Goal: Task Accomplishment & Management: Manage account settings

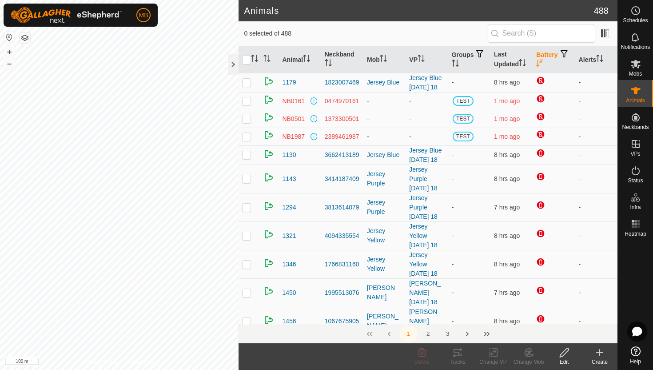
scroll to position [181, 0]
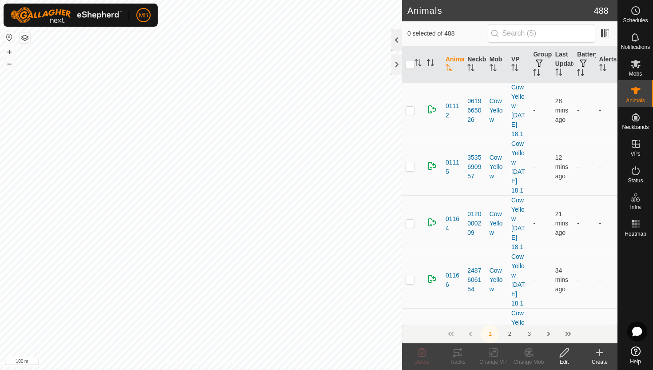
click at [397, 42] on div at bounding box center [397, 39] width 11 height 21
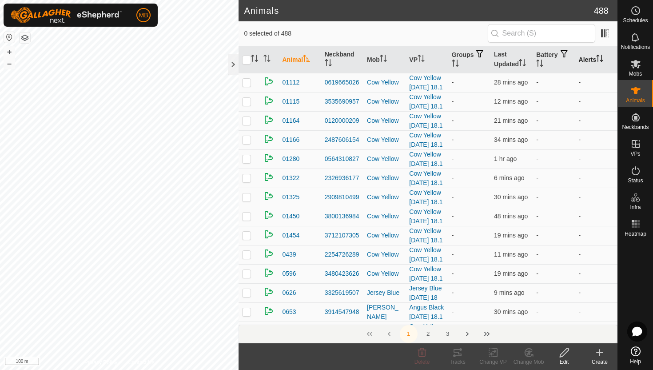
click at [602, 58] on icon "Activate to sort" at bounding box center [600, 58] width 7 height 7
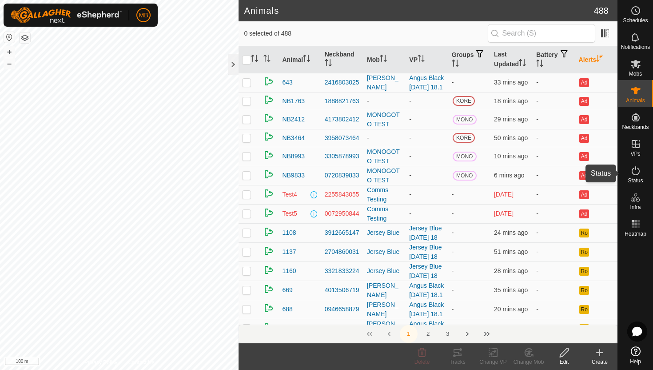
click at [636, 170] on icon at bounding box center [636, 170] width 11 height 11
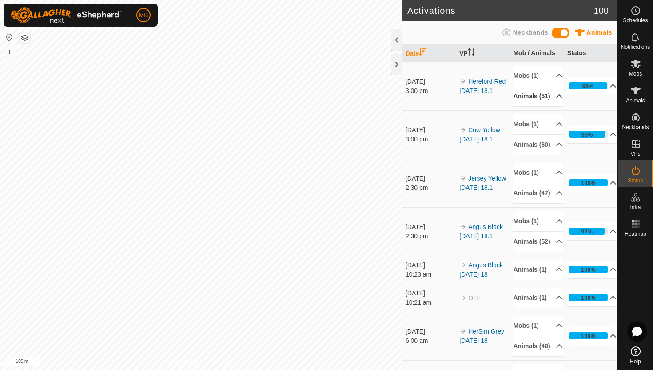
click at [555, 100] on p-accordion-header "Animals (51)" at bounding box center [538, 96] width 50 height 20
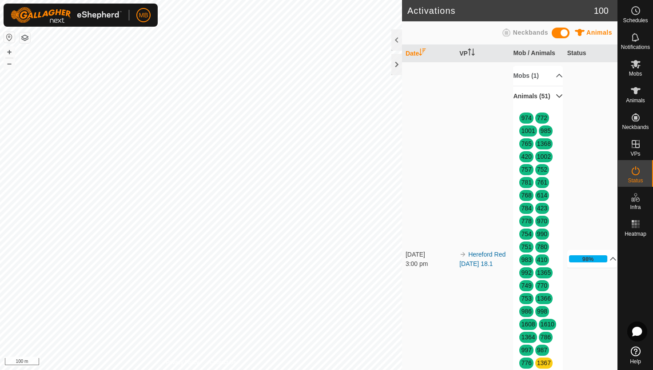
click at [554, 98] on p-accordion-header "Animals (51)" at bounding box center [538, 96] width 50 height 20
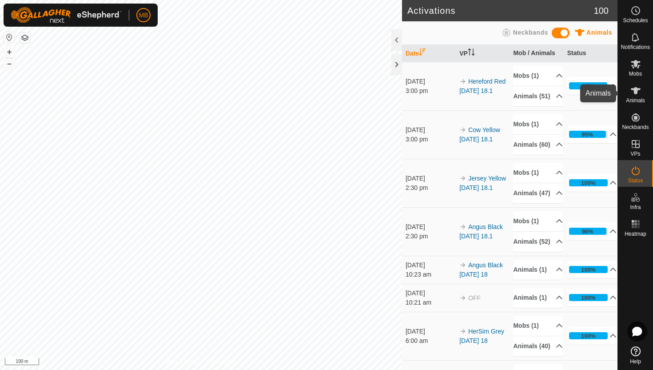
click at [637, 94] on icon at bounding box center [636, 90] width 11 height 11
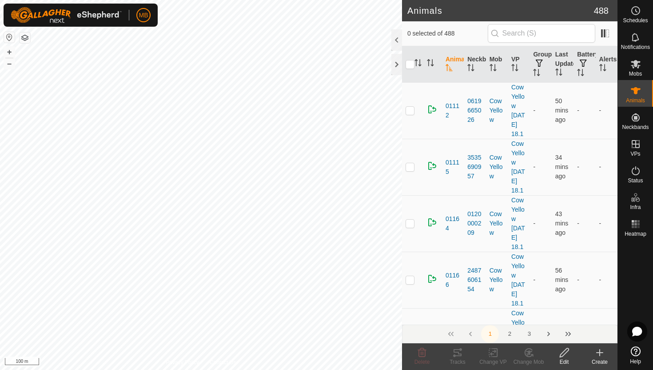
click at [399, 44] on div at bounding box center [397, 39] width 11 height 21
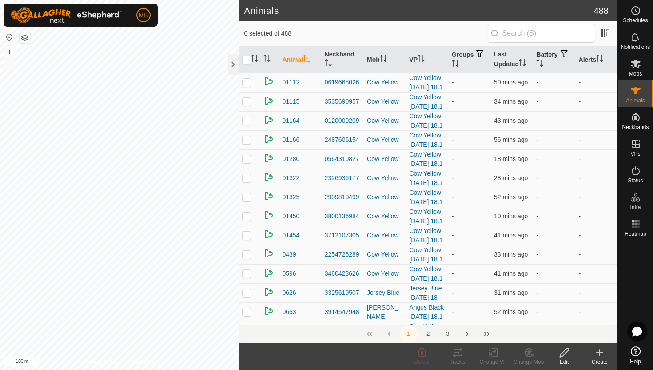
click at [539, 61] on icon "Activate to sort" at bounding box center [538, 63] width 1 height 7
click at [544, 61] on icon "Activate to sort" at bounding box center [540, 63] width 7 height 7
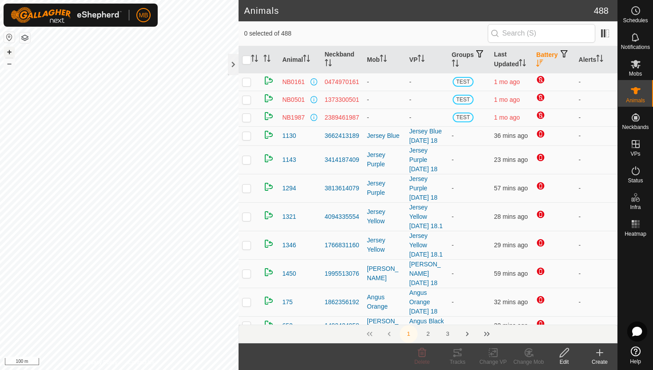
click at [10, 51] on button "+" at bounding box center [9, 52] width 11 height 11
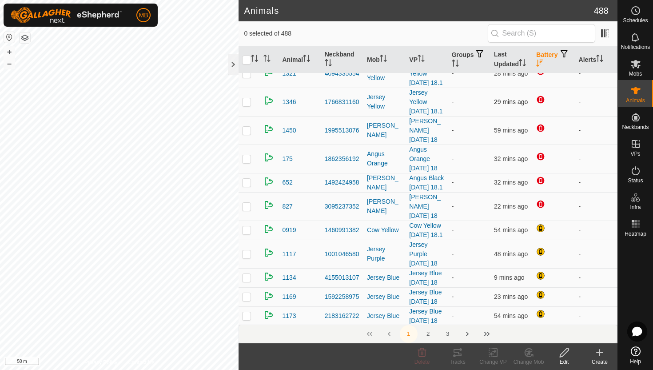
scroll to position [144, 0]
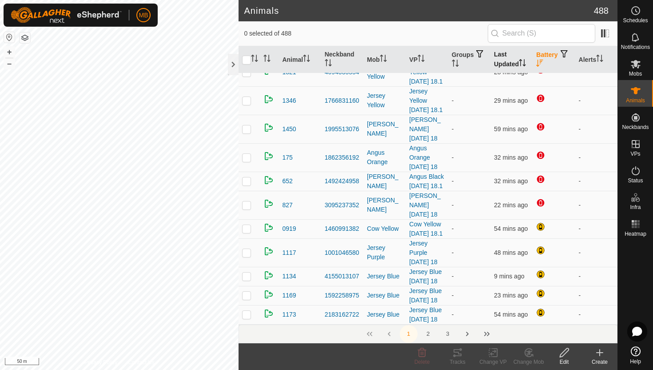
click at [524, 62] on icon "Activate to sort" at bounding box center [522, 62] width 7 height 7
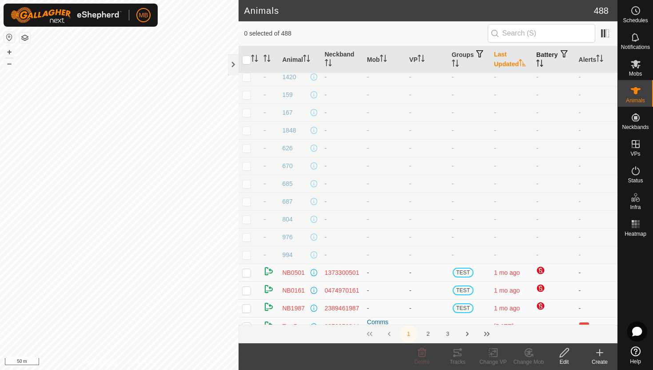
scroll to position [76, 0]
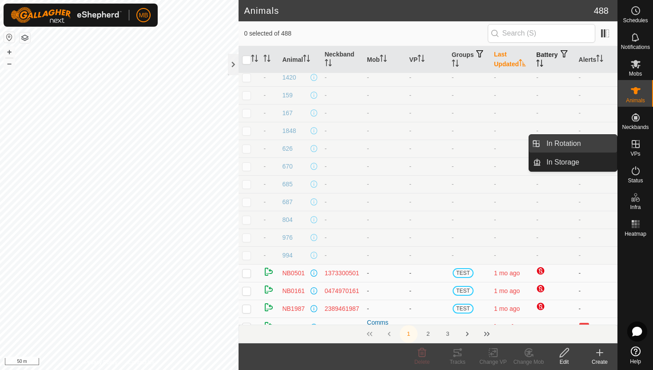
click at [598, 139] on link "In Rotation" at bounding box center [579, 144] width 76 height 18
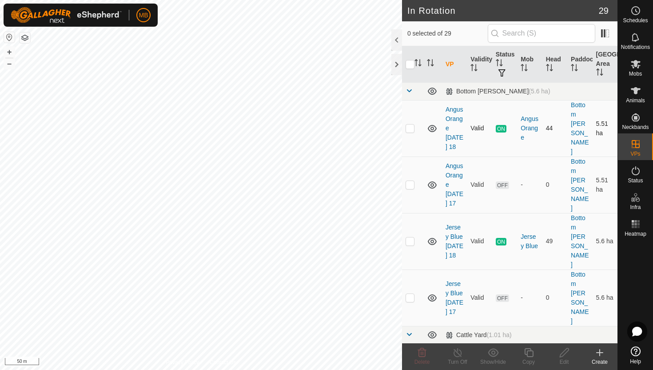
click at [409, 124] on p-checkbox at bounding box center [410, 127] width 9 height 7
checkbox input "true"
click at [531, 353] on icon at bounding box center [529, 352] width 11 height 11
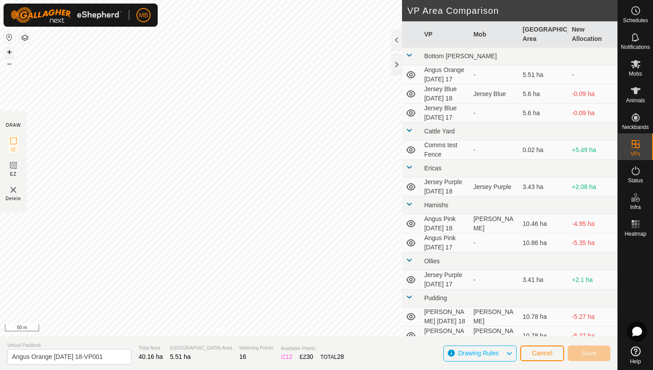
click at [8, 53] on button "+" at bounding box center [9, 52] width 11 height 11
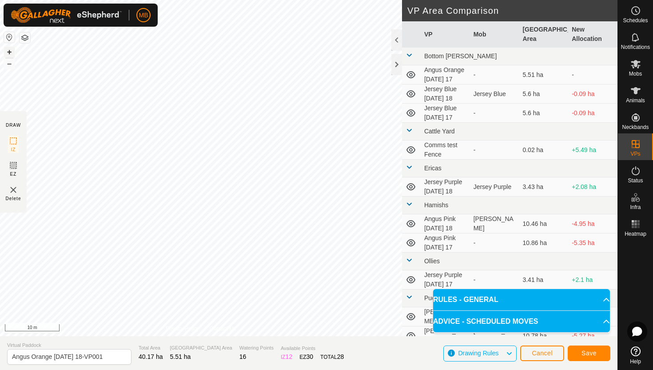
click at [10, 53] on button "+" at bounding box center [9, 52] width 11 height 11
click at [8, 64] on button "–" at bounding box center [9, 63] width 11 height 11
click at [11, 65] on button "–" at bounding box center [9, 63] width 11 height 11
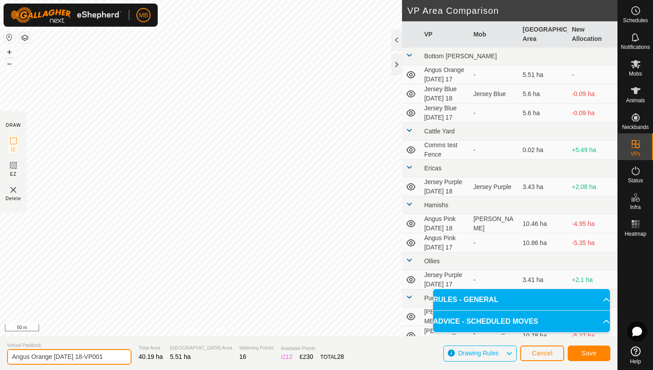
click at [109, 357] on input "Angus Orange Monday 18-VP001" at bounding box center [69, 357] width 124 height 16
type input "Angus Orange [DATE] 19"
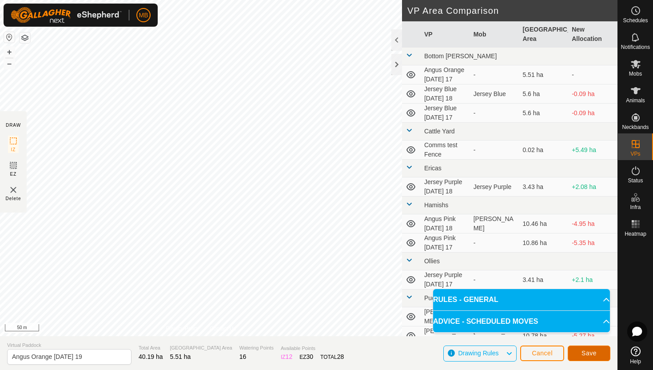
click at [605, 350] on button "Save" at bounding box center [589, 353] width 43 height 16
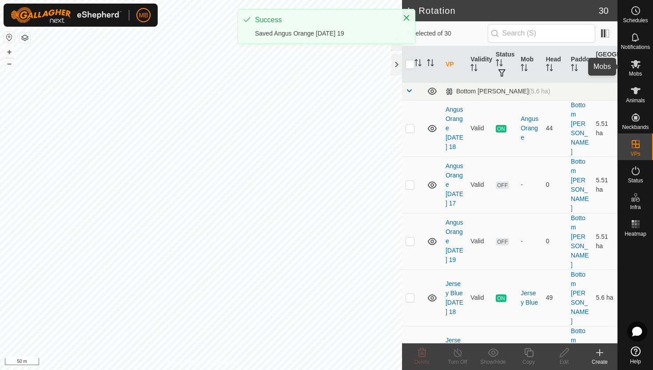
click at [637, 70] on es-mob-svg-icon at bounding box center [636, 64] width 16 height 14
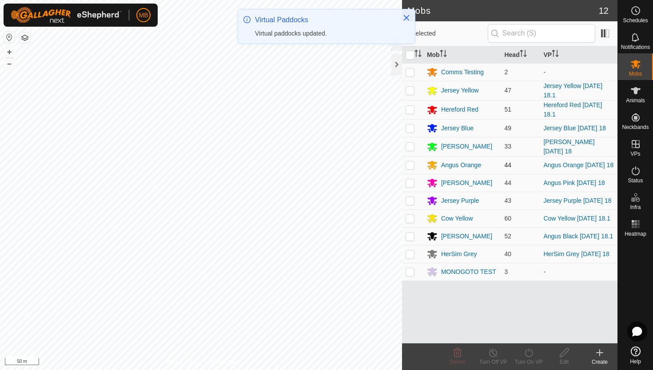
click at [410, 165] on p-checkbox at bounding box center [410, 164] width 9 height 7
click at [529, 351] on icon at bounding box center [529, 352] width 11 height 11
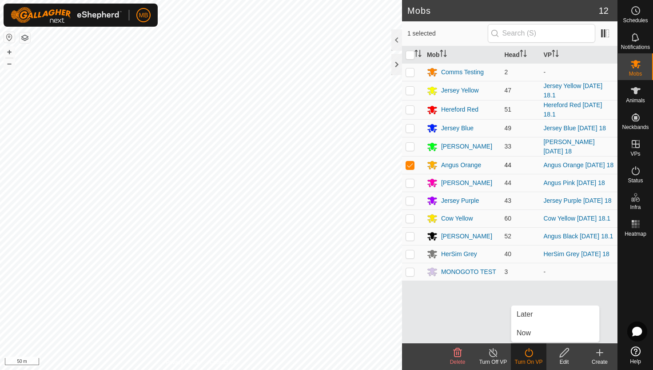
click at [410, 164] on p-checkbox at bounding box center [410, 164] width 9 height 7
checkbox input "false"
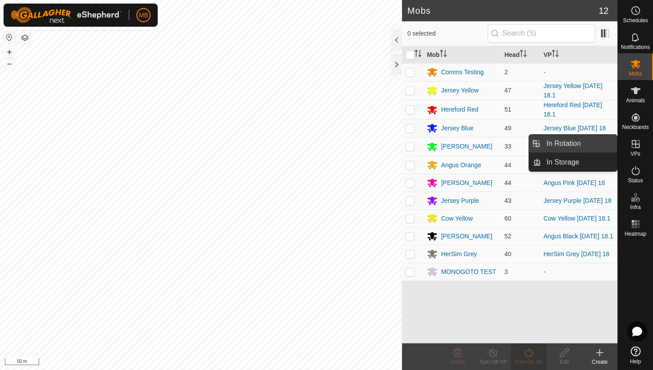
click at [594, 146] on link "In Rotation" at bounding box center [579, 144] width 76 height 18
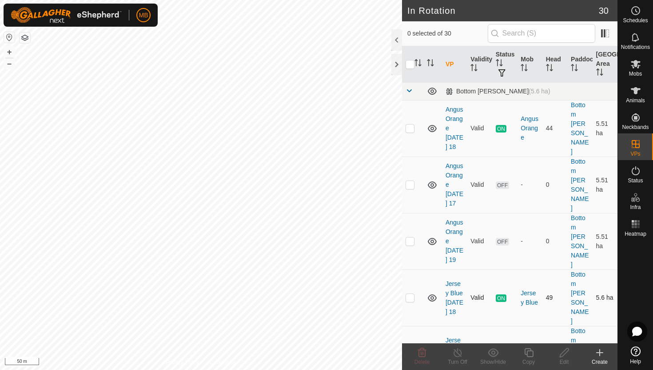
click at [409, 294] on p-checkbox at bounding box center [410, 297] width 9 height 7
checkbox input "true"
click at [531, 352] on icon at bounding box center [529, 352] width 11 height 11
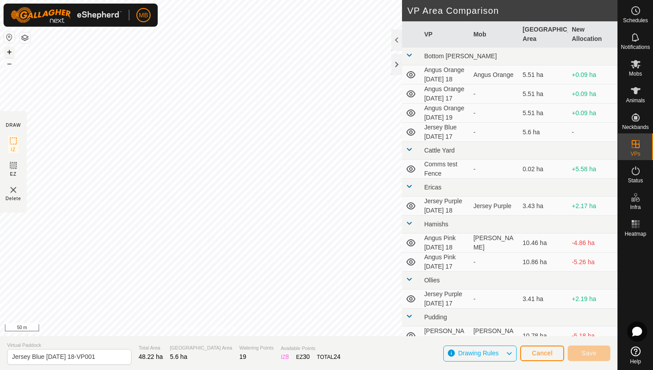
click at [8, 52] on button "+" at bounding box center [9, 52] width 11 height 11
click at [12, 51] on button "+" at bounding box center [9, 52] width 11 height 11
click at [11, 51] on button "+" at bounding box center [9, 52] width 11 height 11
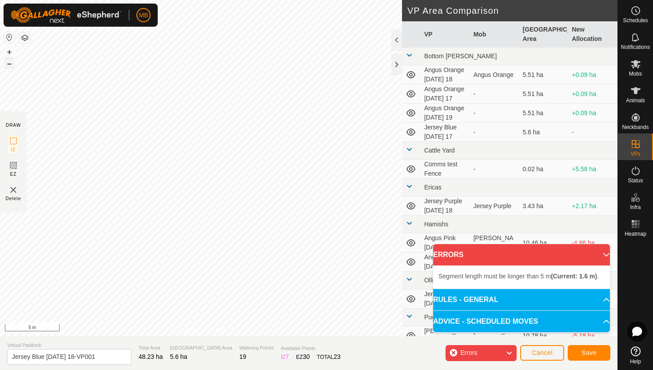
click at [10, 60] on button "–" at bounding box center [9, 63] width 11 height 11
click at [104, 356] on input "Jersey Blue Monday 18-VP001" at bounding box center [69, 357] width 124 height 16
type input "Jersey Blue [DATE] 19"
click at [11, 64] on button "–" at bounding box center [9, 63] width 11 height 11
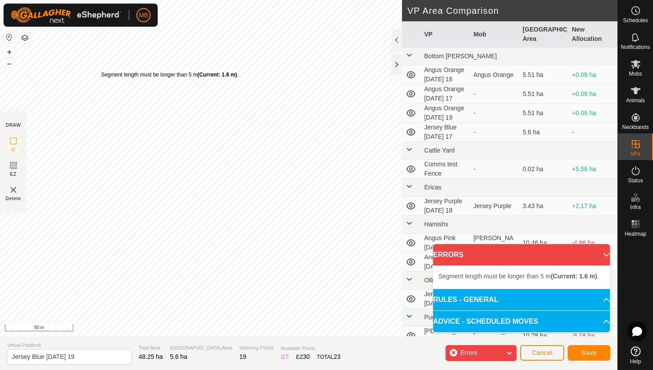
click at [101, 71] on div "Segment length must be longer than 5 m (Current: 1.6 m) ." at bounding box center [169, 75] width 137 height 8
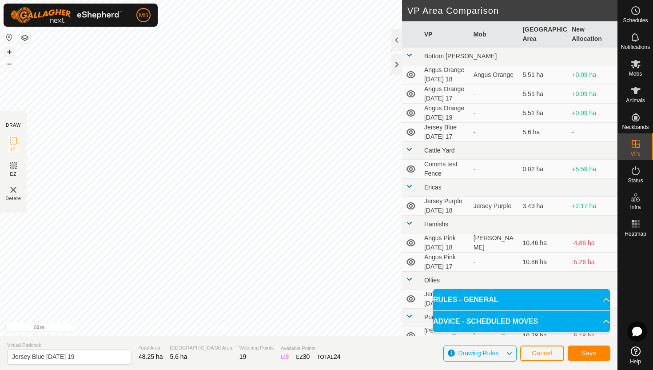
click at [12, 49] on button "+" at bounding box center [9, 52] width 11 height 11
click at [593, 354] on span "Save" at bounding box center [589, 352] width 15 height 7
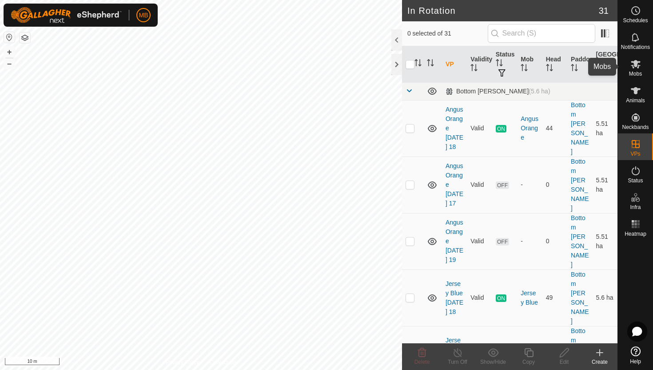
click at [636, 64] on icon at bounding box center [636, 64] width 10 height 8
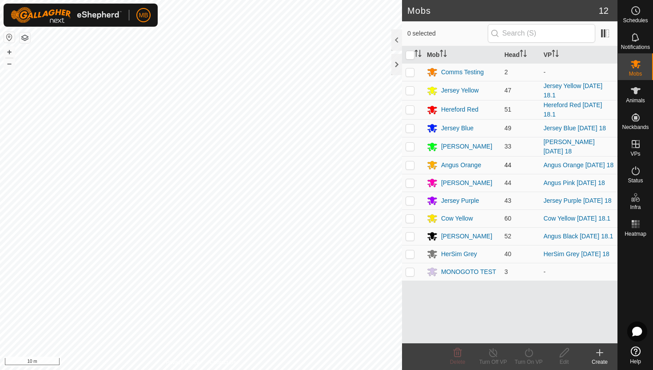
click at [411, 163] on p-checkbox at bounding box center [410, 164] width 9 height 7
checkbox input "true"
click at [529, 352] on icon at bounding box center [529, 352] width 11 height 11
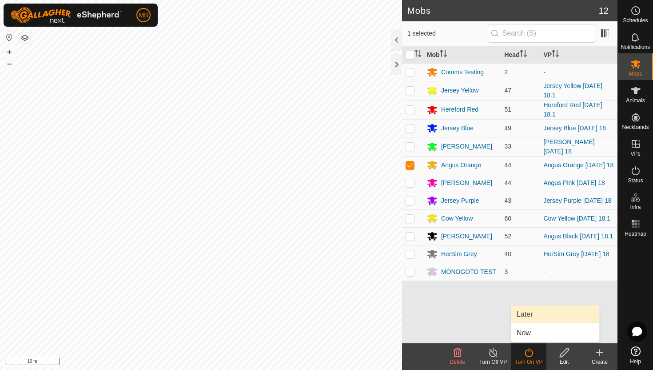
click at [533, 315] on link "Later" at bounding box center [556, 314] width 88 height 18
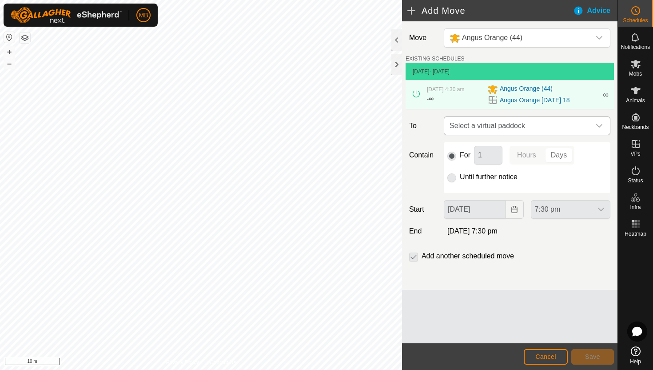
click at [600, 127] on icon "dropdown trigger" at bounding box center [600, 126] width 6 height 4
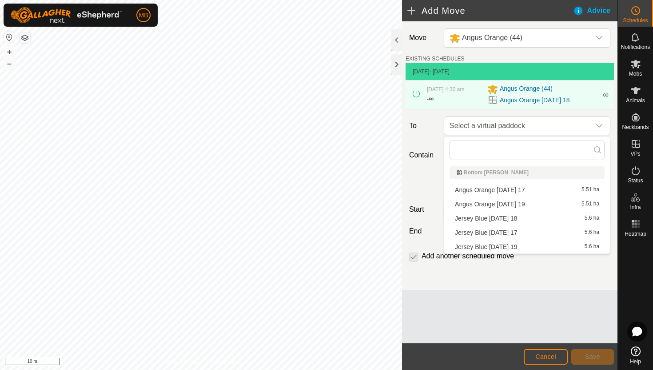
click at [524, 203] on li "Angus Orange Tuesday 19 5.51 ha" at bounding box center [527, 203] width 155 height 13
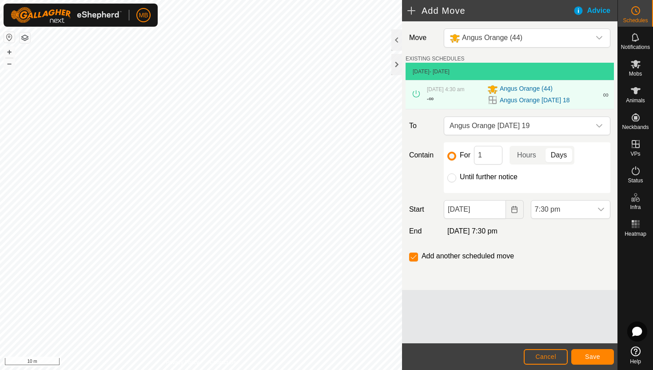
click at [500, 176] on label "Until further notice" at bounding box center [489, 176] width 58 height 7
click at [457, 176] on input "Until further notice" at bounding box center [452, 177] width 9 height 9
radio input "true"
checkbox input "false"
click at [492, 210] on input "18 Aug, 2025" at bounding box center [475, 209] width 62 height 19
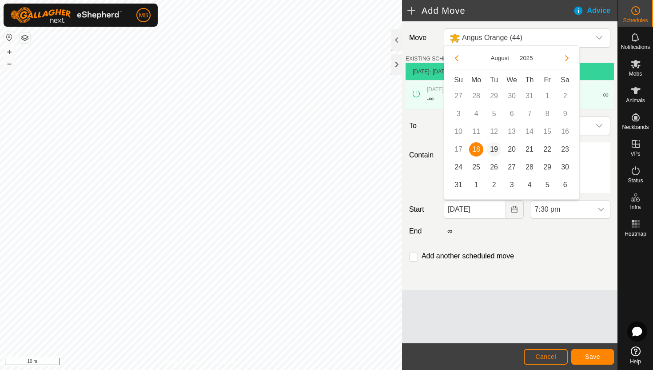
click at [494, 150] on span "19" at bounding box center [494, 149] width 14 height 14
type input "19 Aug, 2025"
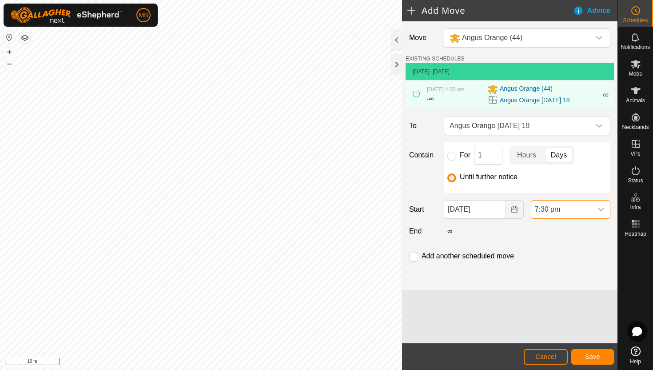
click at [588, 211] on span "7:30 pm" at bounding box center [562, 209] width 61 height 18
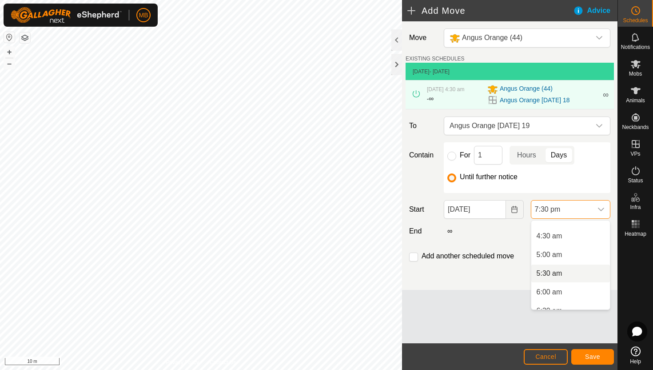
scroll to position [150, 0]
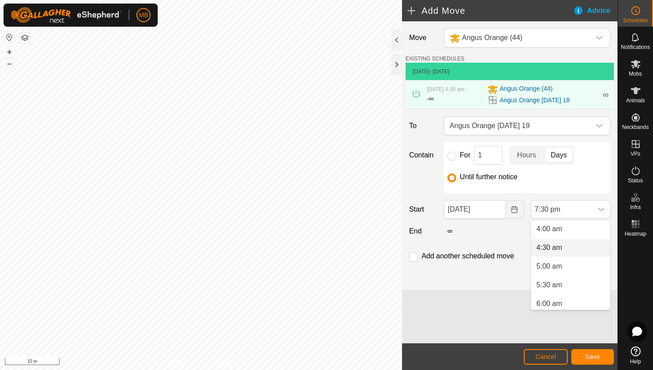
click at [589, 249] on li "4:30 am" at bounding box center [571, 248] width 79 height 18
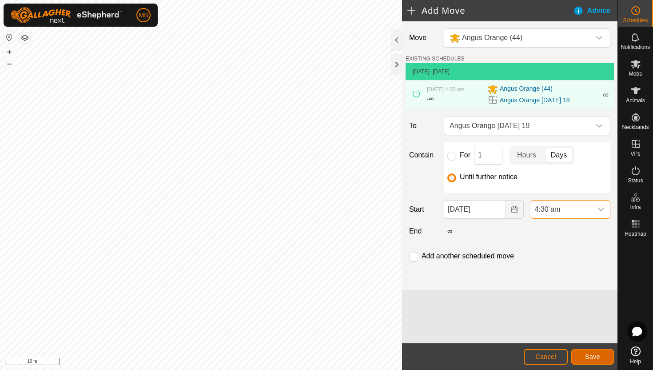
click at [589, 356] on span "Save" at bounding box center [592, 356] width 15 height 7
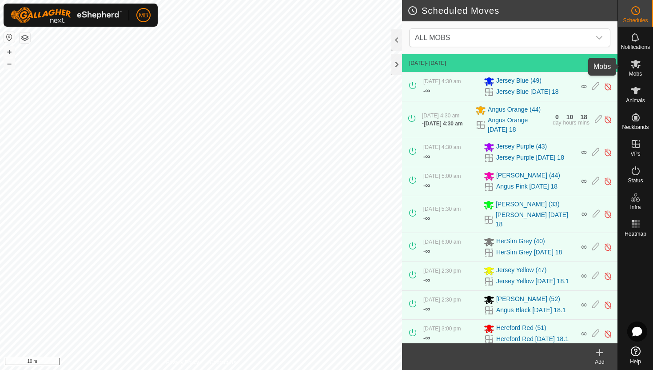
click at [638, 68] on icon at bounding box center [636, 64] width 11 height 11
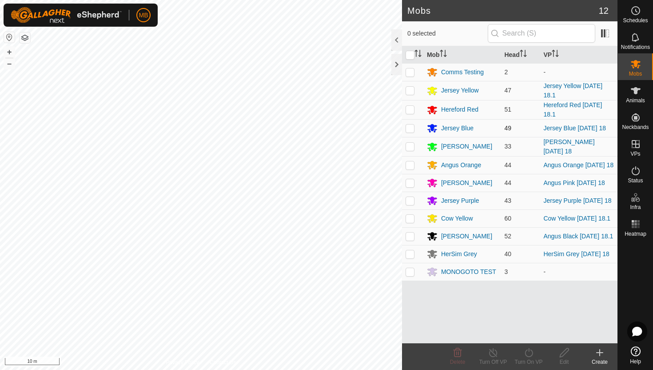
click at [410, 126] on p-checkbox at bounding box center [410, 127] width 9 height 7
checkbox input "true"
click at [530, 353] on icon at bounding box center [529, 352] width 11 height 11
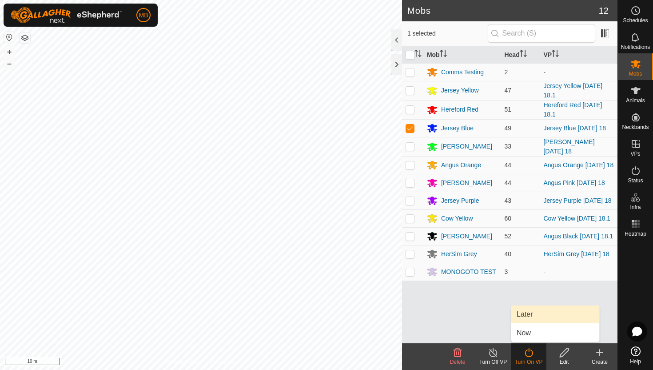
click at [530, 317] on link "Later" at bounding box center [556, 314] width 88 height 18
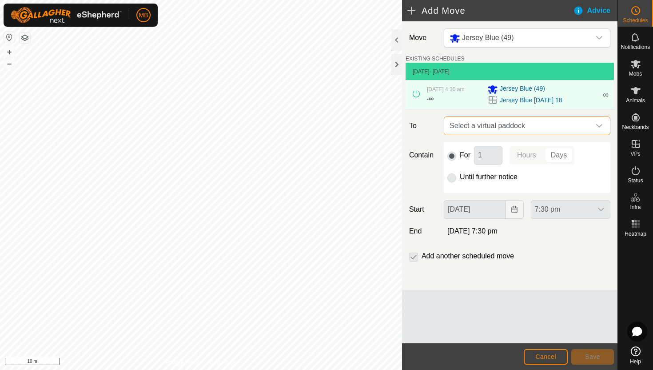
click at [572, 126] on span "Select a virtual paddock" at bounding box center [518, 126] width 144 height 18
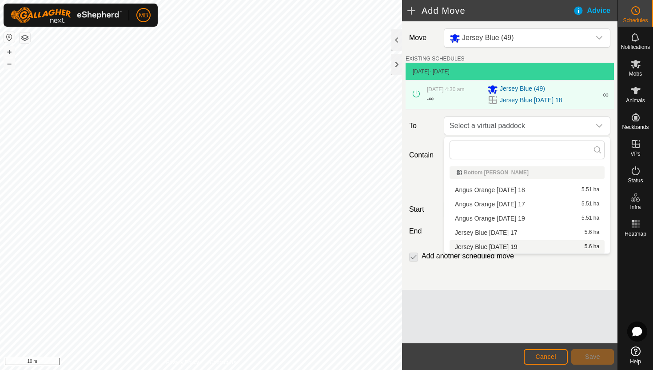
click at [512, 245] on li "Jersey Blue Tuesday 19 5.6 ha" at bounding box center [527, 246] width 155 height 13
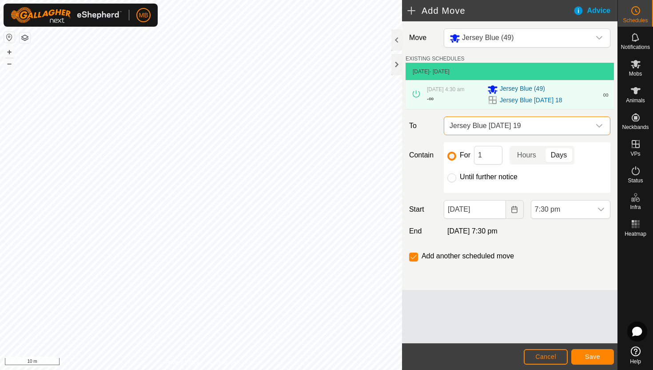
click at [499, 175] on label "Until further notice" at bounding box center [489, 176] width 58 height 7
click at [457, 175] on input "Until further notice" at bounding box center [452, 177] width 9 height 9
radio input "true"
checkbox input "false"
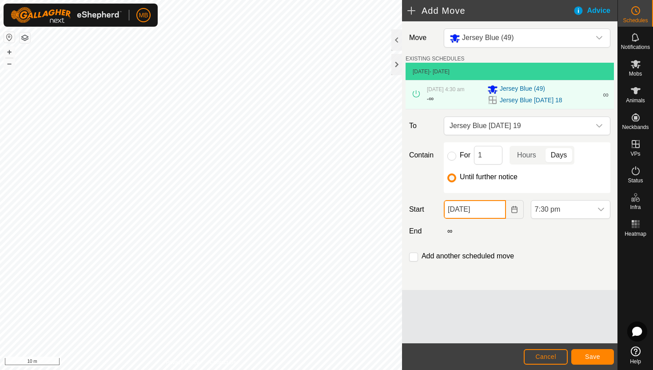
click at [499, 208] on input "18 Aug, 2025" at bounding box center [475, 209] width 62 height 19
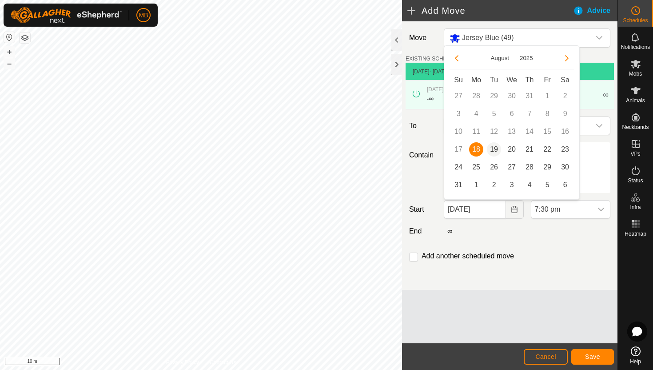
click at [493, 148] on span "19" at bounding box center [494, 149] width 14 height 14
type input "19 Aug, 2025"
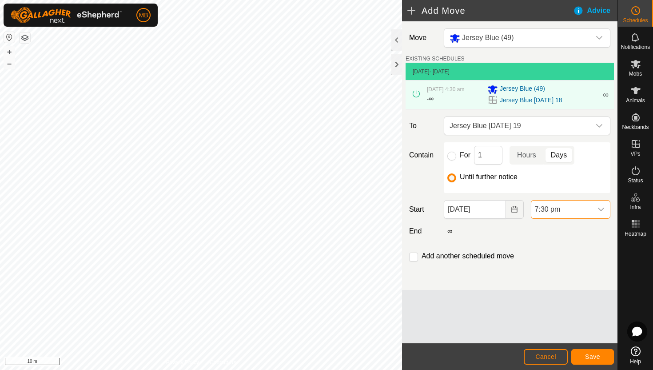
click at [568, 211] on span "7:30 pm" at bounding box center [562, 209] width 61 height 18
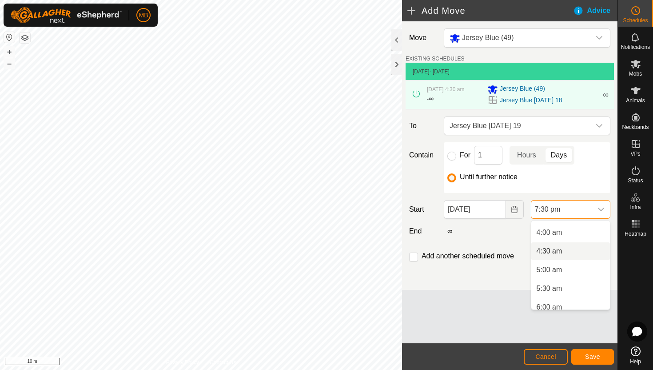
scroll to position [139, 0]
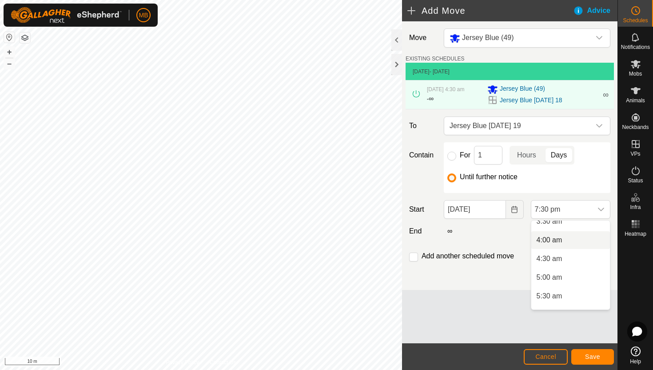
click at [581, 240] on li "4:00 am" at bounding box center [571, 240] width 79 height 18
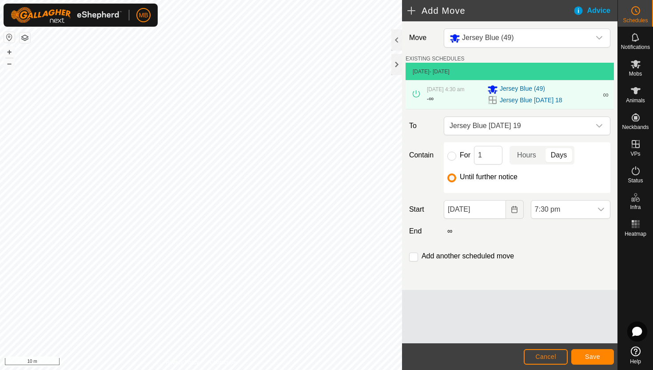
scroll to position [657, 0]
click at [594, 355] on span "Save" at bounding box center [592, 356] width 15 height 7
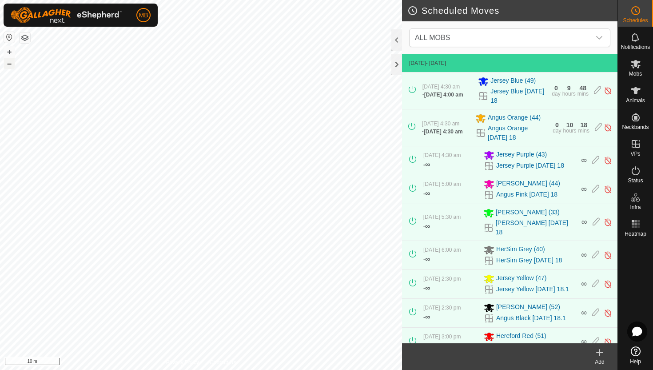
click at [7, 66] on button "–" at bounding box center [9, 63] width 11 height 11
click at [7, 67] on button "–" at bounding box center [9, 63] width 11 height 11
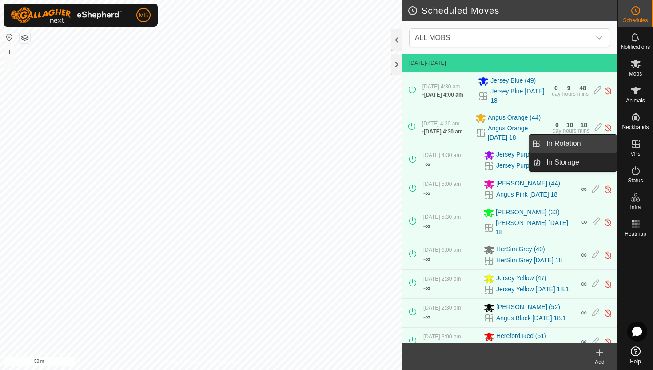
click at [584, 143] on link "In Rotation" at bounding box center [579, 144] width 76 height 18
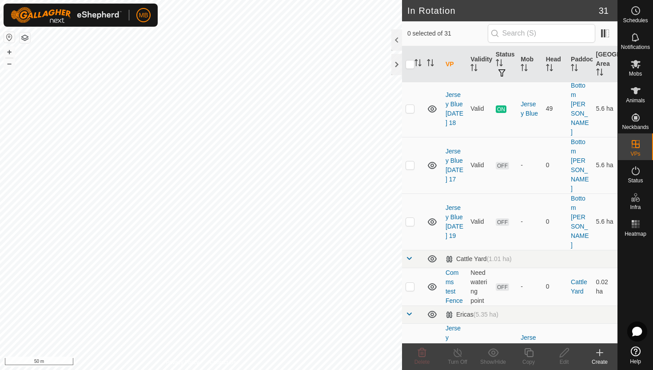
scroll to position [194, 0]
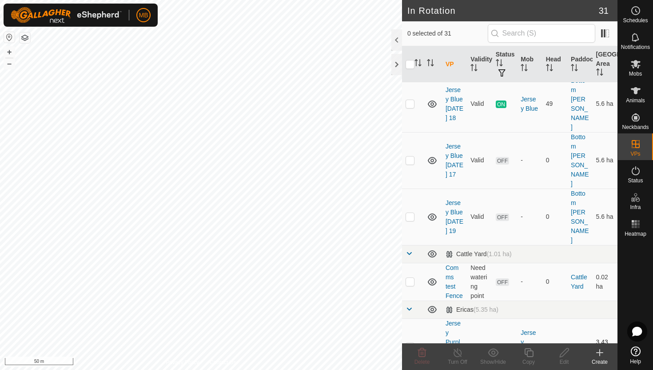
click at [411, 343] on p-checkbox at bounding box center [410, 346] width 9 height 7
checkbox input "true"
click at [530, 349] on icon at bounding box center [529, 352] width 11 height 11
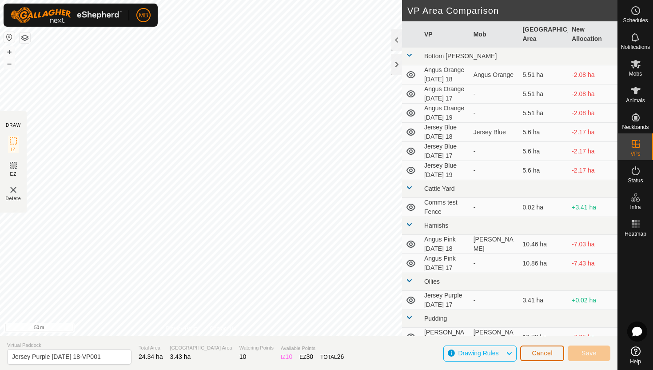
click at [544, 356] on span "Cancel" at bounding box center [542, 352] width 21 height 7
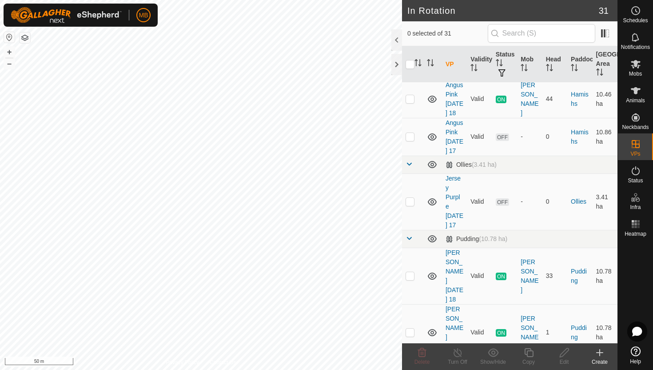
scroll to position [504, 0]
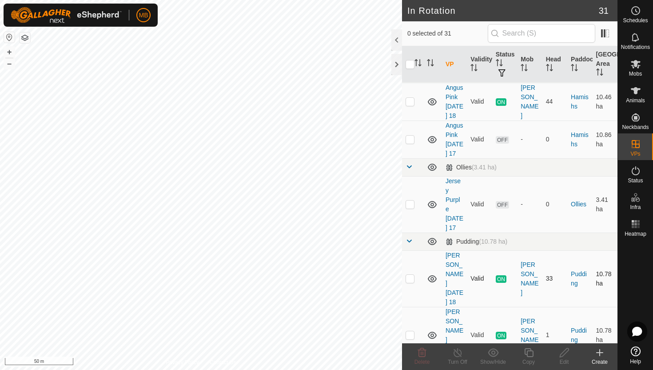
click at [412, 275] on p-checkbox at bounding box center [410, 278] width 9 height 7
click at [411, 275] on p-checkbox at bounding box center [410, 278] width 9 height 7
checkbox input "false"
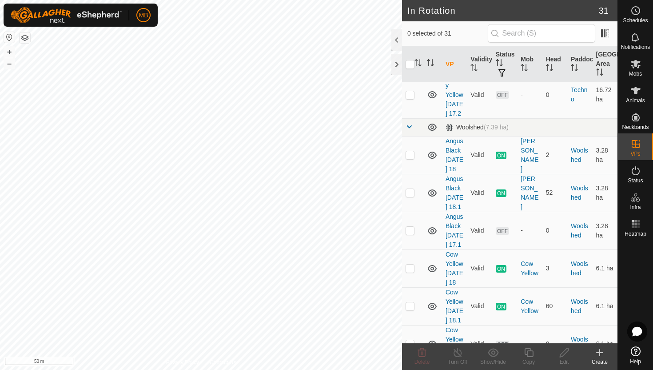
scroll to position [1351, 0]
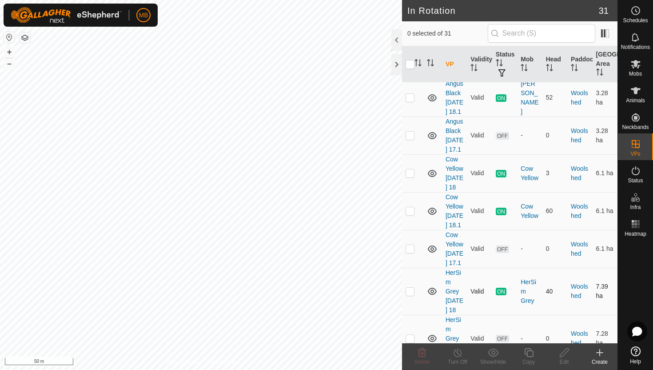
click at [411, 288] on p-checkbox at bounding box center [410, 291] width 9 height 7
checkbox input "false"
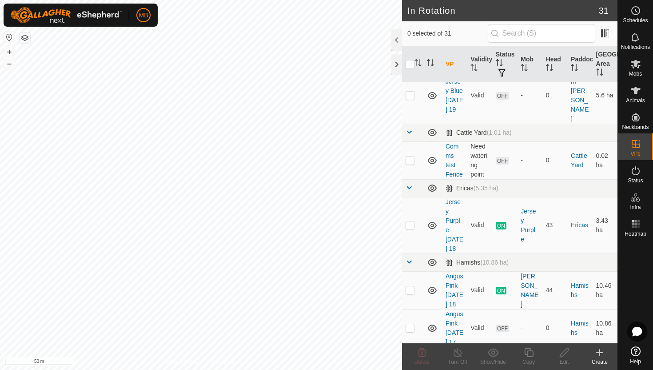
scroll to position [313, 0]
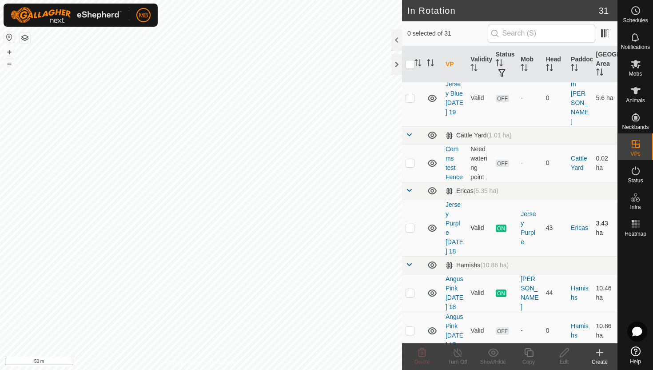
click at [413, 224] on p-checkbox at bounding box center [410, 227] width 9 height 7
checkbox input "true"
click at [533, 354] on icon at bounding box center [529, 352] width 11 height 11
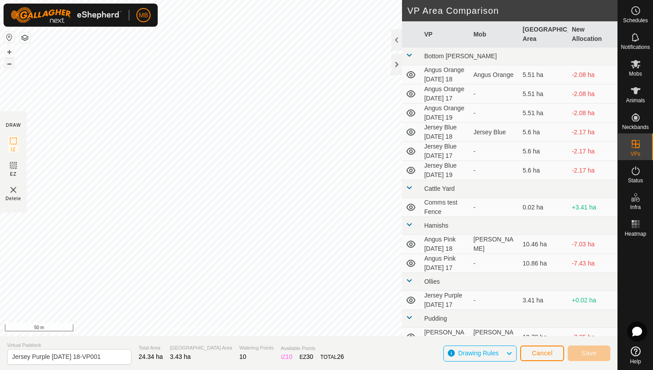
click at [11, 65] on button "–" at bounding box center [9, 63] width 11 height 11
click at [8, 53] on button "+" at bounding box center [9, 52] width 11 height 11
click at [10, 52] on button "+" at bounding box center [9, 52] width 11 height 11
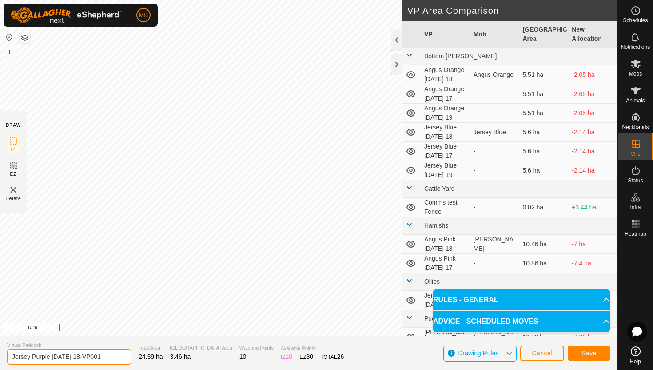
click at [104, 356] on input "Jersey Purple Monday 18-VP001" at bounding box center [69, 357] width 124 height 16
type input "Jersey Purple [DATE] 19"
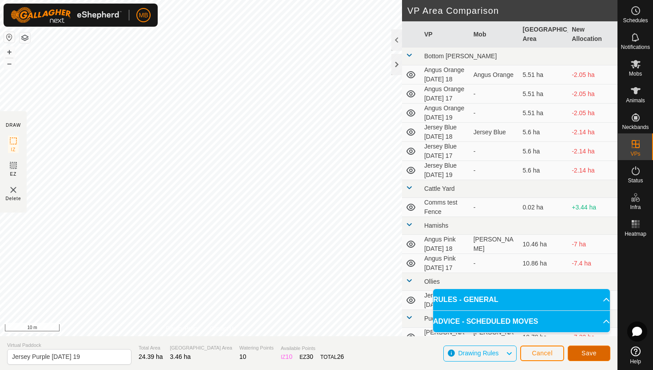
click at [582, 353] on span "Save" at bounding box center [589, 352] width 15 height 7
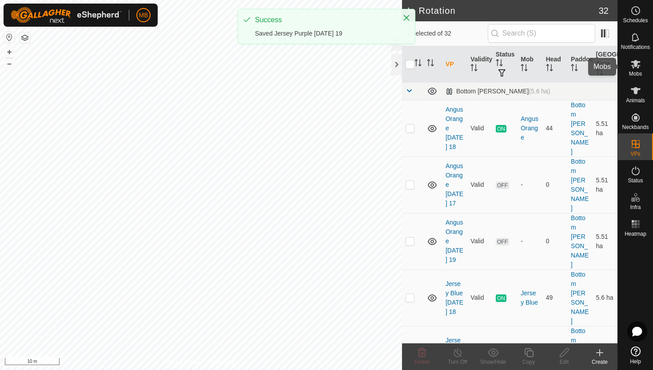
click at [635, 66] on icon at bounding box center [636, 64] width 10 height 8
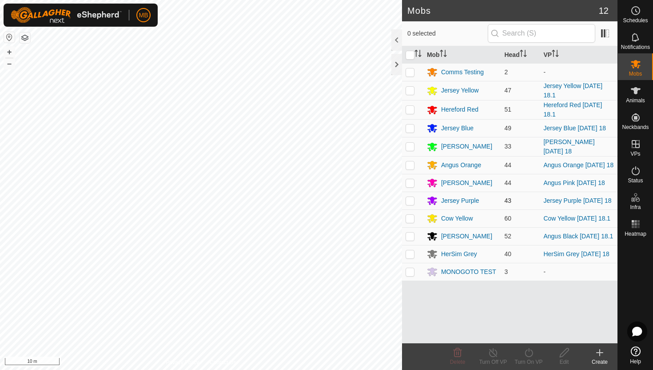
click at [412, 200] on p-checkbox at bounding box center [410, 200] width 9 height 7
checkbox input "true"
click at [530, 350] on icon at bounding box center [529, 352] width 11 height 11
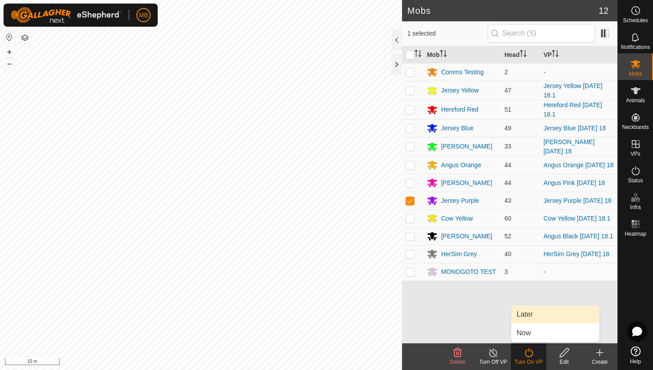
click at [535, 315] on link "Later" at bounding box center [556, 314] width 88 height 18
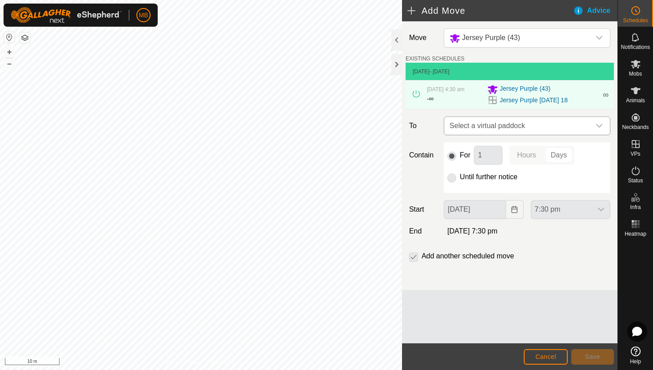
click at [599, 125] on icon "dropdown trigger" at bounding box center [599, 125] width 7 height 7
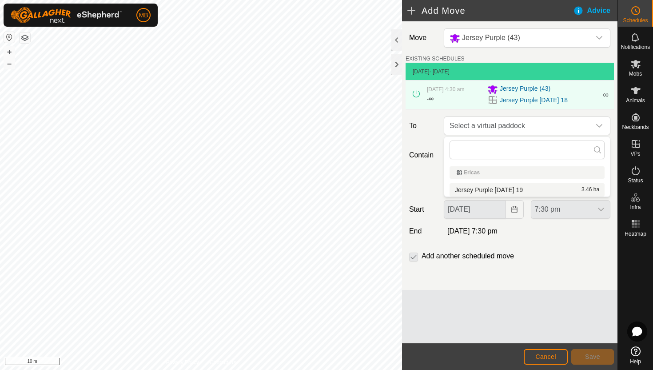
click at [537, 187] on li "Jersey Purple Tuesday 19 3.46 ha" at bounding box center [527, 189] width 155 height 13
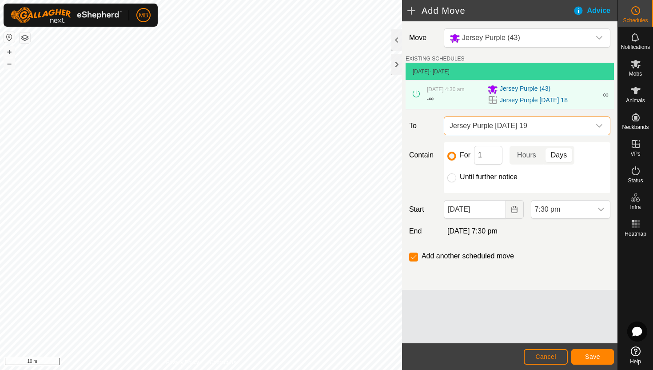
click at [494, 176] on label "Until further notice" at bounding box center [489, 176] width 58 height 7
click at [457, 176] on input "Until further notice" at bounding box center [452, 177] width 9 height 9
radio input "true"
checkbox input "false"
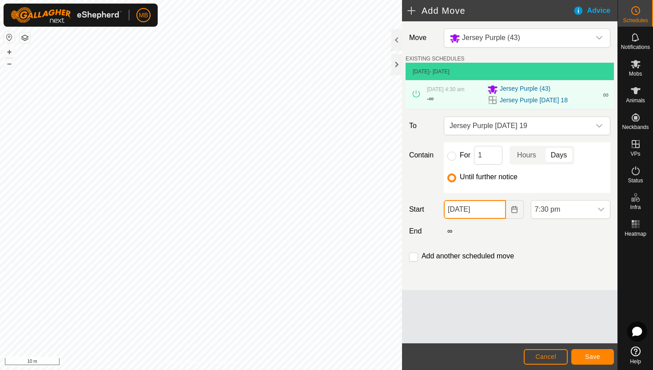
click at [498, 212] on input "18 Aug, 2025" at bounding box center [475, 209] width 62 height 19
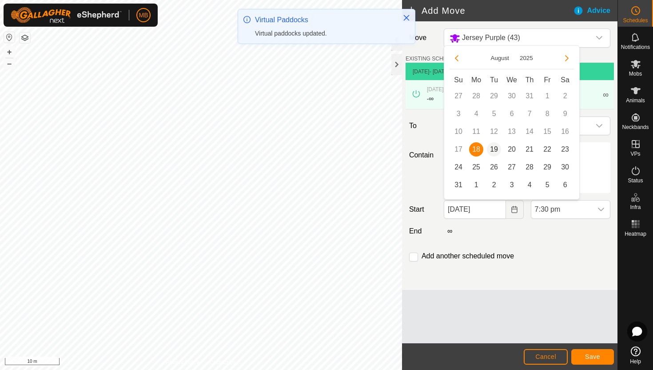
click at [495, 151] on span "19" at bounding box center [494, 149] width 14 height 14
type input "19 Aug, 2025"
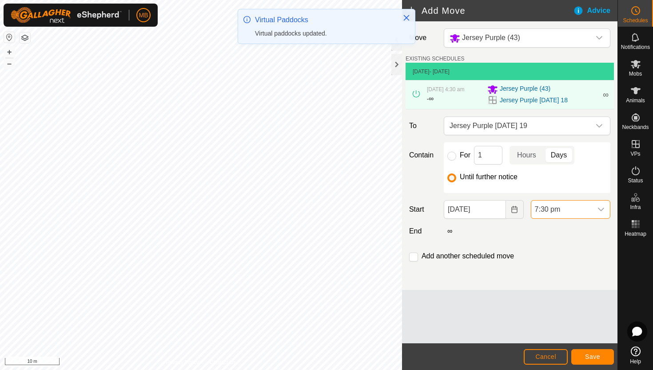
click at [578, 210] on span "7:30 pm" at bounding box center [562, 209] width 61 height 18
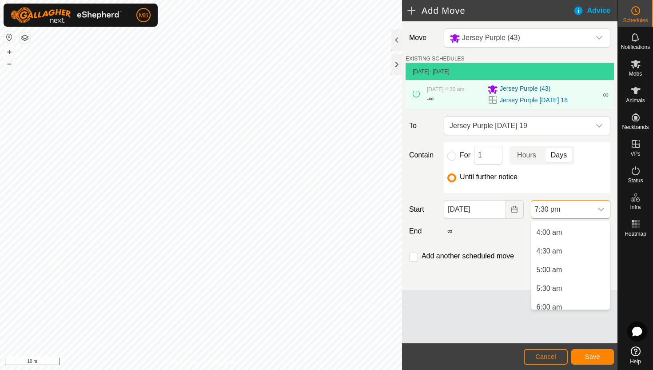
scroll to position [148, 0]
click at [574, 248] on li "4:30 am" at bounding box center [571, 249] width 79 height 18
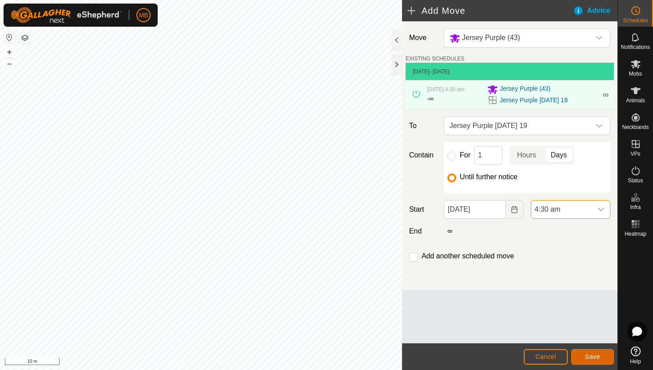
click at [596, 353] on span "Save" at bounding box center [592, 356] width 15 height 7
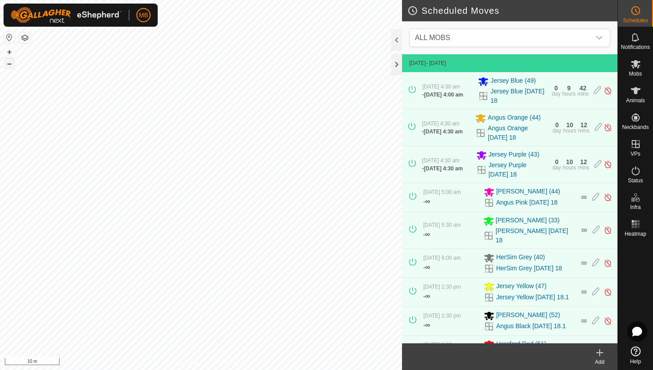
click at [8, 64] on button "–" at bounding box center [9, 63] width 11 height 11
click at [634, 65] on icon at bounding box center [636, 64] width 10 height 8
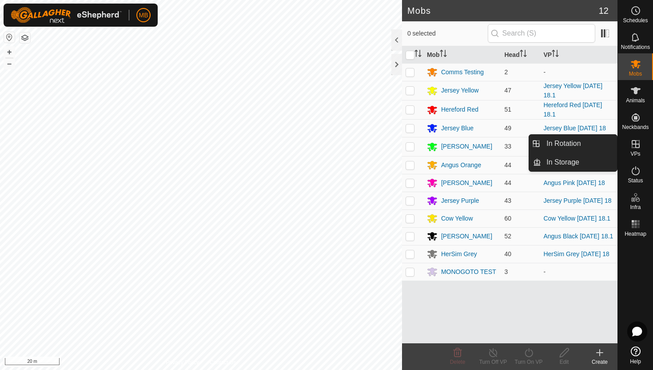
click at [587, 147] on link "In Rotation" at bounding box center [579, 144] width 76 height 18
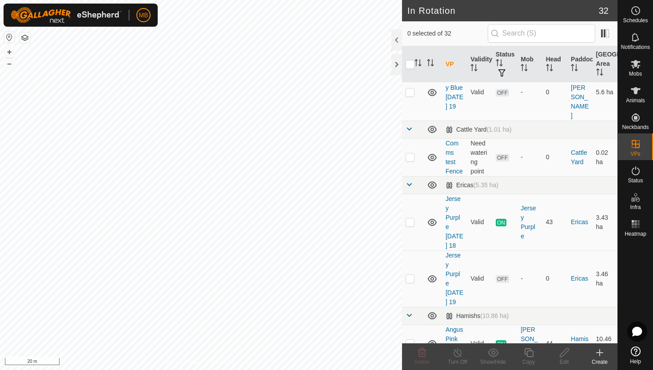
scroll to position [319, 0]
click at [410, 339] on p-checkbox at bounding box center [410, 342] width 9 height 7
checkbox input "true"
click at [528, 352] on icon at bounding box center [529, 352] width 11 height 11
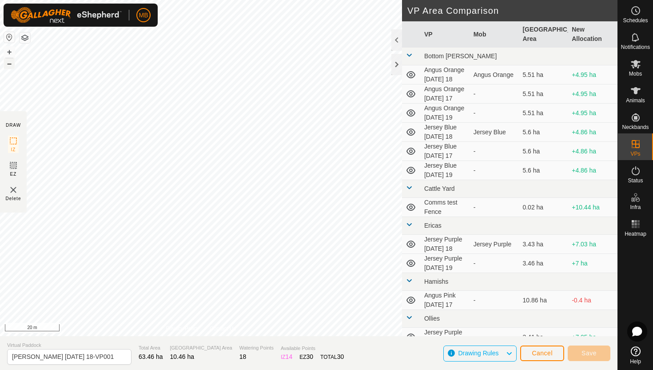
click at [10, 60] on button "–" at bounding box center [9, 63] width 11 height 11
click at [11, 48] on button "+" at bounding box center [9, 52] width 11 height 11
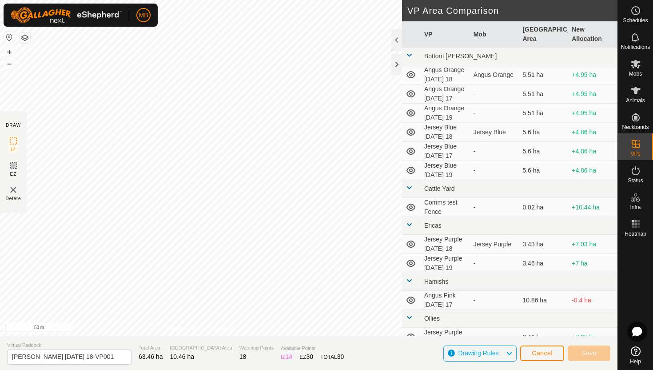
click at [92, 22] on div "MB Schedules Notifications Mobs Animals Neckbands VPs Status Infra Heatmap Help…" at bounding box center [326, 185] width 653 height 370
click at [8, 50] on button "+" at bounding box center [9, 52] width 11 height 11
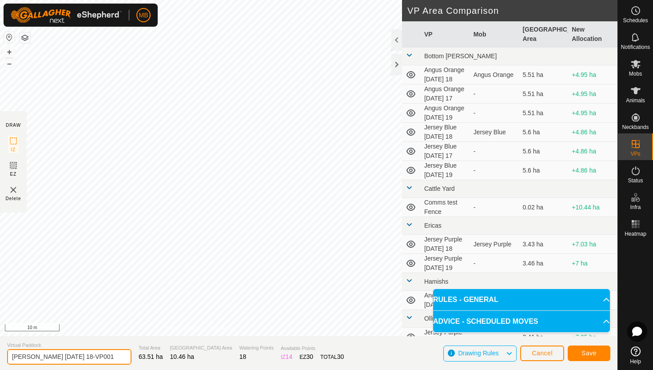
click at [105, 357] on input "Angus Pink Monday 18-VP001" at bounding box center [69, 357] width 124 height 16
type input "Angus Pink [DATE] 19"
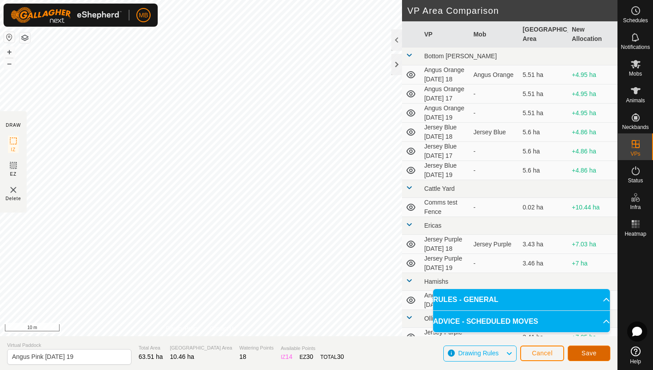
click at [602, 351] on button "Save" at bounding box center [589, 353] width 43 height 16
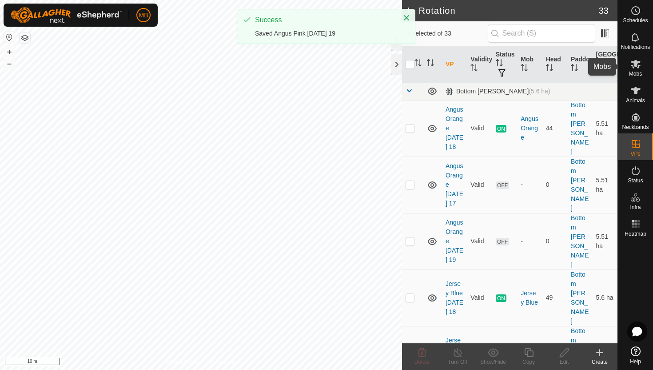
click at [640, 67] on icon at bounding box center [636, 64] width 11 height 11
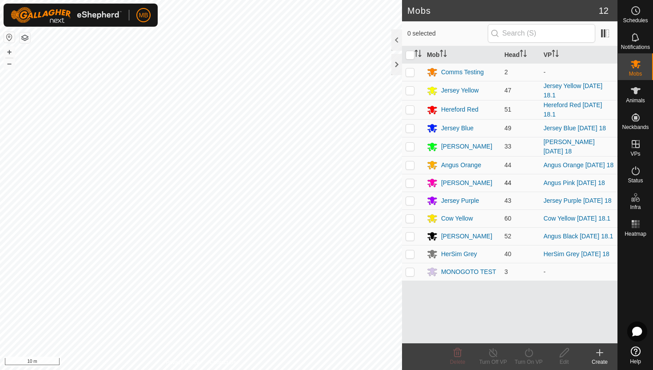
click at [413, 181] on p-checkbox at bounding box center [410, 182] width 9 height 7
checkbox input "true"
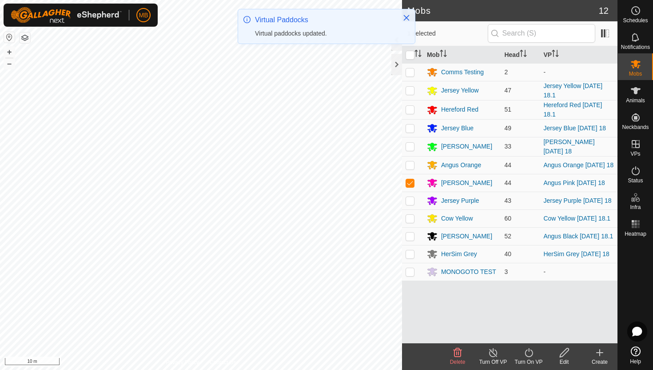
click at [530, 351] on icon at bounding box center [529, 352] width 11 height 11
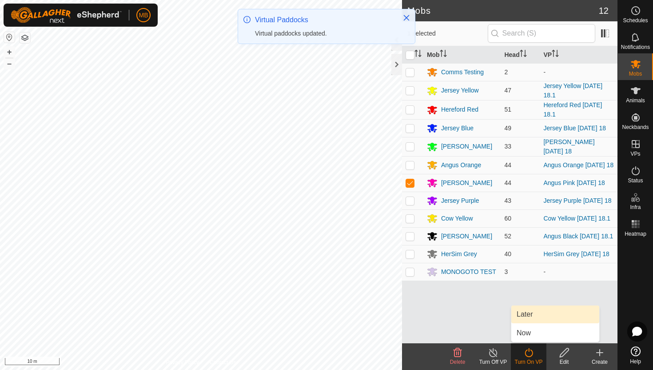
click at [537, 318] on link "Later" at bounding box center [556, 314] width 88 height 18
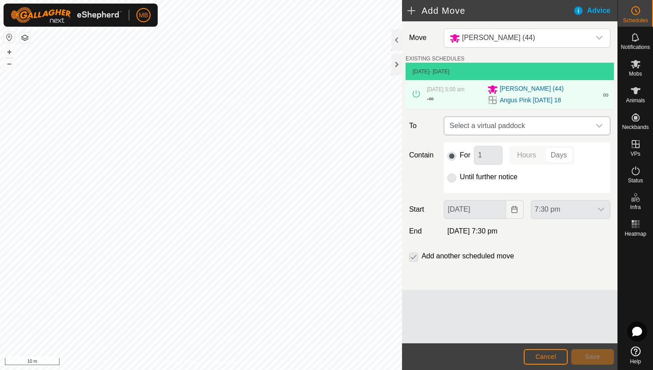
click at [595, 123] on div "dropdown trigger" at bounding box center [600, 126] width 18 height 18
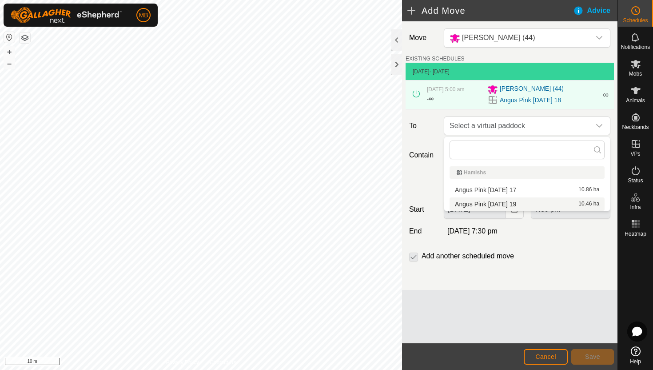
click at [523, 204] on li "Angus Pink Tuesday 19 10.46 ha" at bounding box center [527, 203] width 155 height 13
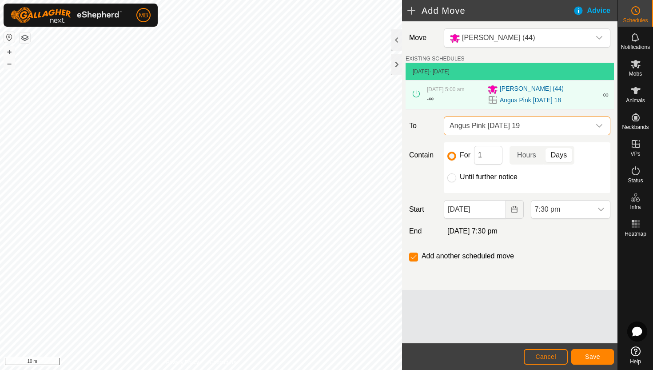
click at [503, 177] on label "Until further notice" at bounding box center [489, 176] width 58 height 7
click at [457, 177] on input "Until further notice" at bounding box center [452, 177] width 9 height 9
radio input "true"
checkbox input "false"
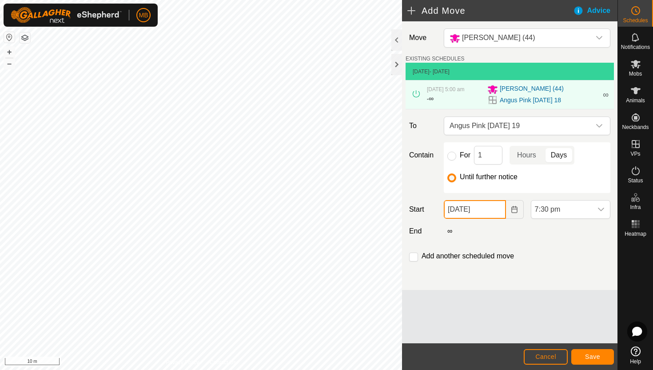
click at [500, 208] on input "18 Aug, 2025" at bounding box center [475, 209] width 62 height 19
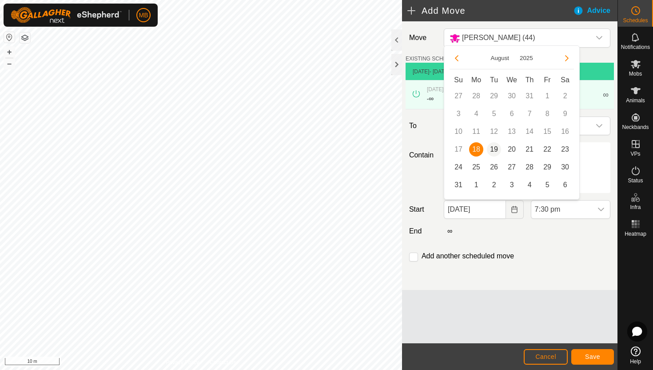
click at [495, 151] on span "19" at bounding box center [494, 149] width 14 height 14
type input "19 Aug, 2025"
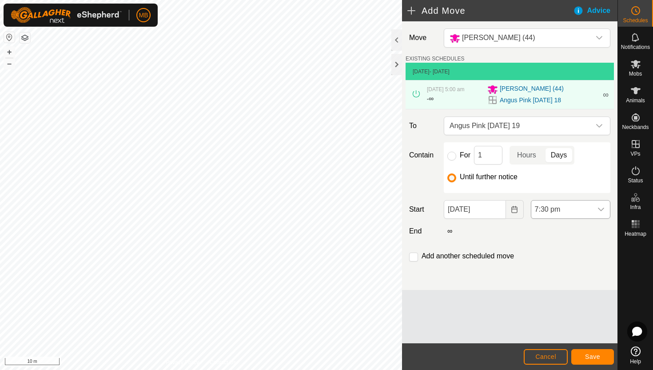
click at [573, 205] on span "7:30 pm" at bounding box center [562, 209] width 61 height 18
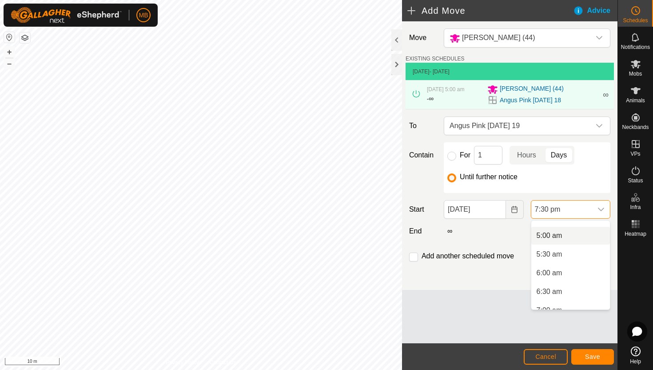
click at [578, 235] on li "5:00 am" at bounding box center [571, 236] width 79 height 18
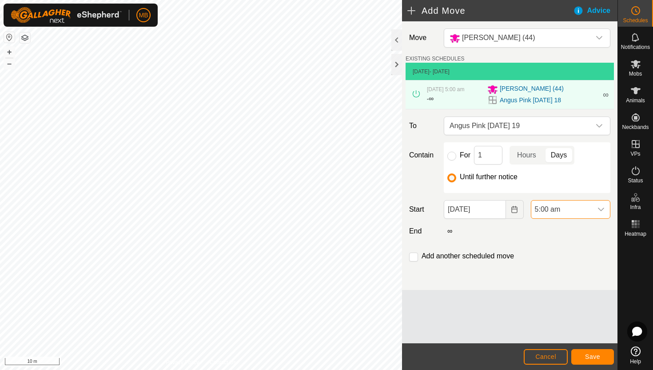
scroll to position [657, 0]
click at [597, 358] on span "Save" at bounding box center [592, 356] width 15 height 7
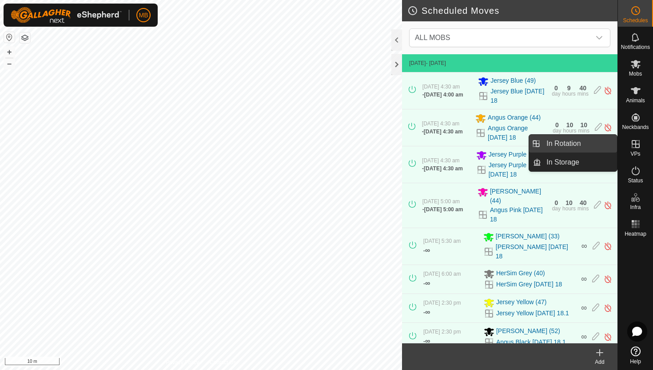
click at [586, 145] on link "In Rotation" at bounding box center [579, 144] width 76 height 18
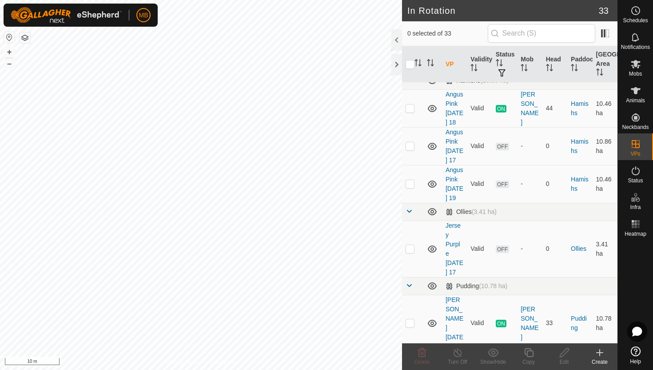
scroll to position [555, 0]
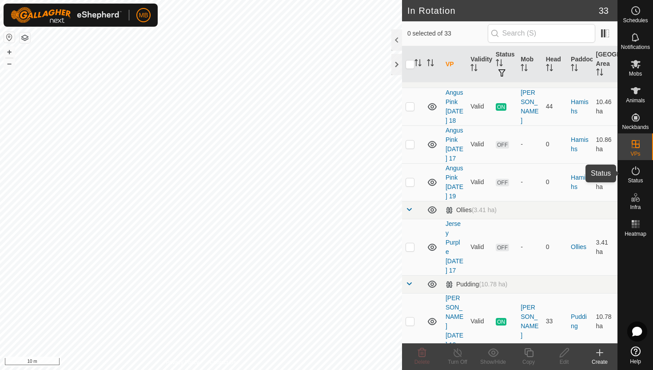
click at [636, 170] on icon at bounding box center [636, 170] width 11 height 11
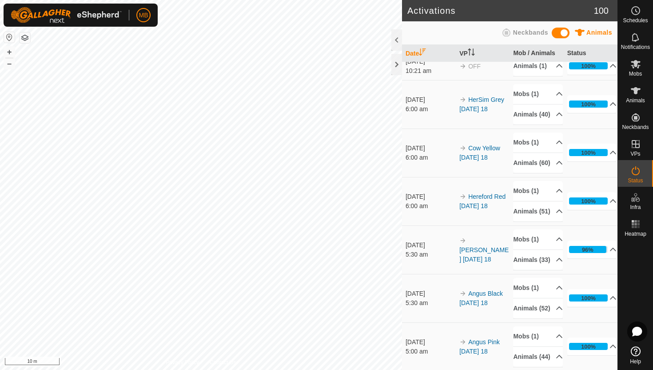
scroll to position [241, 0]
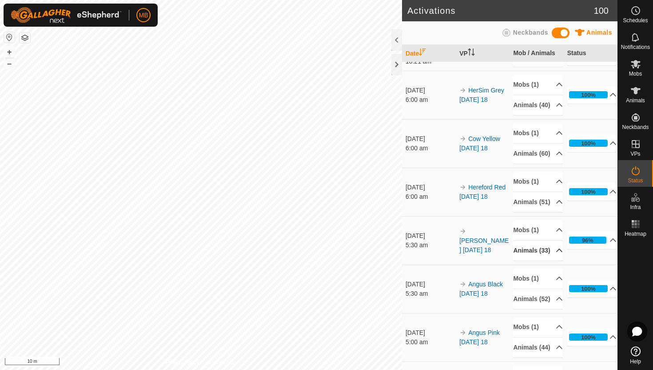
click at [554, 261] on p-accordion-header "Animals (33)" at bounding box center [538, 250] width 50 height 20
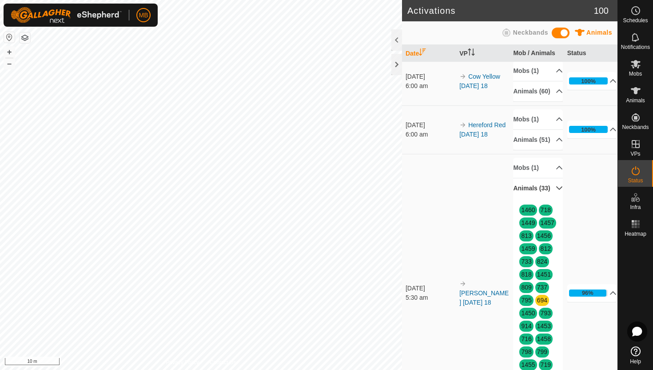
scroll to position [279, 0]
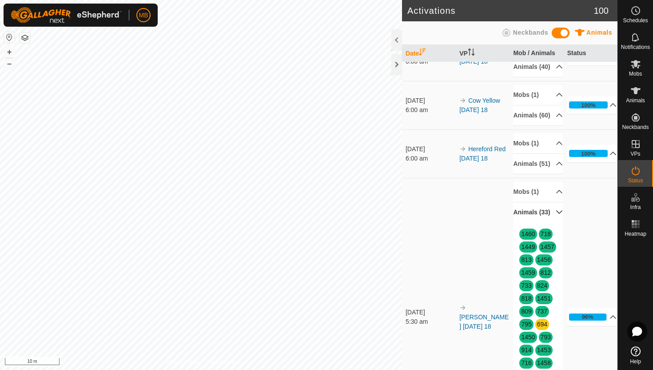
click at [555, 222] on p-accordion-header "Animals (33)" at bounding box center [538, 212] width 50 height 20
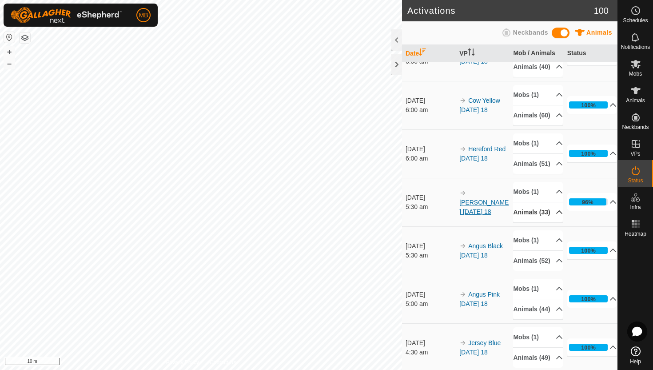
click at [499, 215] on link "[PERSON_NAME] [DATE] 18" at bounding box center [484, 207] width 49 height 16
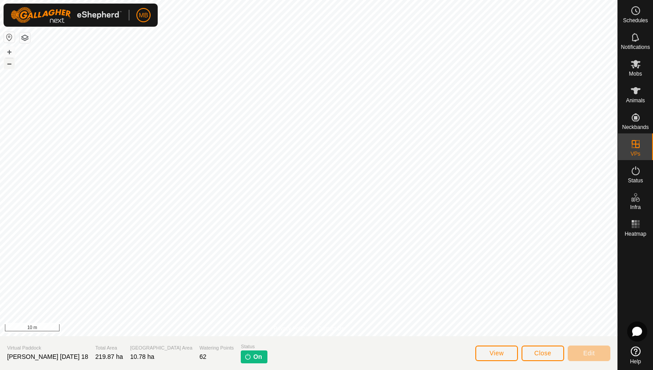
click at [11, 62] on button "–" at bounding box center [9, 63] width 11 height 11
click at [128, 0] on html "MB Schedules Notifications Mobs Animals Neckbands VPs Status Infra Heatmap Help…" at bounding box center [326, 185] width 653 height 370
click at [160, 0] on html "MB Schedules Notifications Mobs Animals Neckbands VPs Status Infra Heatmap Help…" at bounding box center [326, 185] width 653 height 370
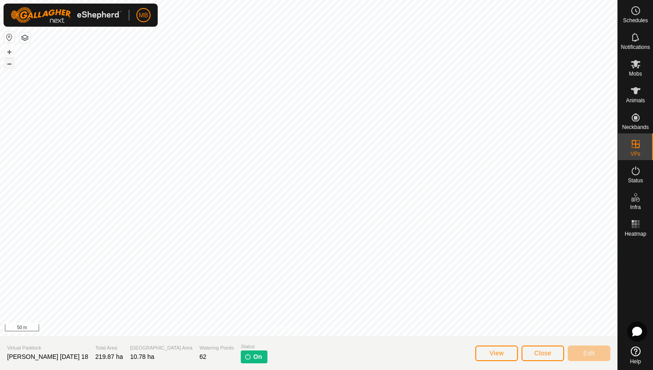
click at [12, 66] on button "–" at bounding box center [9, 63] width 11 height 11
click at [551, 353] on span "Close" at bounding box center [543, 352] width 17 height 7
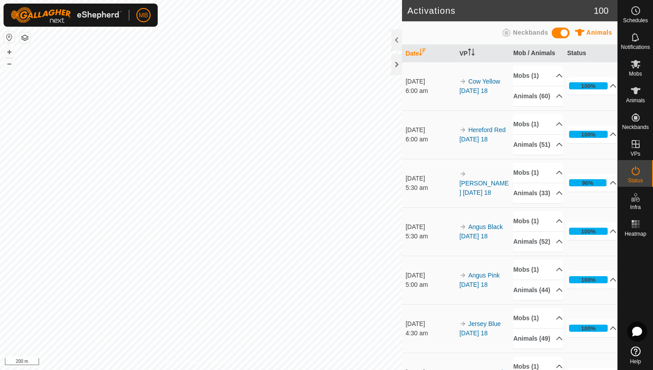
scroll to position [303, 0]
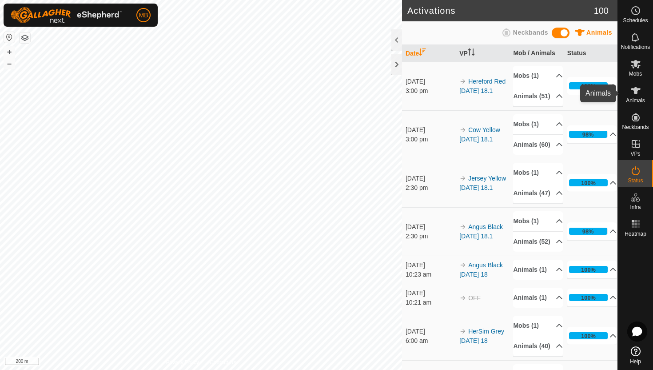
click at [637, 93] on icon at bounding box center [636, 90] width 11 height 11
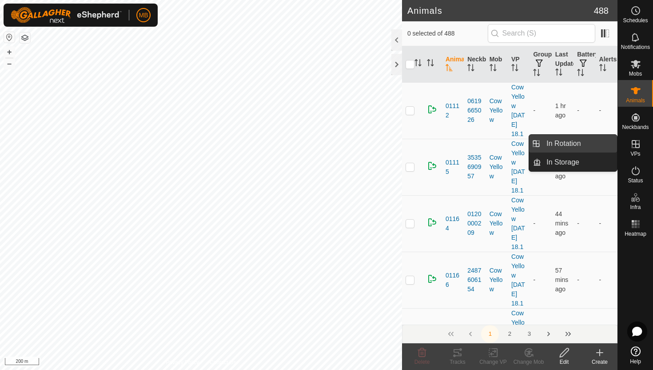
click at [592, 149] on link "In Rotation" at bounding box center [579, 144] width 76 height 18
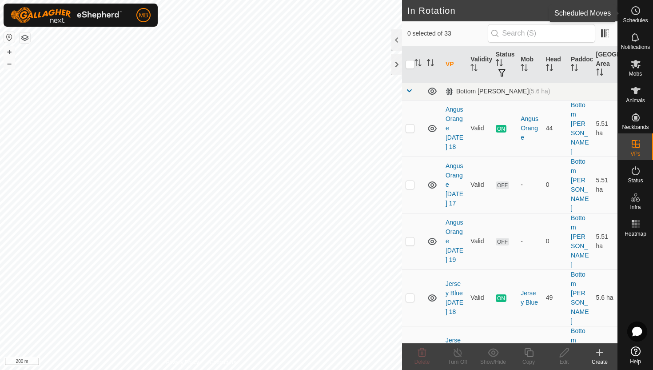
click at [636, 11] on icon at bounding box center [636, 10] width 1 height 3
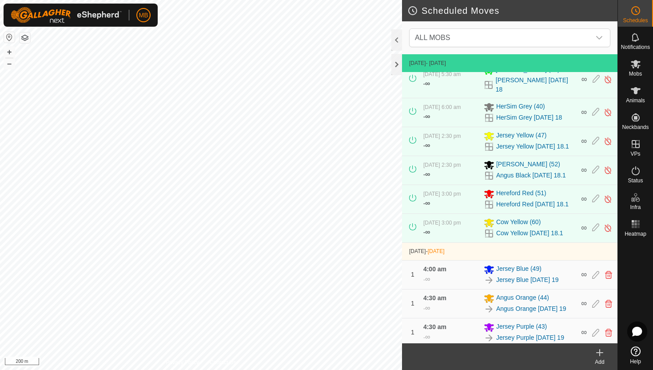
scroll to position [194, 0]
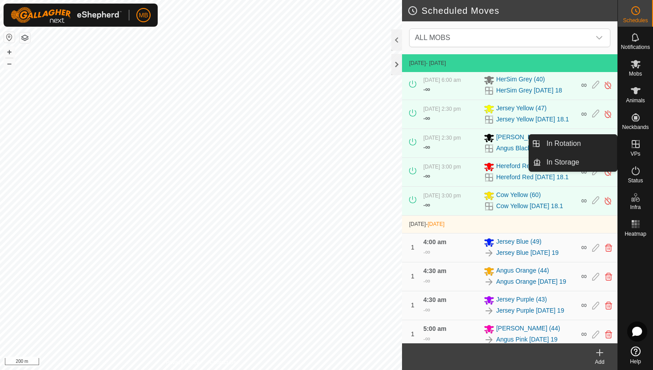
click at [637, 143] on icon at bounding box center [636, 144] width 11 height 11
click at [596, 144] on link "In Rotation" at bounding box center [579, 144] width 76 height 18
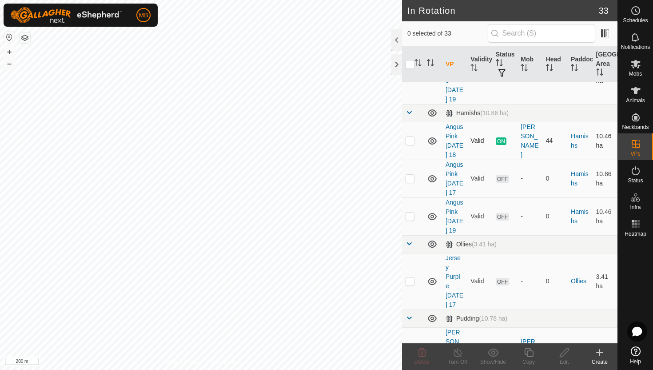
scroll to position [532, 0]
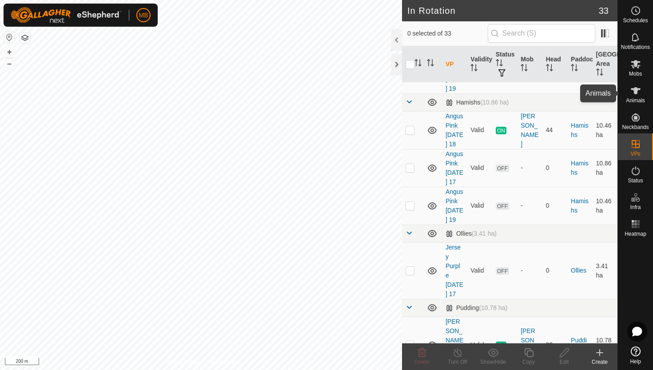
click at [636, 93] on icon at bounding box center [636, 90] width 10 height 7
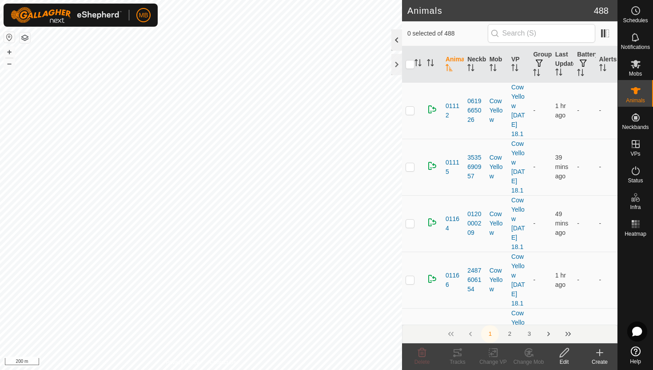
click at [396, 43] on div at bounding box center [397, 39] width 11 height 21
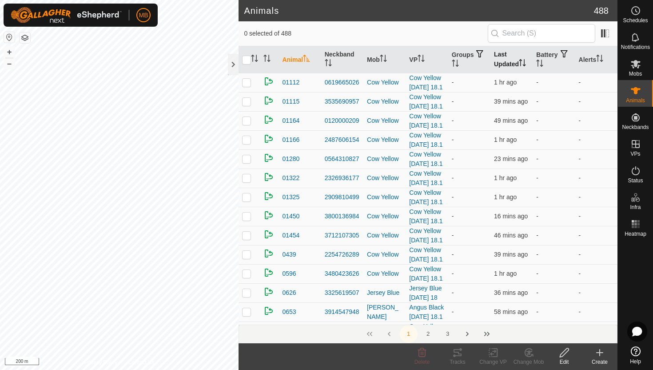
click at [524, 63] on icon "Activate to sort" at bounding box center [522, 62] width 7 height 7
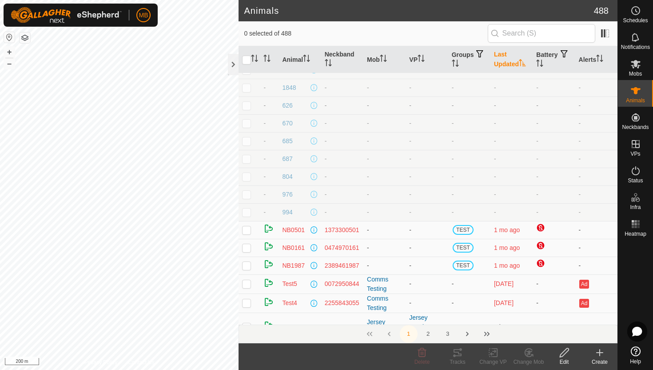
scroll to position [116, 0]
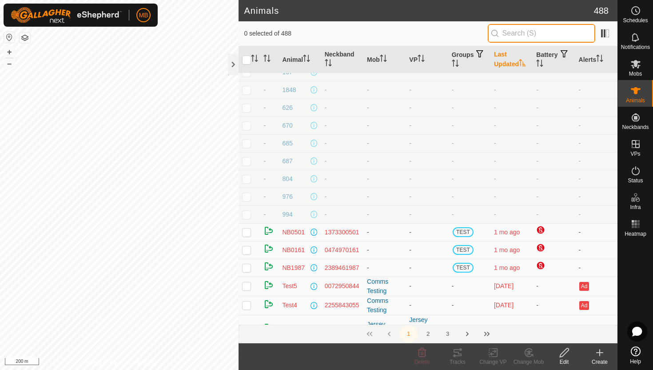
click at [545, 39] on input "text" at bounding box center [542, 33] width 108 height 19
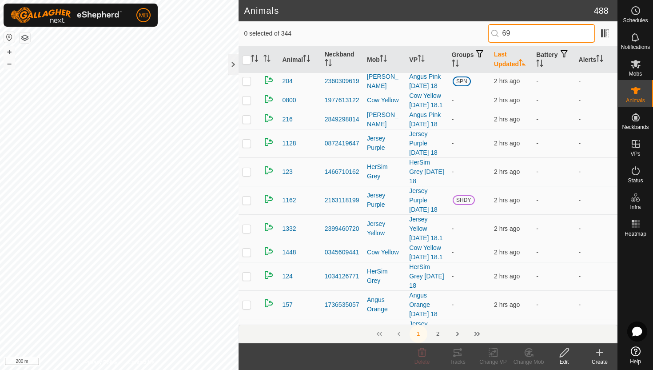
scroll to position [0, 0]
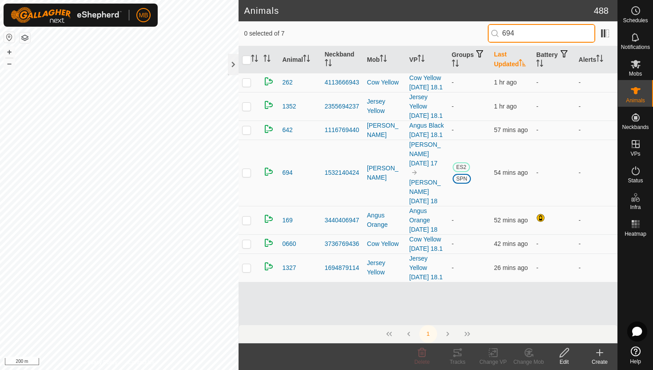
type input "694"
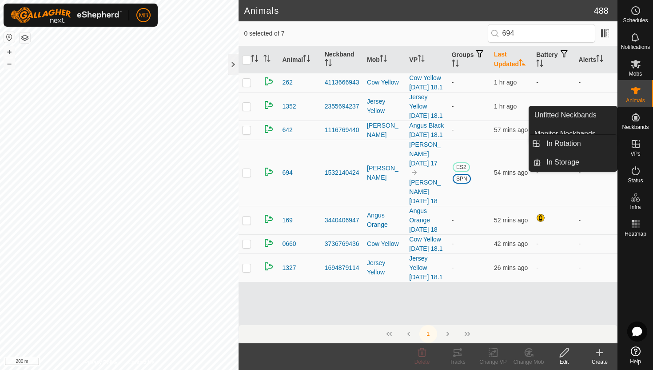
click at [636, 147] on icon at bounding box center [636, 144] width 8 height 8
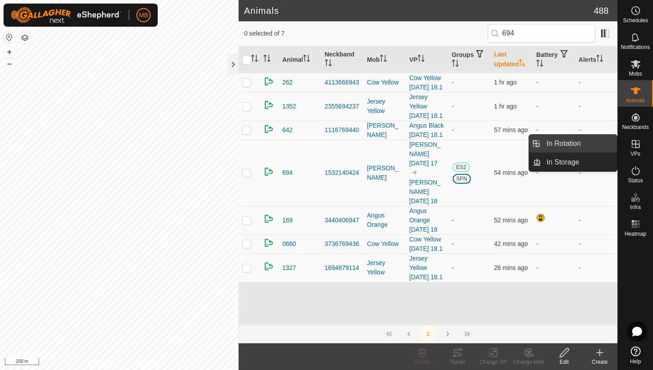
click at [593, 149] on link "In Rotation" at bounding box center [579, 144] width 76 height 18
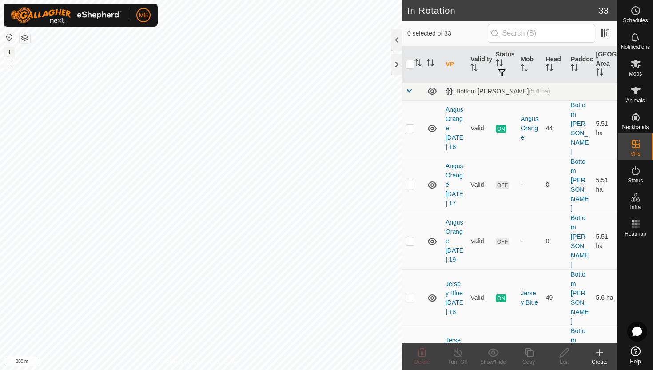
click at [9, 52] on button "+" at bounding box center [9, 52] width 11 height 11
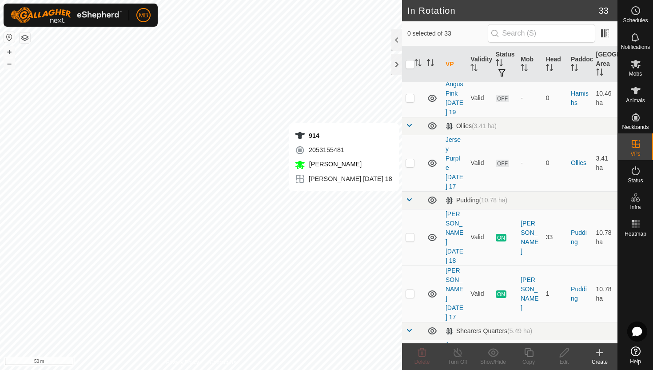
scroll to position [636, 0]
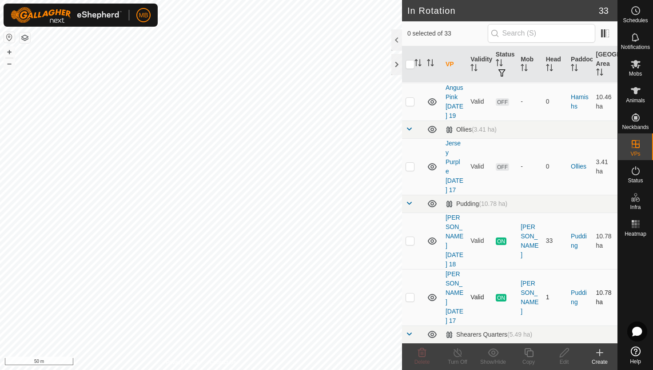
click at [410, 293] on p-checkbox at bounding box center [410, 296] width 9 height 7
checkbox input "false"
click at [409, 237] on p-checkbox at bounding box center [410, 240] width 9 height 7
checkbox input "true"
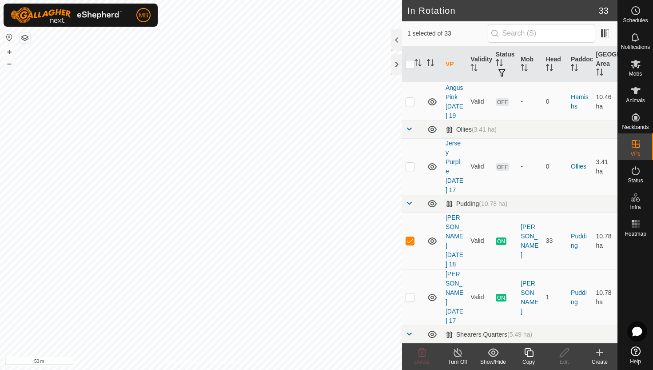
click at [529, 354] on icon at bounding box center [529, 352] width 11 height 11
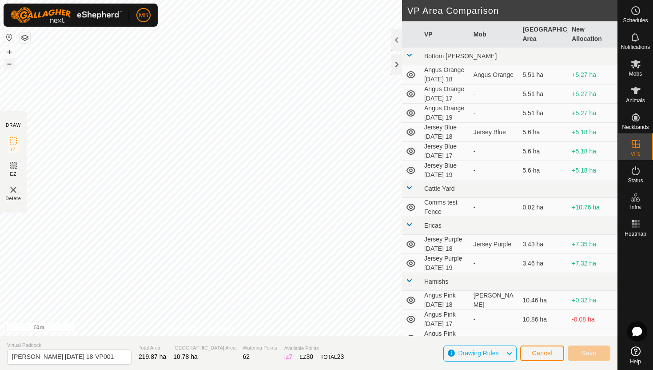
click at [9, 64] on button "–" at bounding box center [9, 63] width 11 height 11
click at [8, 53] on button "+" at bounding box center [9, 52] width 11 height 11
click at [7, 64] on button "–" at bounding box center [9, 63] width 11 height 11
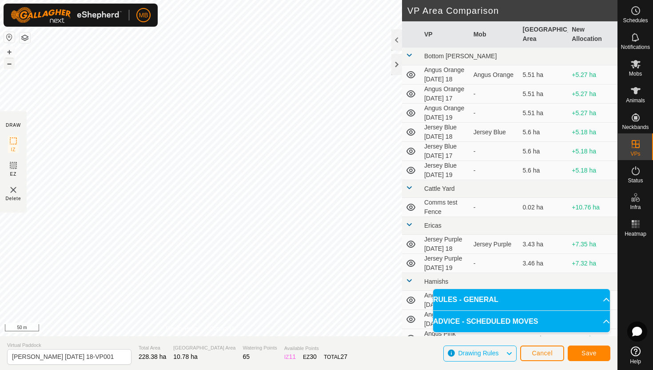
click at [11, 64] on button "–" at bounding box center [9, 63] width 11 height 11
click at [9, 62] on button "–" at bounding box center [9, 63] width 11 height 11
click at [8, 54] on button "+" at bounding box center [9, 52] width 11 height 11
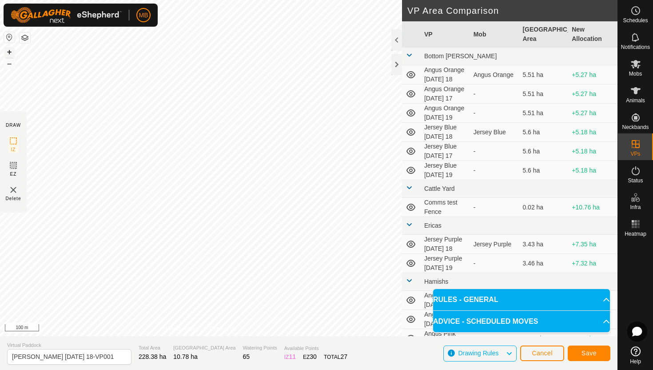
click at [8, 49] on button "+" at bounding box center [9, 52] width 11 height 11
click at [8, 64] on button "–" at bounding box center [9, 63] width 11 height 11
click at [5, 52] on button "+" at bounding box center [9, 52] width 11 height 11
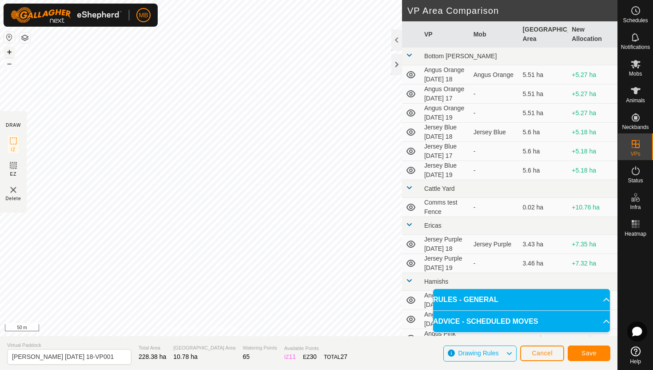
click at [8, 47] on button "+" at bounding box center [9, 52] width 11 height 11
click at [6, 50] on button "+" at bounding box center [9, 52] width 11 height 11
click at [12, 66] on button "–" at bounding box center [9, 63] width 11 height 11
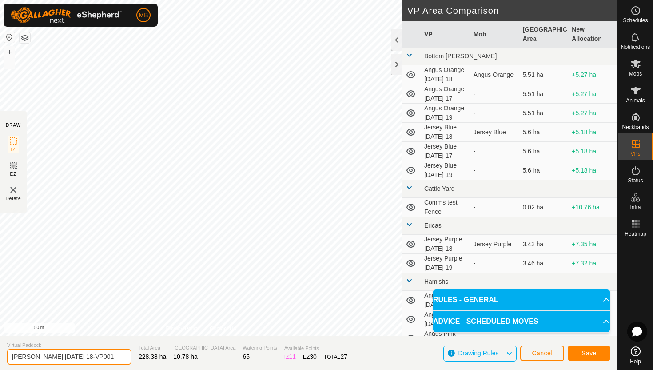
click at [107, 357] on input "Angus Green Monday 18-VP001" at bounding box center [69, 357] width 124 height 16
type input "[PERSON_NAME] [DATE] 19"
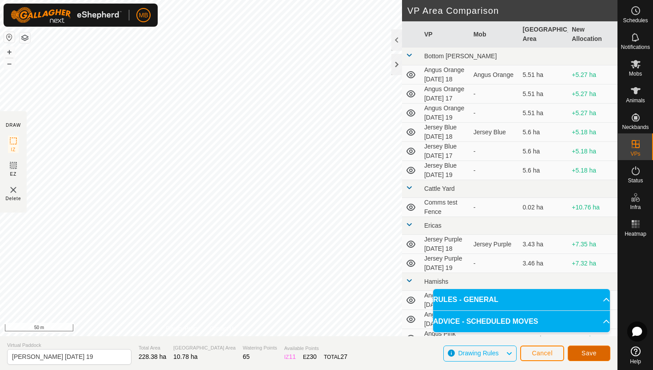
click at [582, 353] on span "Save" at bounding box center [589, 352] width 15 height 7
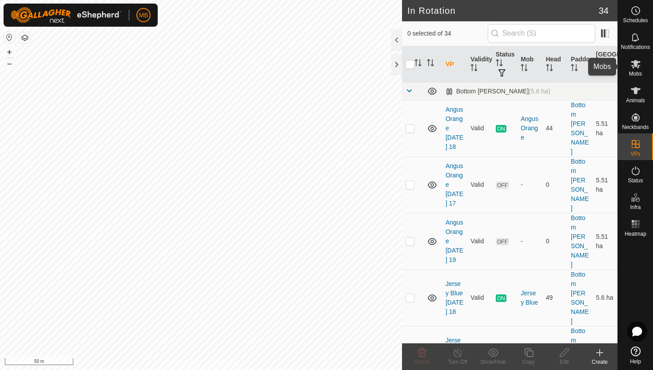
click at [634, 66] on icon at bounding box center [636, 64] width 10 height 8
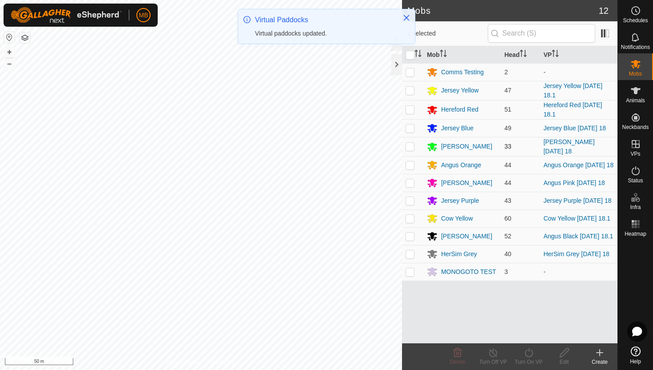
click at [411, 147] on p-checkbox at bounding box center [410, 146] width 9 height 7
checkbox input "true"
click at [530, 353] on icon at bounding box center [529, 352] width 11 height 11
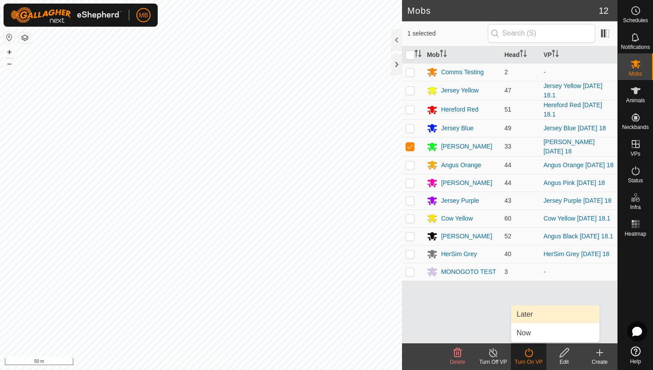
click at [530, 314] on link "Later" at bounding box center [556, 314] width 88 height 18
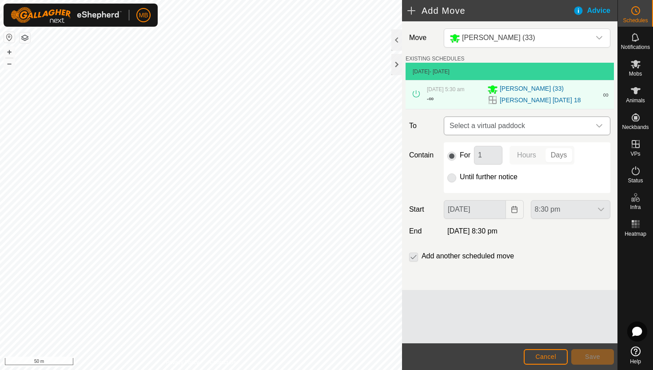
click at [600, 125] on icon "dropdown trigger" at bounding box center [599, 125] width 7 height 7
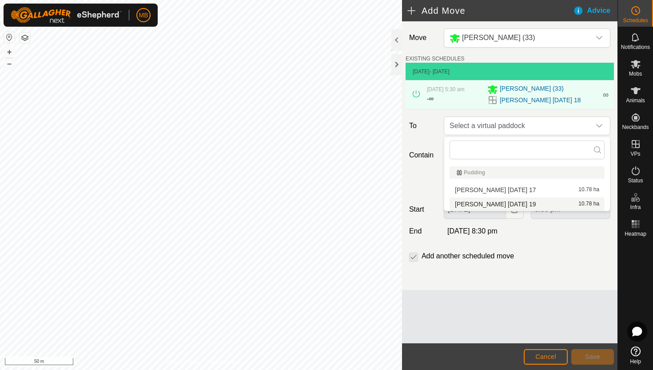
click at [524, 204] on li "Angus Green Tuesday 19 10.78 ha" at bounding box center [527, 203] width 155 height 13
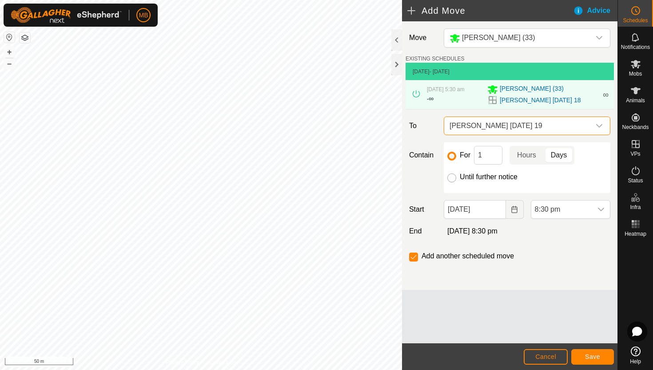
click at [448, 177] on input "Until further notice" at bounding box center [452, 177] width 9 height 9
radio input "true"
checkbox input "false"
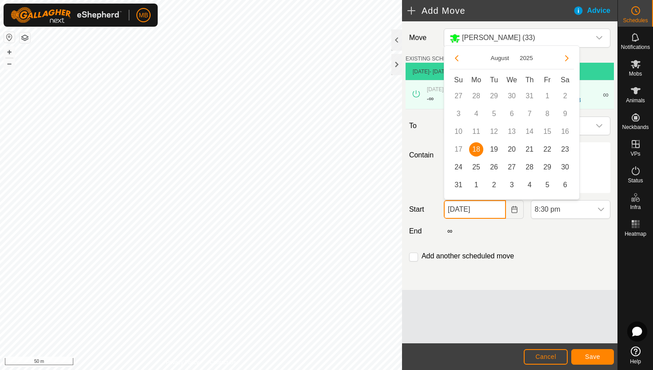
click at [493, 214] on input "18 Aug, 2025" at bounding box center [475, 209] width 62 height 19
click at [497, 149] on span "19" at bounding box center [494, 149] width 14 height 14
type input "19 Aug, 2025"
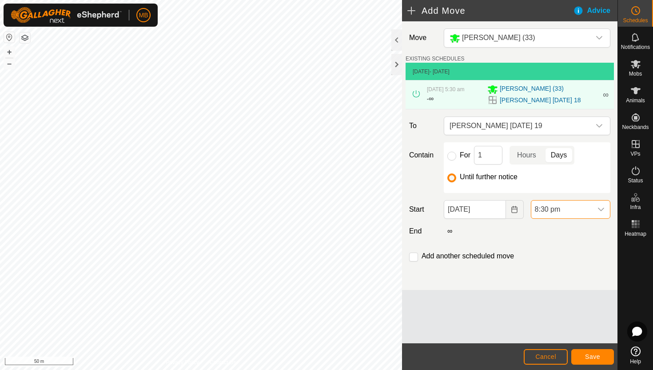
click at [585, 209] on span "8:30 pm" at bounding box center [562, 209] width 61 height 18
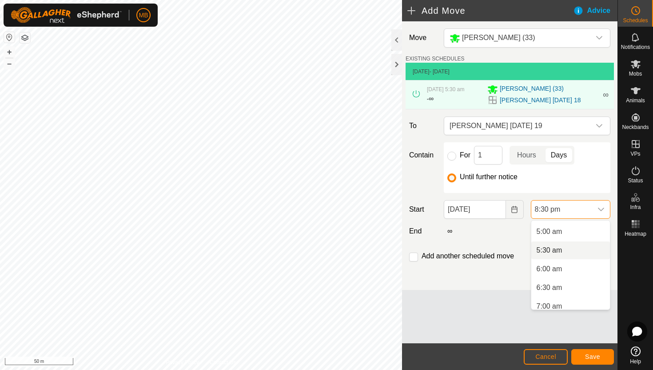
scroll to position [183, 0]
click at [584, 249] on li "5:30 am" at bounding box center [571, 252] width 79 height 18
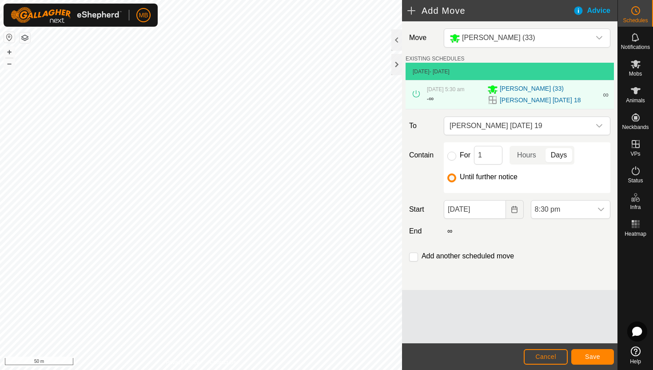
scroll to position [694, 0]
click at [600, 353] on span "Save" at bounding box center [592, 356] width 15 height 7
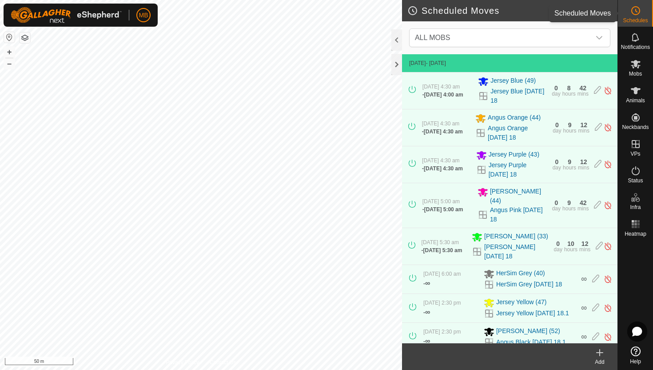
click at [640, 16] on es-schedule-vp-svg-icon at bounding box center [636, 11] width 16 height 14
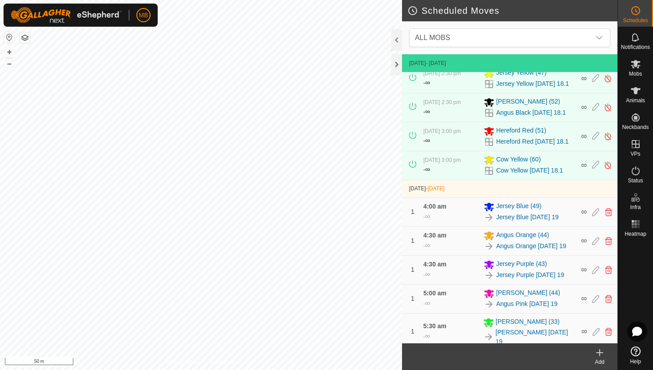
scroll to position [233, 0]
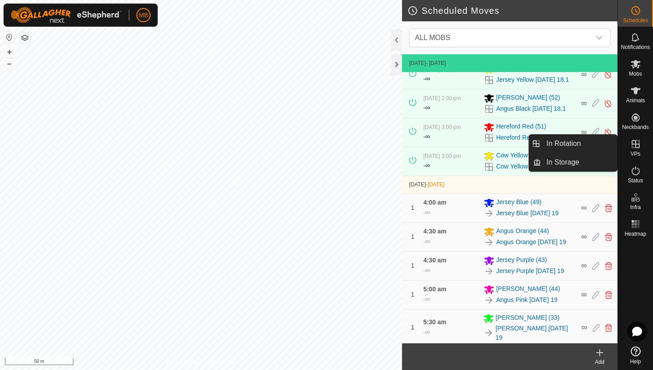
click at [637, 146] on icon at bounding box center [636, 144] width 11 height 11
click at [595, 145] on link "In Rotation" at bounding box center [579, 144] width 76 height 18
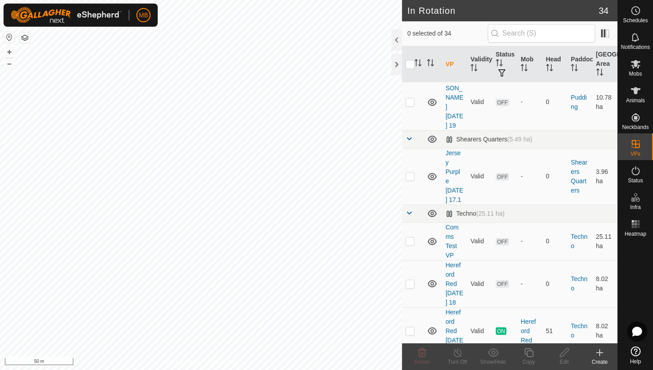
scroll to position [886, 0]
click at [412, 328] on p-checkbox at bounding box center [410, 331] width 9 height 7
checkbox input "true"
click at [531, 350] on icon at bounding box center [529, 352] width 9 height 9
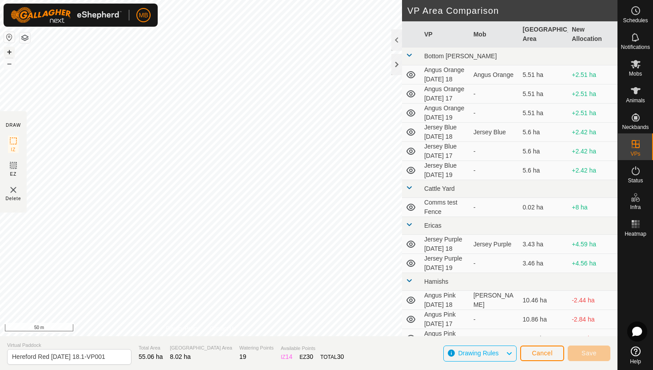
click at [11, 49] on button "+" at bounding box center [9, 52] width 11 height 11
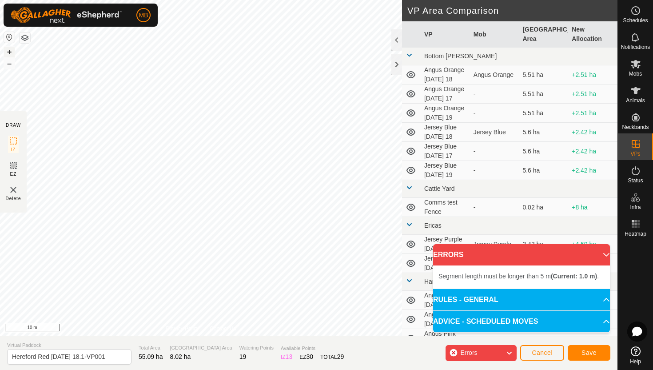
click at [10, 52] on button "+" at bounding box center [9, 52] width 11 height 11
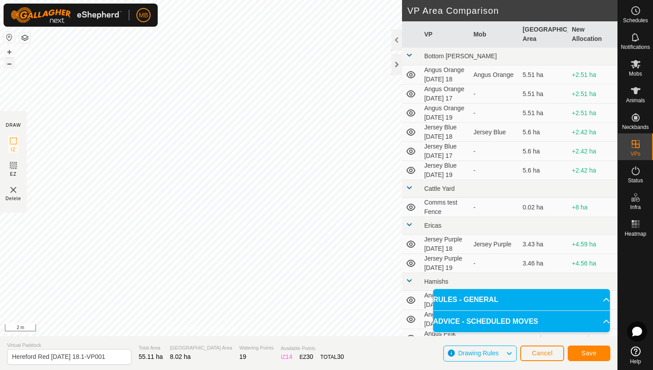
click at [9, 64] on button "–" at bounding box center [9, 63] width 11 height 11
click at [110, 358] on input "Hereford Red Monday 18.1-VP001" at bounding box center [69, 357] width 124 height 16
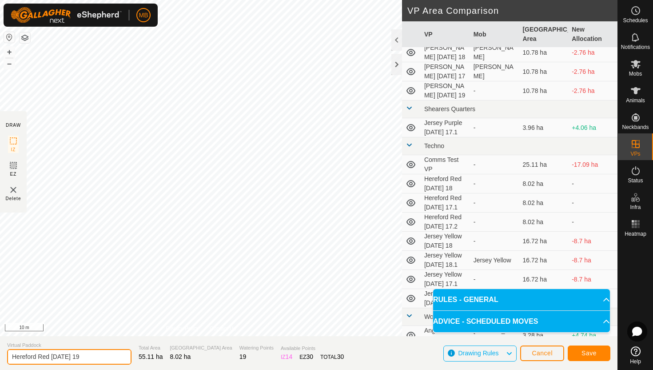
scroll to position [361, 0]
type input "Hereford Red [DATE] 19"
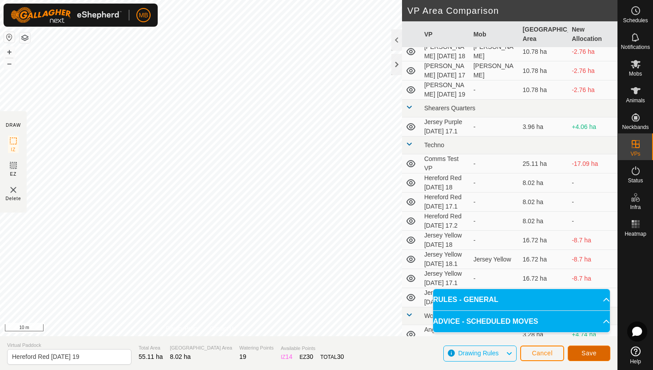
click at [597, 353] on button "Save" at bounding box center [589, 353] width 43 height 16
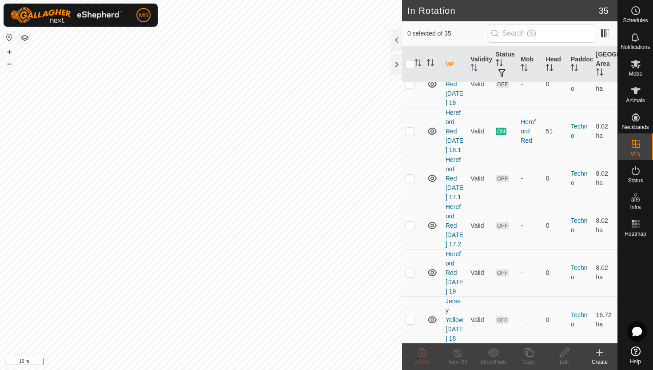
scroll to position [1089, 0]
click at [411, 267] on p-checkbox at bounding box center [410, 270] width 9 height 7
checkbox input "true"
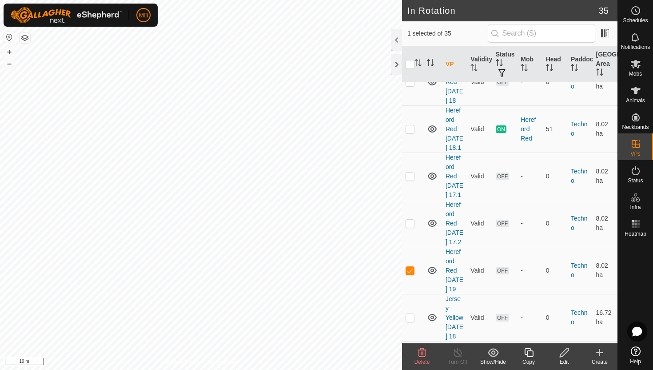
click at [528, 350] on icon at bounding box center [529, 352] width 9 height 9
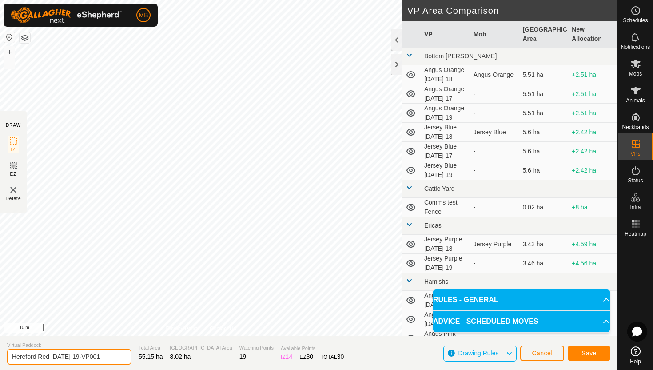
click at [108, 357] on input "Hereford Red Tuesday 19-VP001" at bounding box center [69, 357] width 124 height 16
type input "Hereford Red [DATE] 19.1"
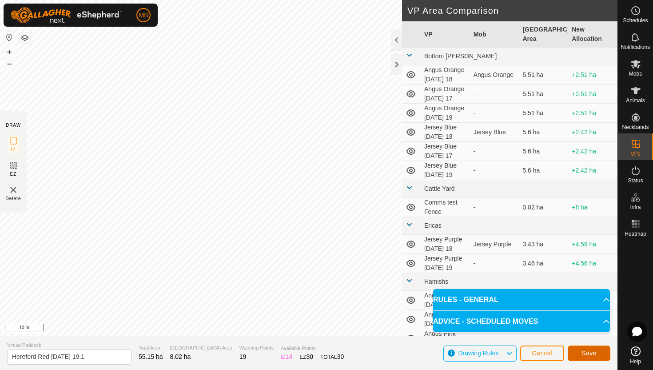
click at [585, 349] on button "Save" at bounding box center [589, 353] width 43 height 16
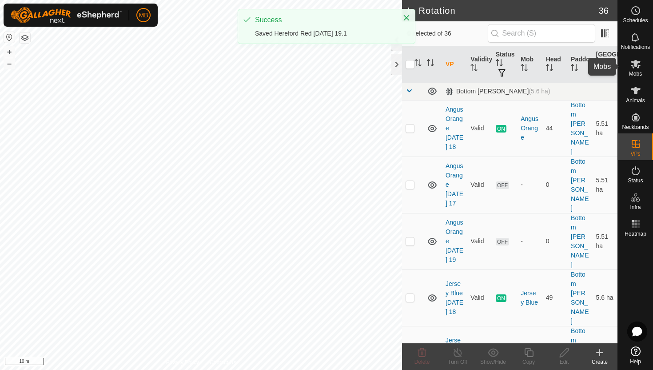
click at [637, 66] on icon at bounding box center [636, 64] width 10 height 8
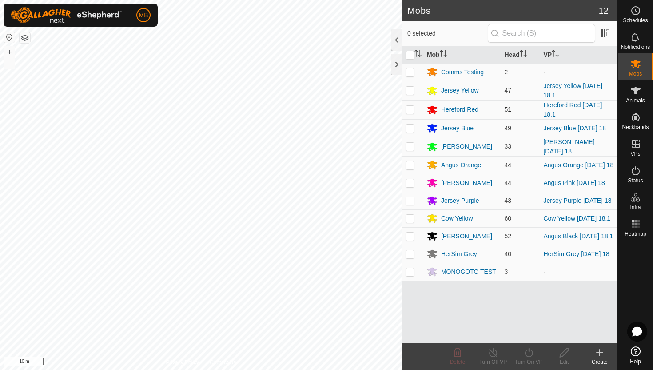
click at [411, 109] on p-checkbox at bounding box center [410, 109] width 9 height 7
checkbox input "true"
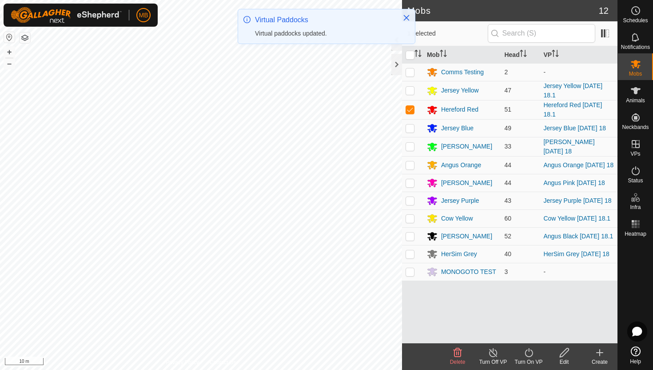
click at [529, 354] on icon at bounding box center [529, 352] width 11 height 11
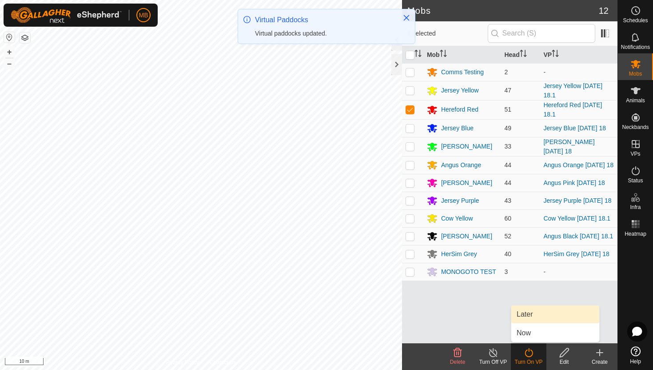
click at [527, 317] on link "Later" at bounding box center [556, 314] width 88 height 18
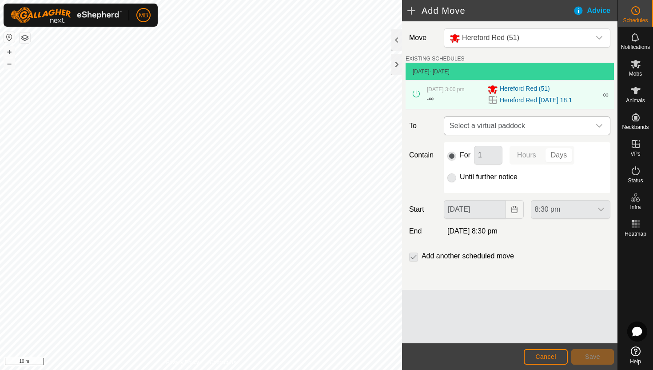
click at [601, 126] on icon "dropdown trigger" at bounding box center [600, 126] width 6 height 4
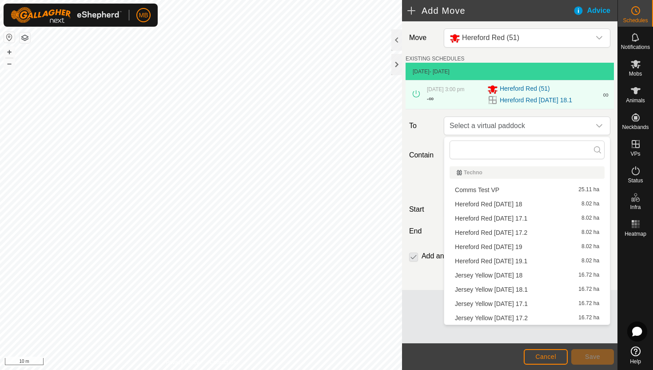
click at [529, 249] on li "Hereford Red Tuesday 19 8.02 ha" at bounding box center [527, 246] width 155 height 13
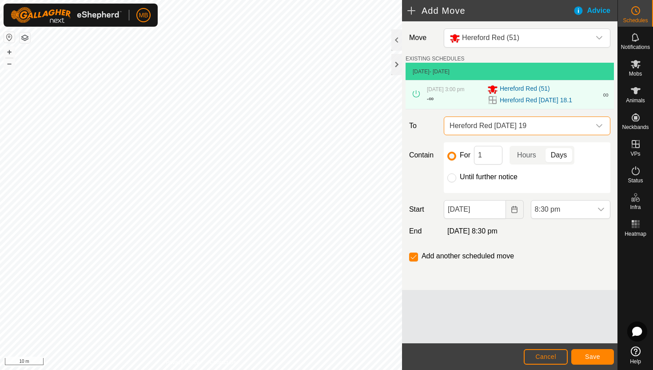
click at [467, 178] on label "Until further notice" at bounding box center [489, 176] width 58 height 7
click at [457, 178] on input "Until further notice" at bounding box center [452, 177] width 9 height 9
radio input "true"
checkbox input "false"
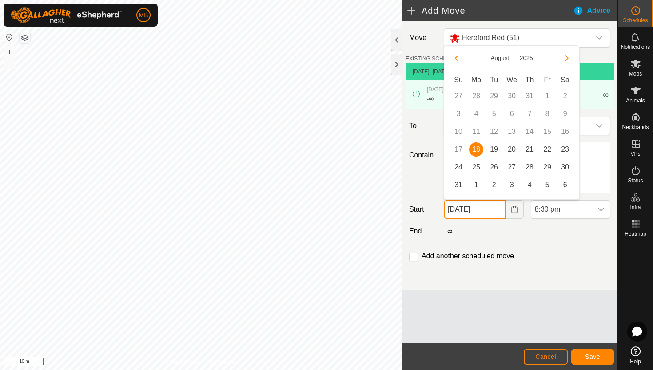
click at [493, 212] on input "[DATE]" at bounding box center [475, 209] width 62 height 19
click at [493, 150] on span "19" at bounding box center [494, 149] width 14 height 14
type input "[DATE]"
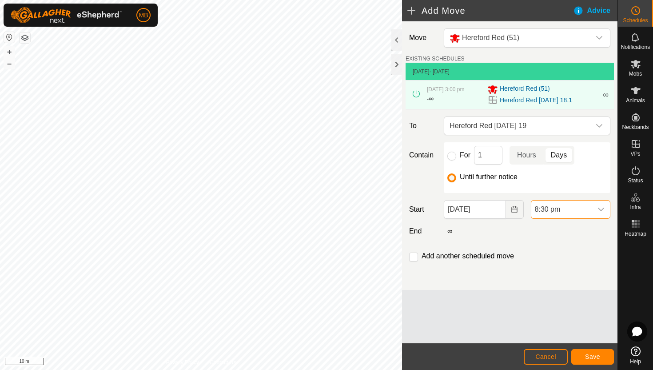
click at [570, 211] on span "8:30 pm" at bounding box center [562, 209] width 61 height 18
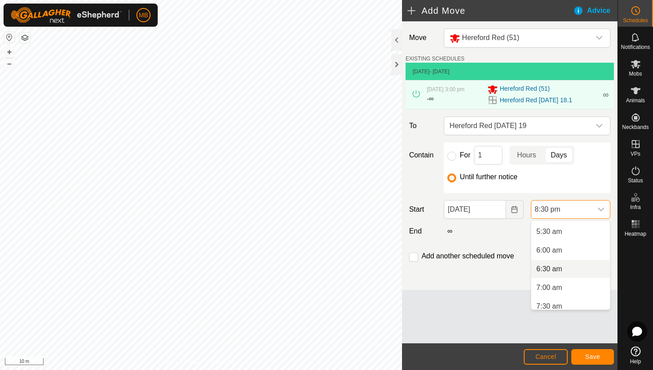
scroll to position [202, 0]
click at [576, 252] on li "6:00 am" at bounding box center [571, 251] width 79 height 18
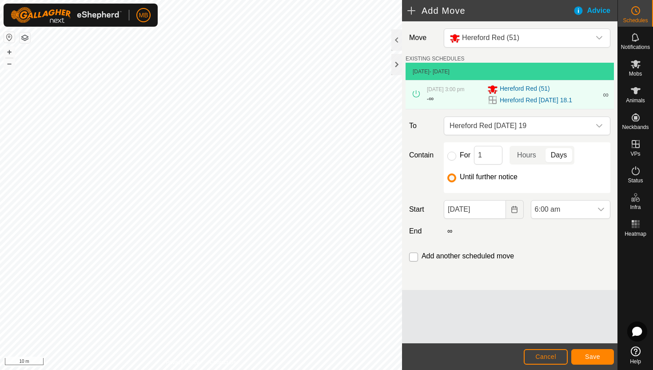
click at [416, 257] on input "checkbox" at bounding box center [413, 257] width 9 height 9
checkbox input "true"
click at [589, 355] on span "Save" at bounding box center [592, 356] width 15 height 7
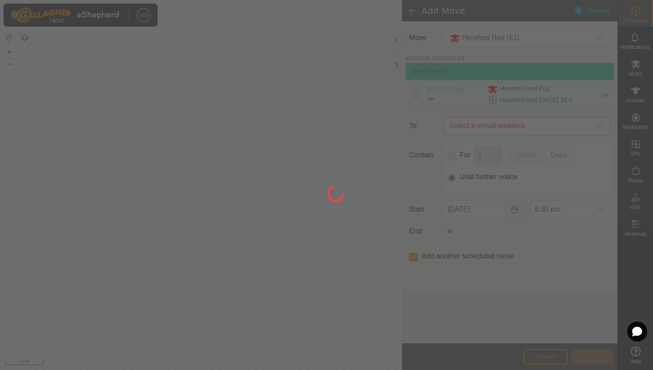
type input "[DATE]"
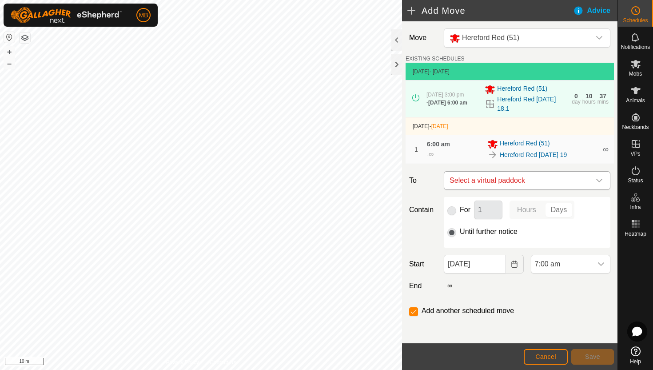
click at [600, 182] on icon "dropdown trigger" at bounding box center [600, 181] width 6 height 4
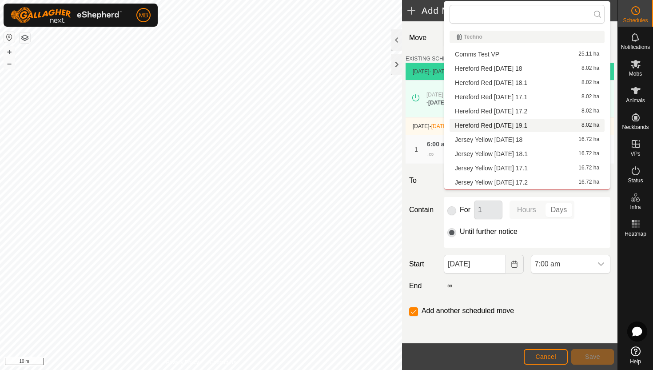
click at [541, 126] on li "Hereford Red Tuesday 19.1 8.02 ha" at bounding box center [527, 125] width 155 height 13
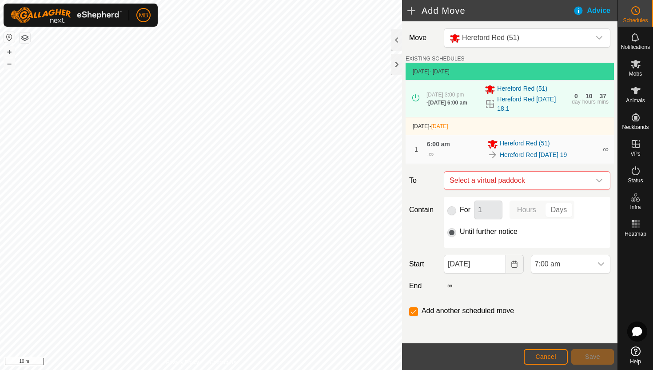
checkbox input "false"
click at [587, 268] on span "7:00 am" at bounding box center [562, 264] width 61 height 18
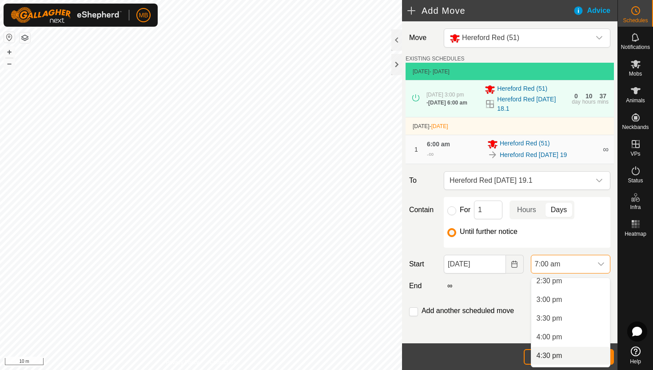
scroll to position [547, 0]
click at [566, 300] on li "3:00 pm" at bounding box center [571, 300] width 79 height 18
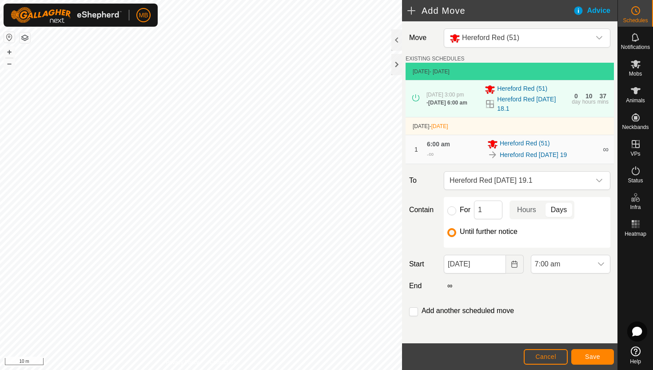
scroll to position [261, 0]
click at [593, 357] on span "Save" at bounding box center [592, 356] width 15 height 7
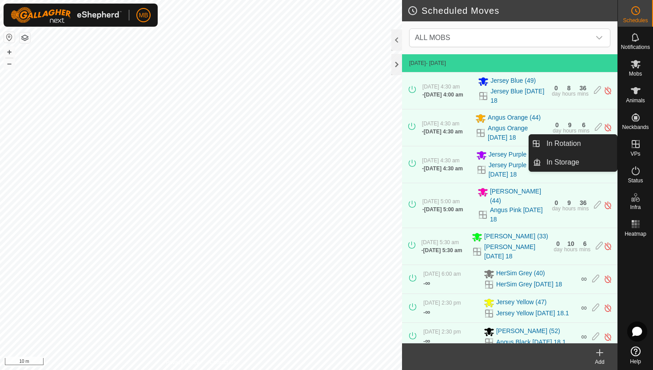
click at [634, 143] on icon at bounding box center [636, 144] width 11 height 11
click at [594, 144] on link "In Rotation" at bounding box center [579, 144] width 76 height 18
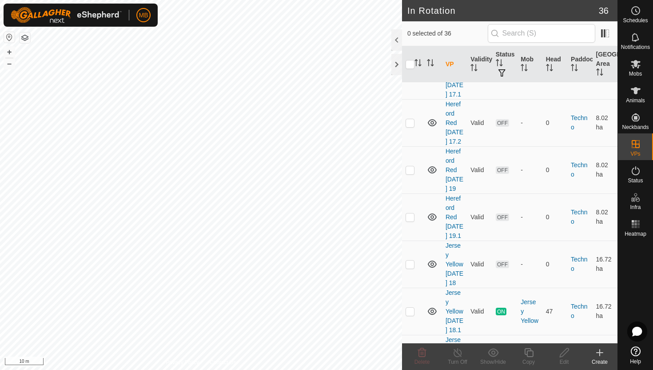
scroll to position [1189, 0]
click at [409, 308] on p-checkbox at bounding box center [410, 311] width 9 height 7
checkbox input "true"
click at [530, 355] on icon at bounding box center [529, 352] width 11 height 11
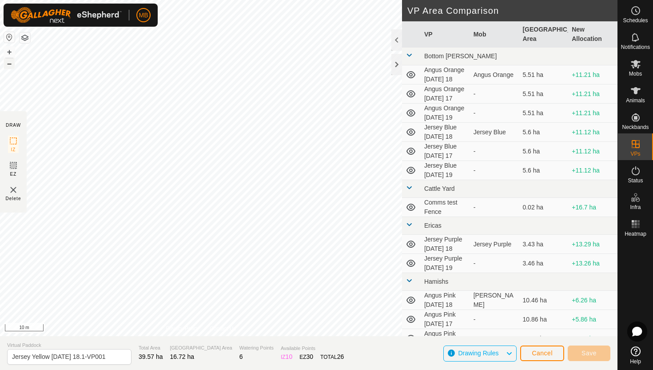
click at [8, 61] on button "–" at bounding box center [9, 63] width 11 height 11
click at [13, 53] on button "+" at bounding box center [9, 52] width 11 height 11
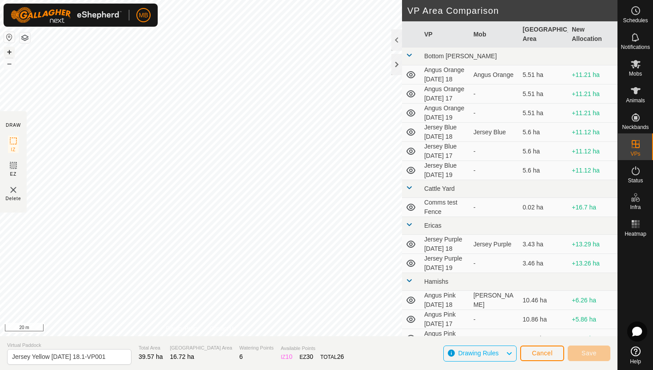
click at [11, 50] on button "+" at bounding box center [9, 52] width 11 height 11
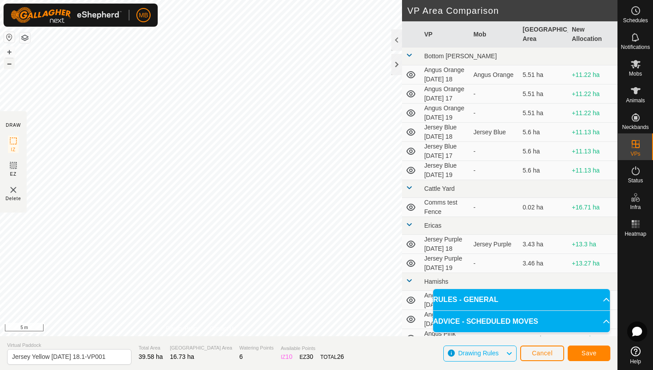
click at [10, 62] on button "–" at bounding box center [9, 63] width 11 height 11
click at [9, 67] on button "–" at bounding box center [9, 63] width 11 height 11
click at [110, 357] on input "Jersey Yellow Monday 18.1-VP001" at bounding box center [69, 357] width 124 height 16
type input "Jersey Yellow [DATE] 19"
click at [598, 353] on button "Save" at bounding box center [589, 353] width 43 height 16
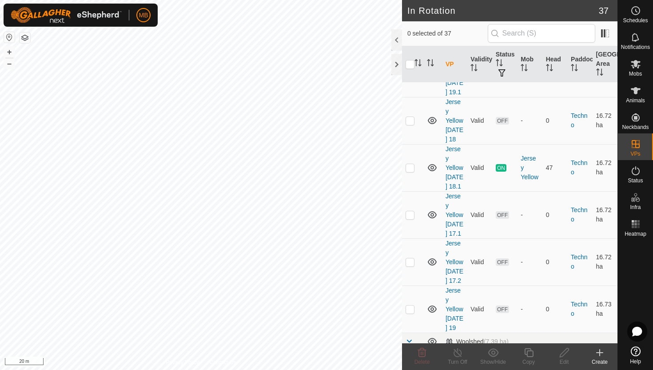
scroll to position [1339, 0]
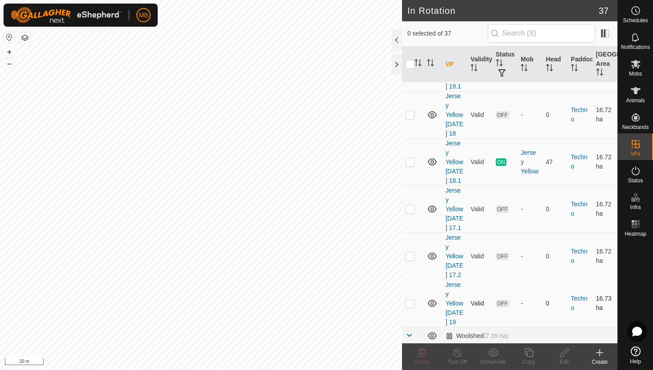
click at [412, 300] on p-checkbox at bounding box center [410, 303] width 9 height 7
checkbox input "true"
click at [532, 352] on icon at bounding box center [529, 352] width 11 height 11
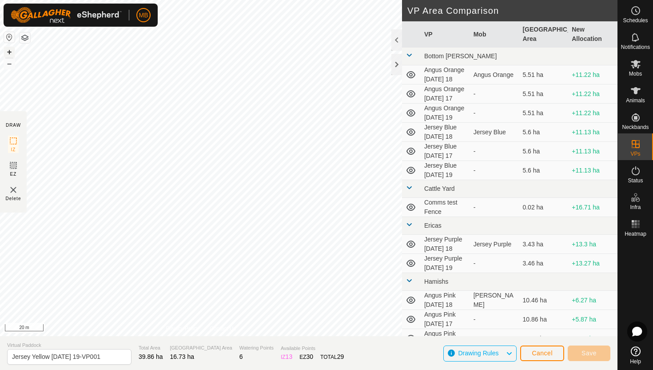
click at [8, 52] on button "+" at bounding box center [9, 52] width 11 height 11
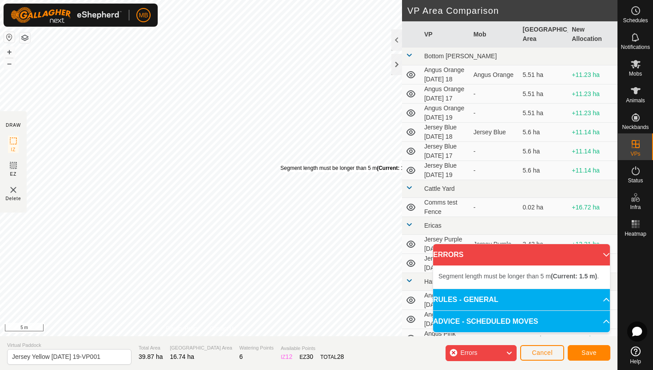
click at [281, 164] on div "Segment length must be longer than 5 m (Current: 1.5 m) ." at bounding box center [349, 168] width 137 height 8
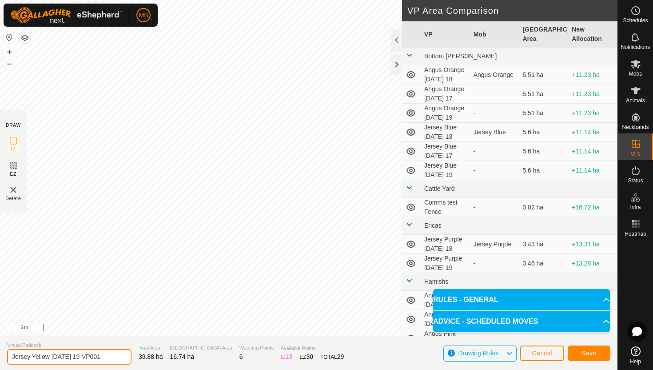
click at [108, 358] on input "Jersey Yellow Tuesday 19-VP001" at bounding box center [69, 357] width 124 height 16
type input "Jersey Yellow [DATE] 19.1"
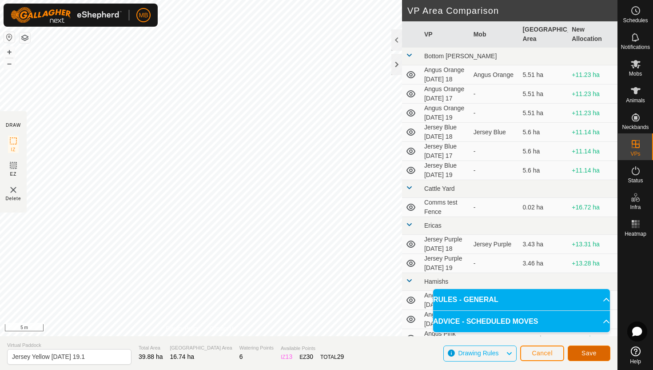
click at [588, 349] on span "Save" at bounding box center [589, 352] width 15 height 7
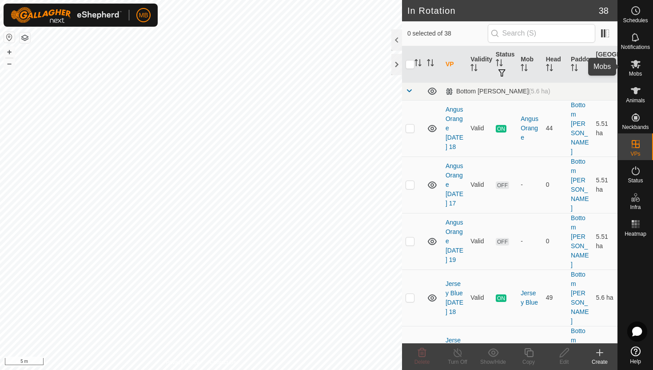
click at [637, 65] on icon at bounding box center [636, 64] width 10 height 8
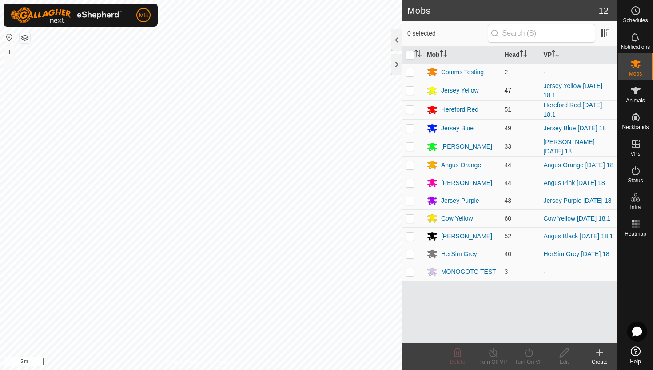
click at [410, 92] on p-checkbox at bounding box center [410, 90] width 9 height 7
checkbox input "true"
click at [530, 353] on icon at bounding box center [529, 352] width 11 height 11
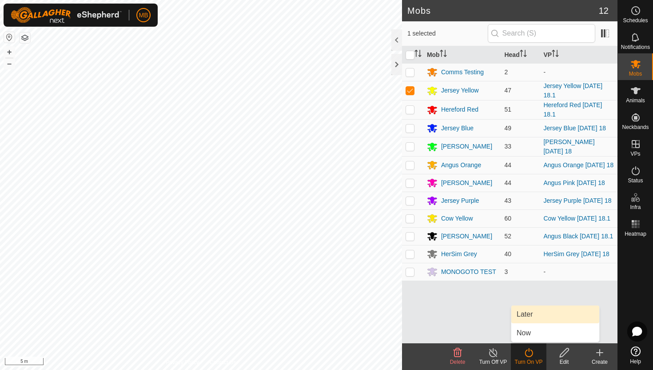
click at [528, 317] on link "Later" at bounding box center [556, 314] width 88 height 18
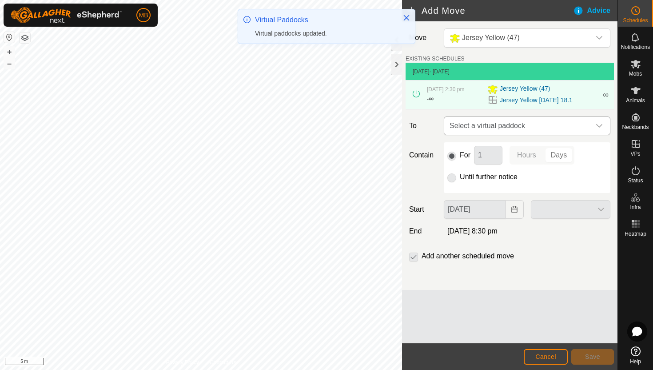
click at [600, 124] on icon "dropdown trigger" at bounding box center [599, 125] width 7 height 7
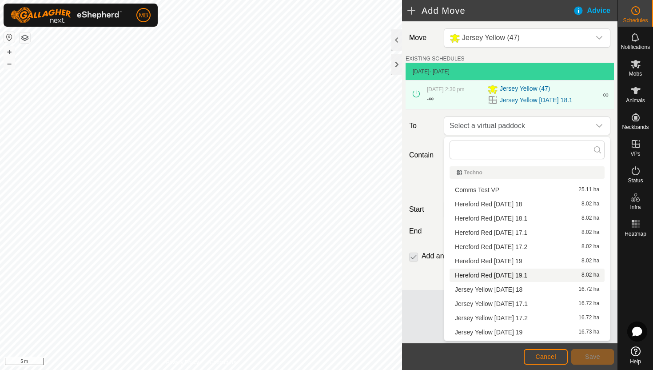
scroll to position [12, 0]
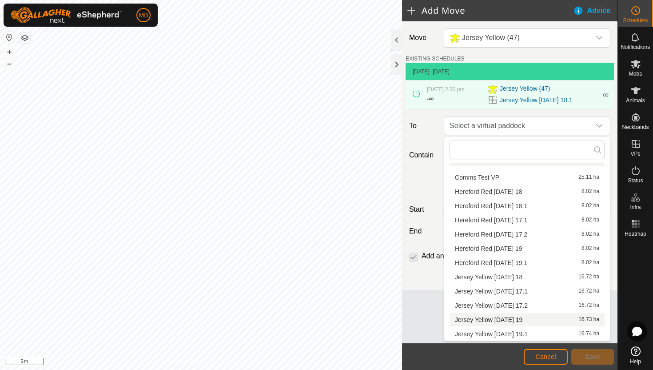
click at [512, 320] on li "Jersey Yellow Tuesday 19 16.73 ha" at bounding box center [527, 319] width 155 height 13
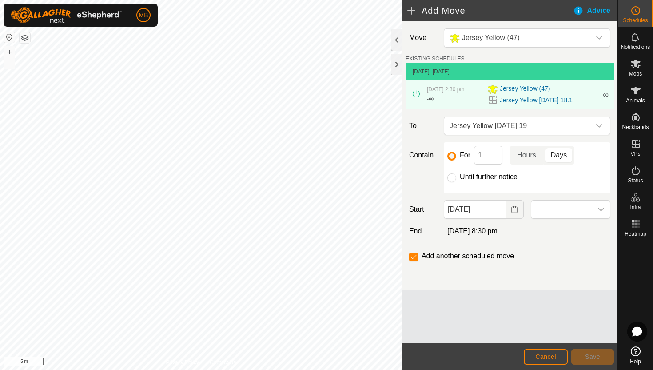
click at [488, 177] on label "Until further notice" at bounding box center [489, 176] width 58 height 7
click at [457, 177] on input "Until further notice" at bounding box center [452, 177] width 9 height 9
radio input "true"
checkbox input "false"
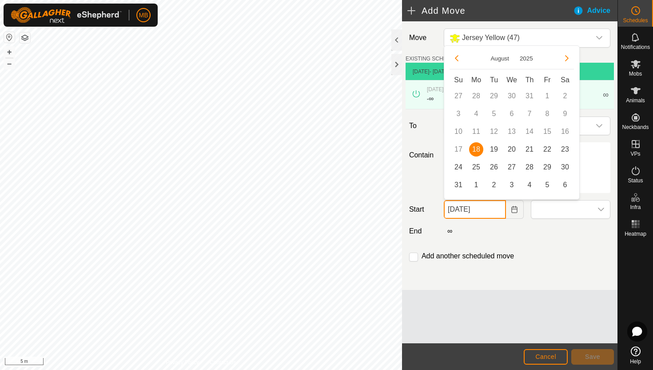
click at [497, 211] on input "18 Aug, 2025" at bounding box center [475, 209] width 62 height 19
click at [496, 146] on span "19" at bounding box center [494, 149] width 14 height 14
type input "19 Aug, 2025"
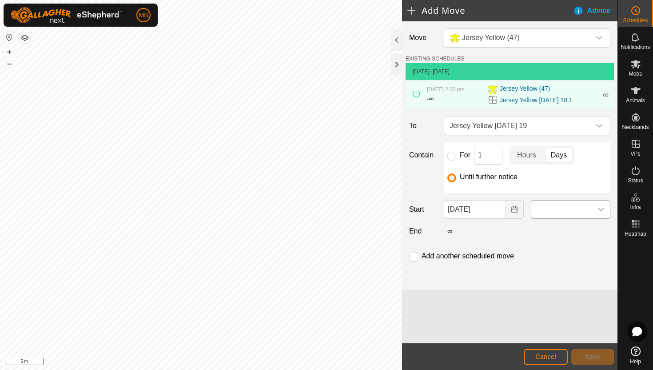
click at [562, 208] on span at bounding box center [562, 209] width 61 height 18
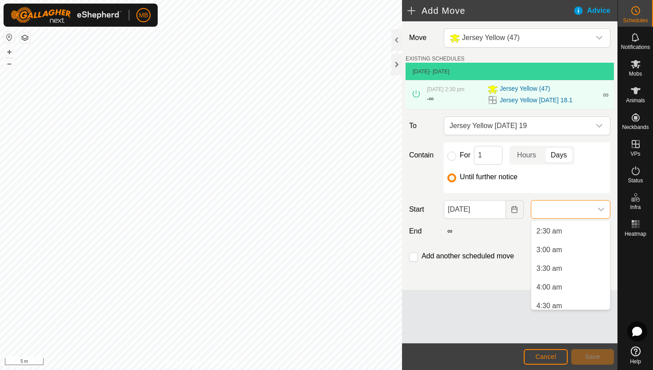
scroll to position [92, 0]
click at [568, 247] on li "3:00 am" at bounding box center [571, 249] width 79 height 18
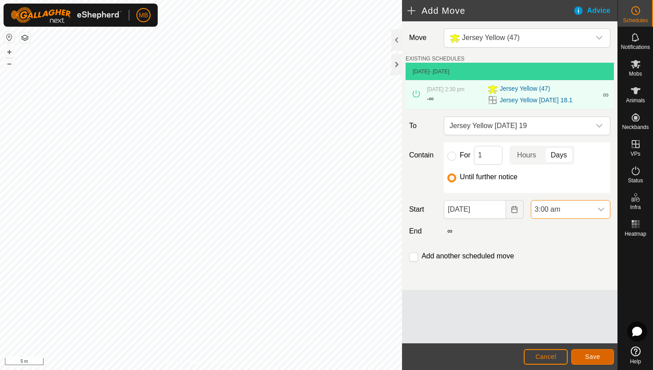
click at [593, 356] on span "Save" at bounding box center [592, 356] width 15 height 7
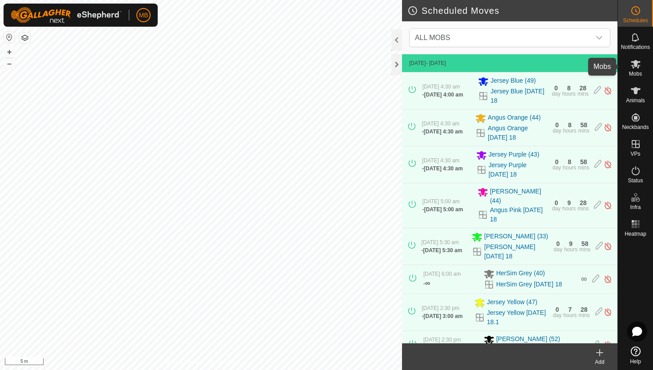
click at [635, 68] on icon at bounding box center [636, 64] width 11 height 11
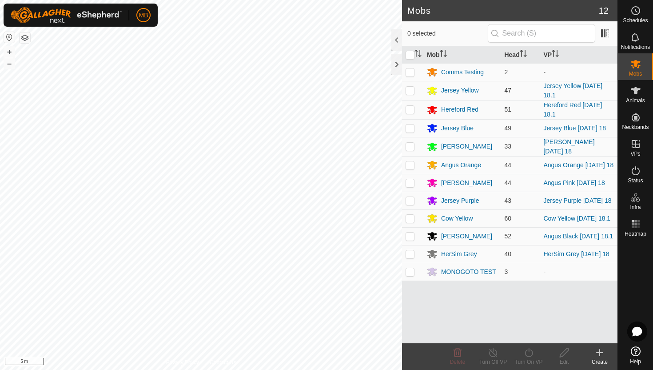
click at [411, 94] on p-checkbox at bounding box center [410, 90] width 9 height 7
checkbox input "true"
click at [531, 350] on icon at bounding box center [529, 352] width 8 height 9
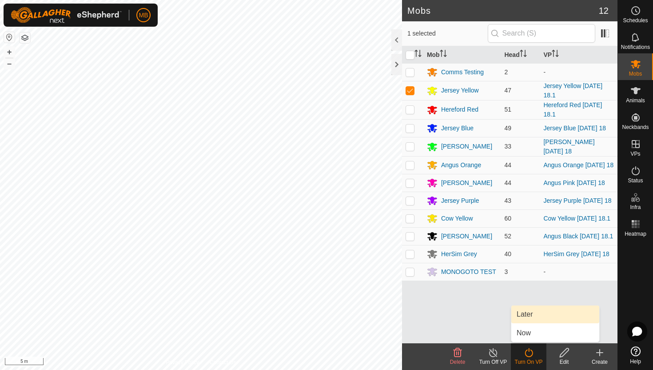
click at [530, 313] on link "Later" at bounding box center [556, 314] width 88 height 18
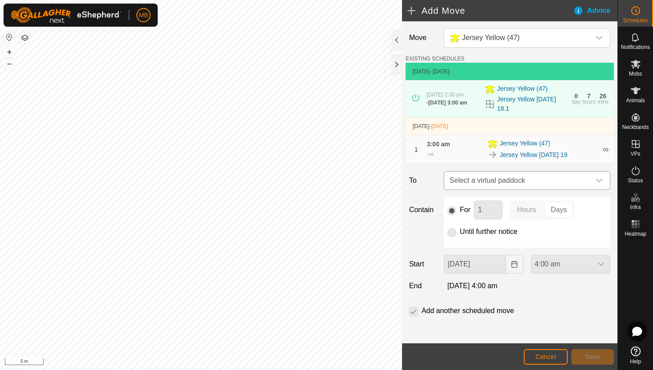
click at [592, 181] on div "dropdown trigger" at bounding box center [600, 181] width 18 height 18
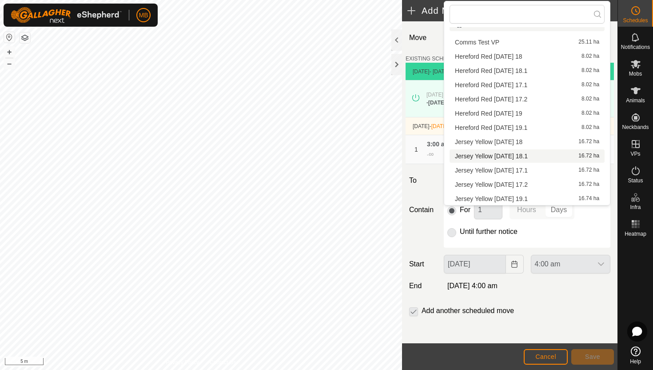
scroll to position [12, 0]
click at [529, 199] on li "Jersey Yellow Tuesday 19.1 16.74 ha" at bounding box center [527, 198] width 155 height 13
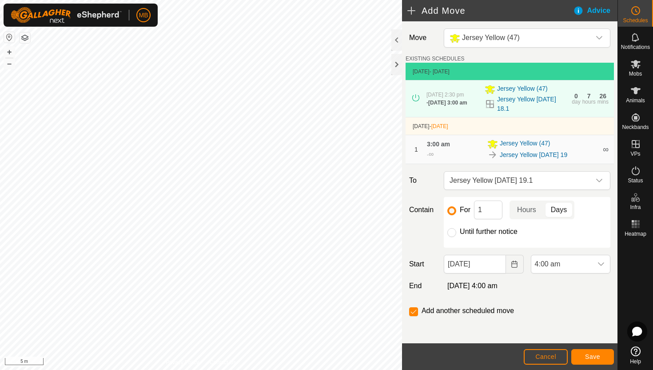
click at [489, 235] on label "Until further notice" at bounding box center [489, 231] width 58 height 7
click at [457, 235] on input "Until further notice" at bounding box center [452, 232] width 9 height 9
radio input "true"
checkbox input "false"
click at [587, 267] on span "4:00 am" at bounding box center [562, 264] width 61 height 18
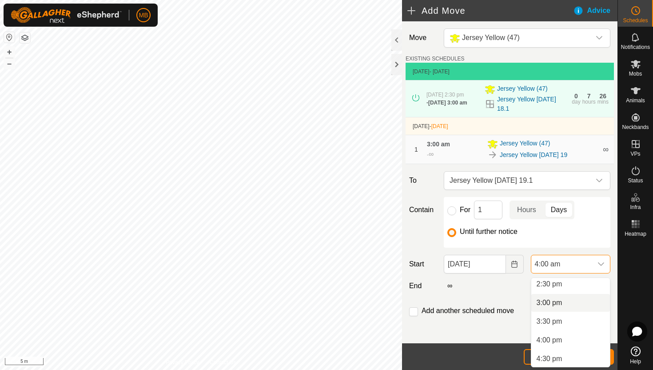
scroll to position [533, 0]
click at [581, 299] on li "2:30 pm" at bounding box center [571, 296] width 79 height 18
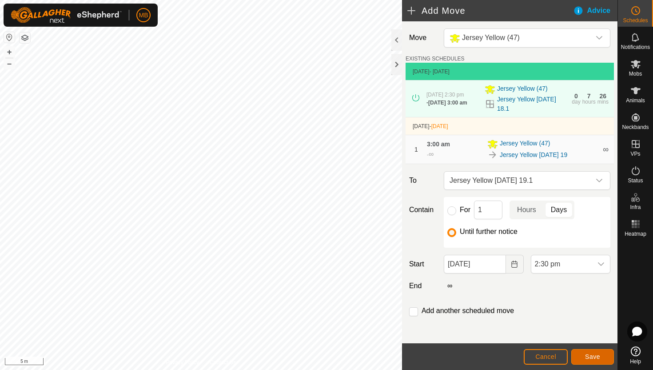
click at [594, 358] on span "Save" at bounding box center [592, 356] width 15 height 7
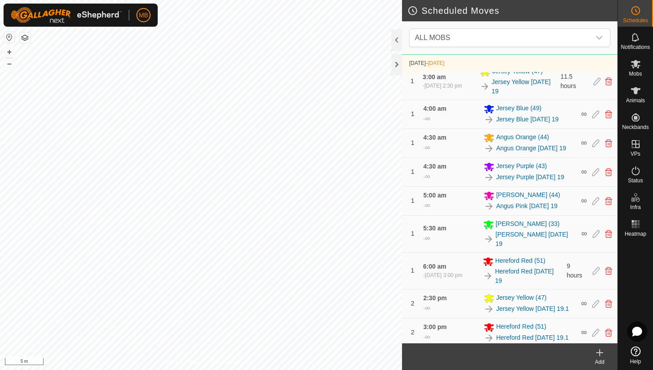
scroll to position [386, 0]
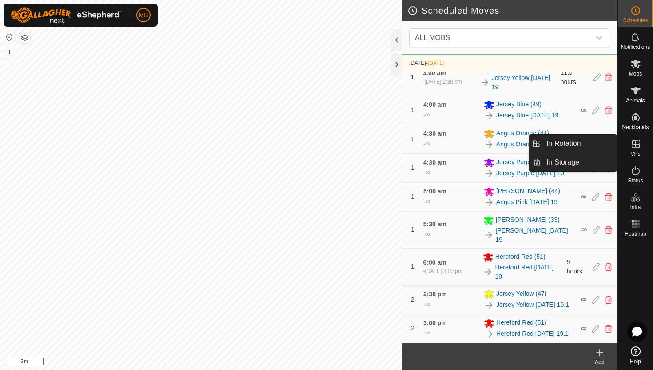
click at [636, 144] on icon at bounding box center [636, 144] width 8 height 8
click at [604, 144] on link "In Rotation" at bounding box center [579, 144] width 76 height 18
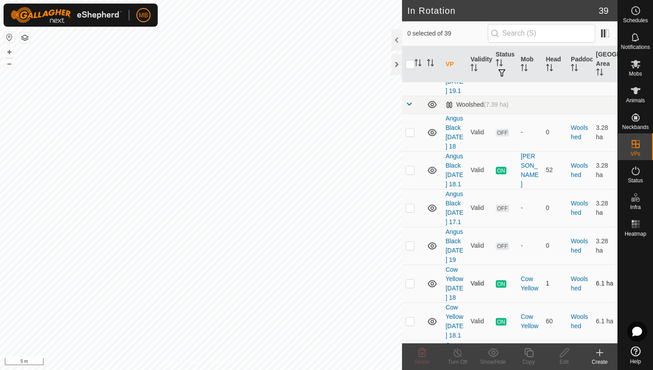
scroll to position [1650, 0]
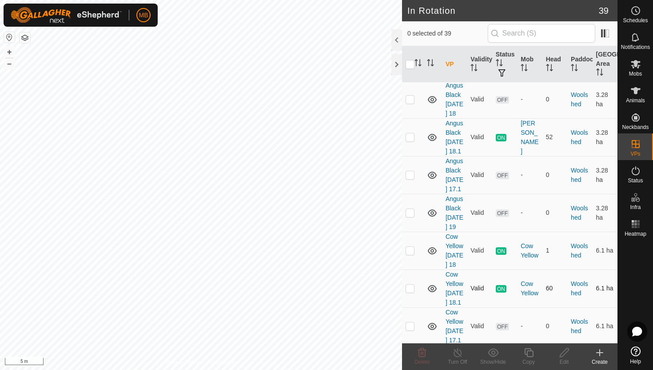
click at [412, 285] on p-checkbox at bounding box center [410, 288] width 9 height 7
checkbox input "true"
click at [530, 350] on icon at bounding box center [529, 352] width 9 height 9
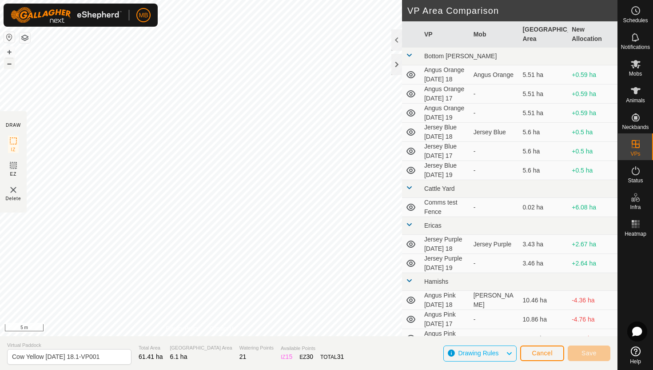
click at [10, 61] on button "–" at bounding box center [9, 63] width 11 height 11
click at [202, 0] on html "MB Schedules Notifications Mobs Animals Neckbands VPs Status Infra Heatmap Help…" at bounding box center [326, 185] width 653 height 370
click at [274, 0] on html "MB Schedules Notifications Mobs Animals Neckbands VPs Status Infra Heatmap Help…" at bounding box center [326, 185] width 653 height 370
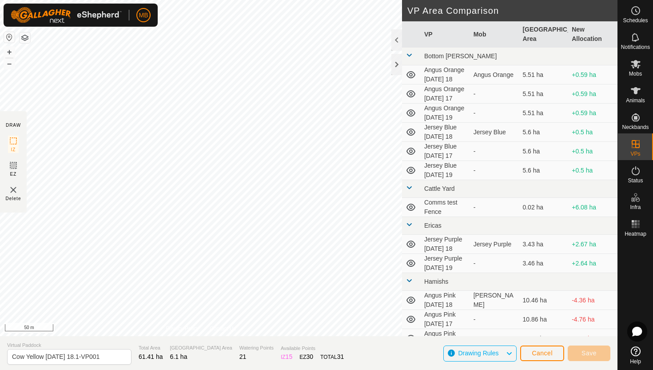
click at [319, 0] on html "MB Schedules Notifications Mobs Animals Neckbands VPs Status Infra Heatmap Help…" at bounding box center [326, 185] width 653 height 370
click at [263, 0] on html "MB Schedules Notifications Mobs Animals Neckbands VPs Status Infra Heatmap Help…" at bounding box center [326, 185] width 653 height 370
click at [283, 0] on html "MB Schedules Notifications Mobs Animals Neckbands VPs Status Infra Heatmap Help…" at bounding box center [326, 185] width 653 height 370
click at [270, 0] on html "MB Schedules Notifications Mobs Animals Neckbands VPs Status Infra Heatmap Help…" at bounding box center [326, 185] width 653 height 370
click at [11, 52] on button "+" at bounding box center [9, 52] width 11 height 11
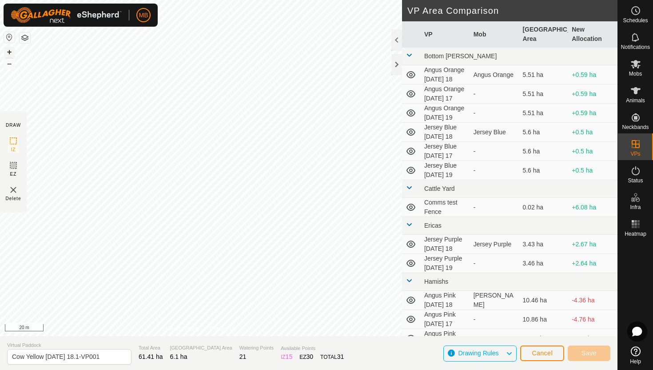
click at [11, 52] on button "+" at bounding box center [9, 52] width 11 height 11
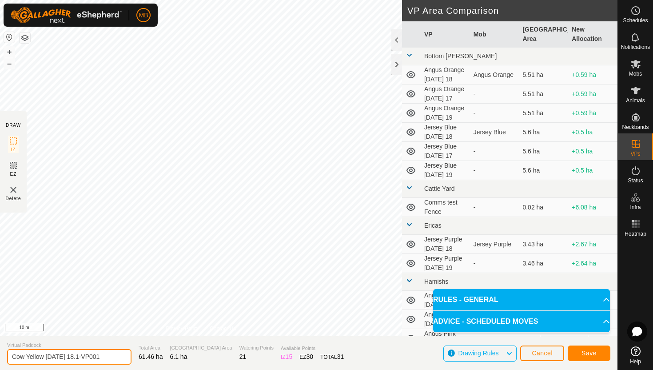
click at [107, 359] on input "Cow Yellow Monday 18.1-VP001" at bounding box center [69, 357] width 124 height 16
type input "Cow Yellow [DATE] 19"
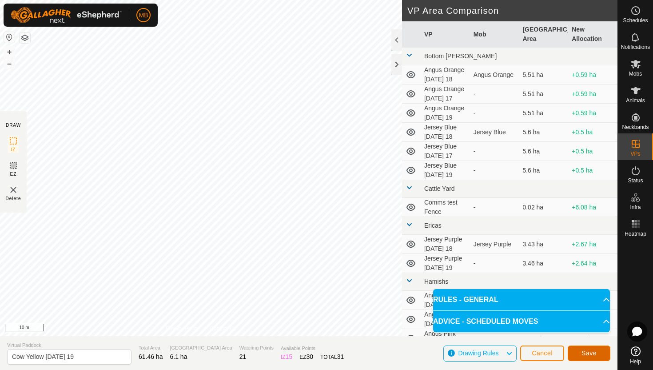
click at [583, 355] on span "Save" at bounding box center [589, 352] width 15 height 7
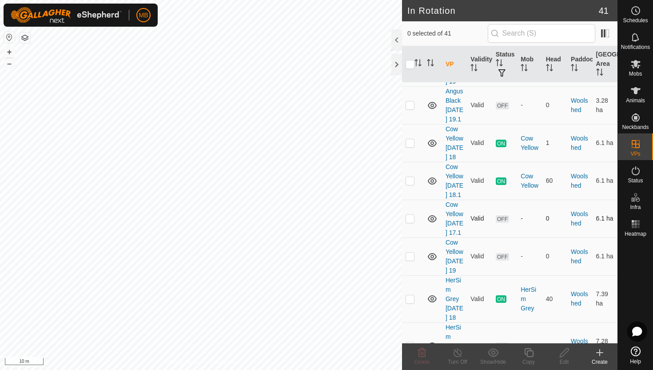
scroll to position [1793, 0]
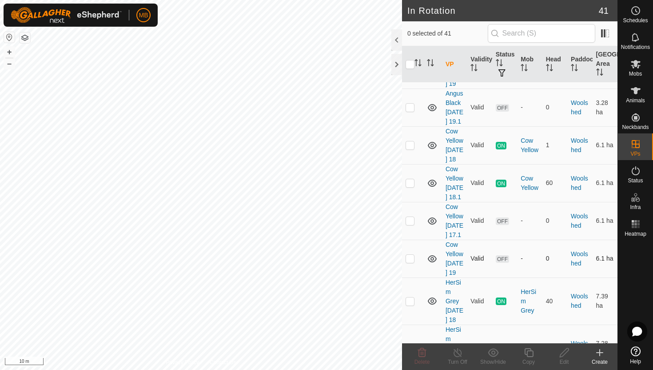
click at [411, 255] on p-checkbox at bounding box center [410, 258] width 9 height 7
checkbox input "true"
click at [531, 353] on icon at bounding box center [529, 352] width 11 height 11
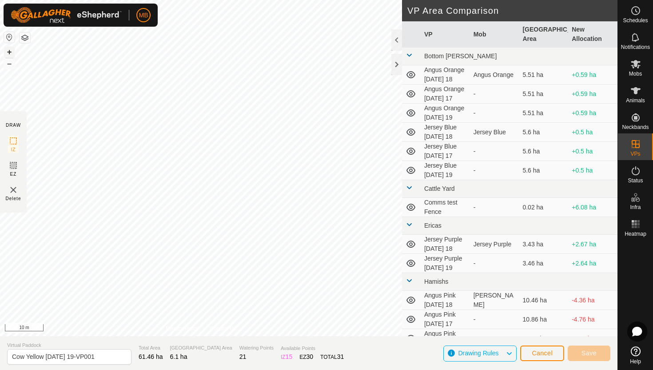
click at [9, 52] on button "+" at bounding box center [9, 52] width 11 height 11
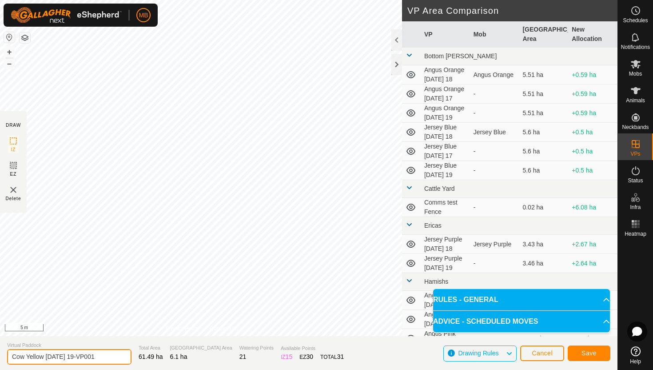
click at [108, 359] on input "Cow Yellow Tuesday 19-VP001" at bounding box center [69, 357] width 124 height 16
type input "Cow Yellow [DATE] 19.1"
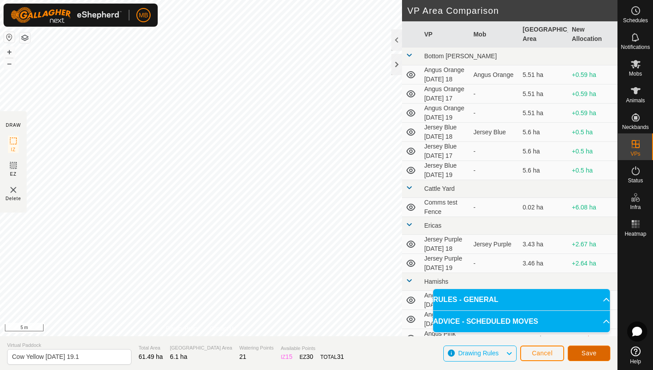
click at [601, 350] on button "Save" at bounding box center [589, 353] width 43 height 16
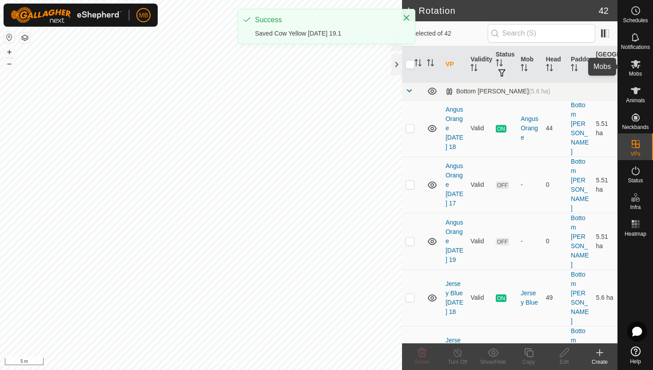
click at [636, 68] on icon at bounding box center [636, 64] width 11 height 11
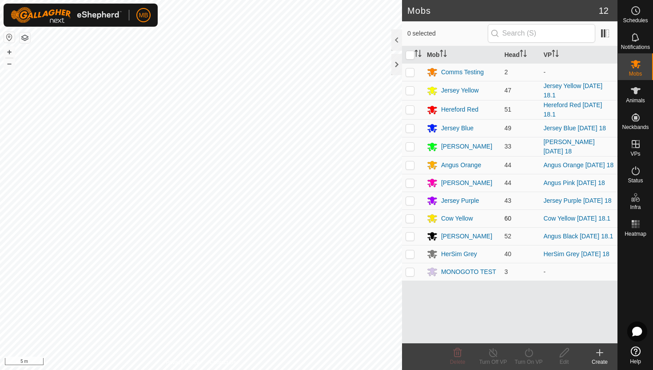
click at [412, 220] on p-checkbox at bounding box center [410, 218] width 9 height 7
checkbox input "true"
click at [529, 350] on icon at bounding box center [529, 352] width 8 height 9
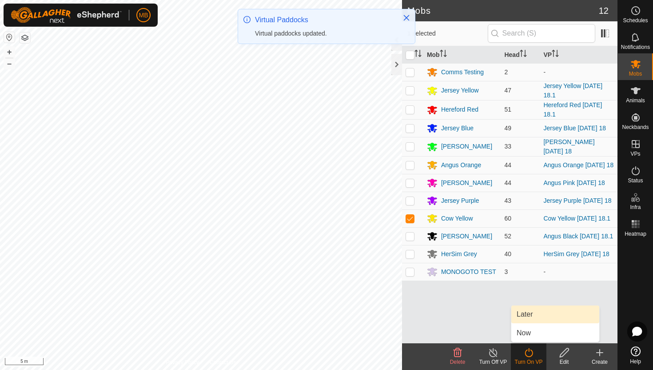
click at [530, 315] on link "Later" at bounding box center [556, 314] width 88 height 18
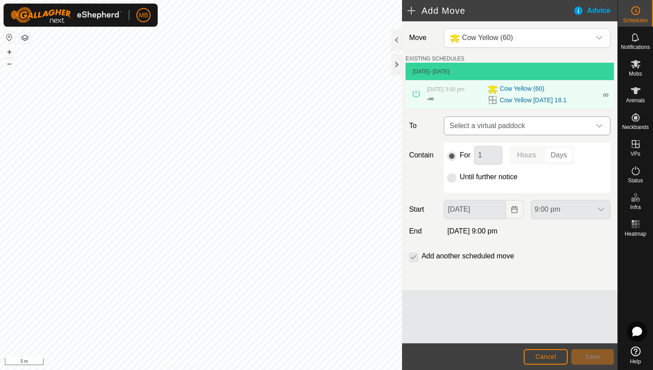
click at [593, 127] on div "dropdown trigger" at bounding box center [600, 126] width 18 height 18
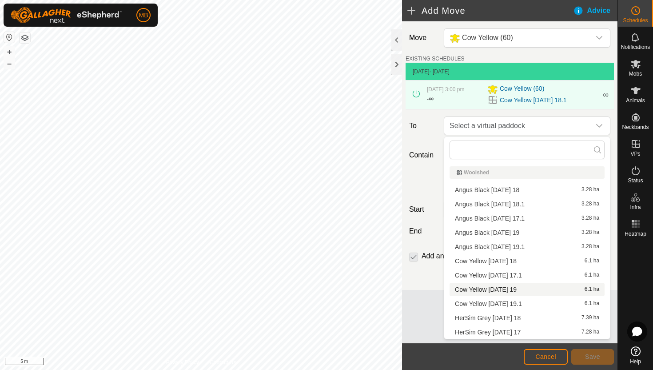
click at [524, 289] on li "Cow Yellow Tuesday 19 6.1 ha" at bounding box center [527, 289] width 155 height 13
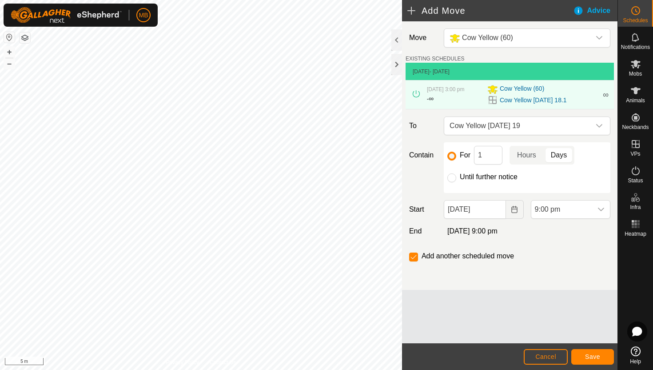
click at [489, 178] on label "Until further notice" at bounding box center [489, 176] width 58 height 7
click at [457, 178] on input "Until further notice" at bounding box center [452, 177] width 9 height 9
radio input "true"
checkbox input "false"
click at [496, 212] on input "18 Aug, 2025" at bounding box center [475, 209] width 62 height 19
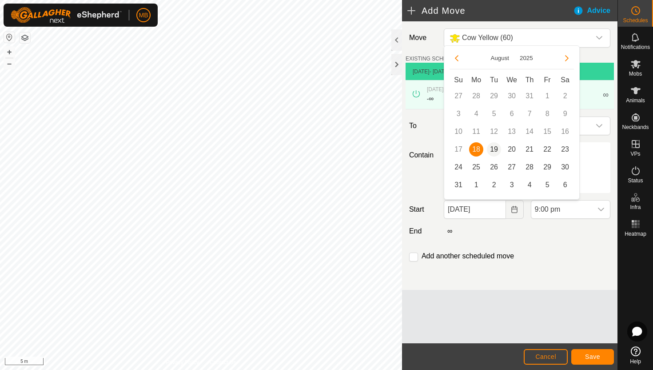
click at [492, 151] on span "19" at bounding box center [494, 149] width 14 height 14
type input "19 Aug, 2025"
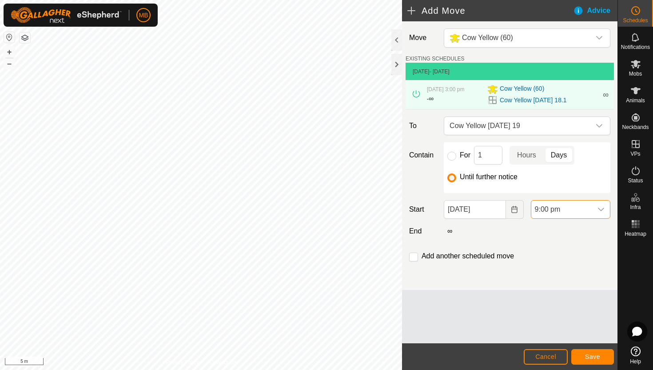
click at [576, 208] on span "9:00 pm" at bounding box center [562, 209] width 61 height 18
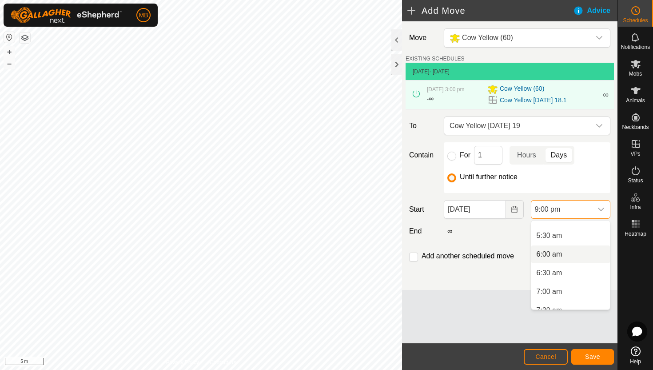
click at [578, 254] on li "6:00 am" at bounding box center [571, 254] width 79 height 18
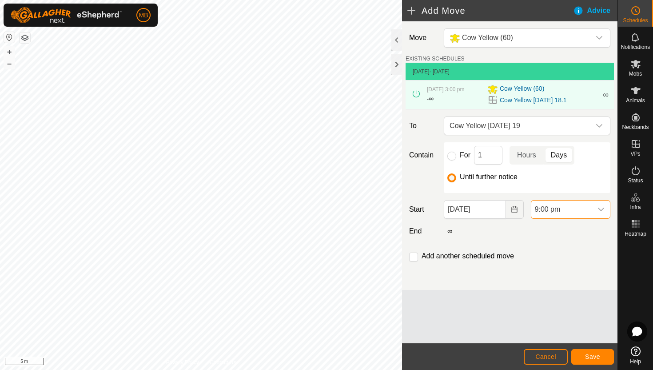
scroll to position [713, 0]
click at [413, 258] on input "checkbox" at bounding box center [413, 257] width 9 height 9
checkbox input "true"
click at [593, 354] on span "Save" at bounding box center [592, 356] width 15 height 7
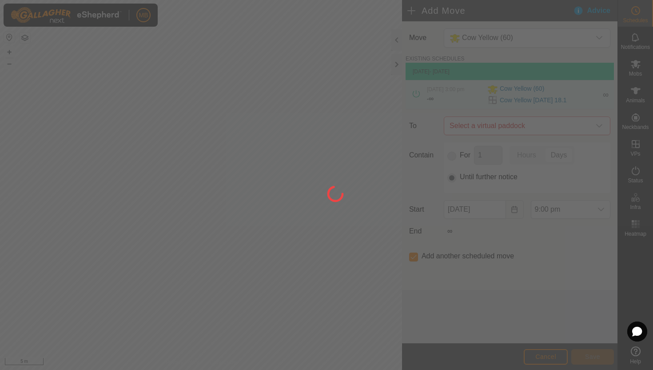
type input "19 Aug, 2025"
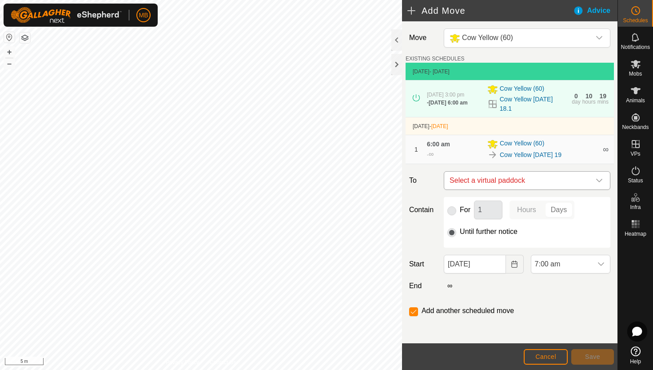
click at [599, 179] on icon "dropdown trigger" at bounding box center [599, 180] width 7 height 7
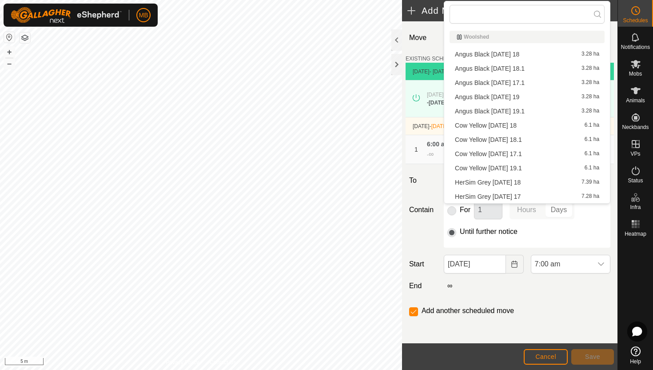
click at [528, 167] on li "Cow Yellow Tuesday 19.1 6.1 ha" at bounding box center [527, 167] width 155 height 13
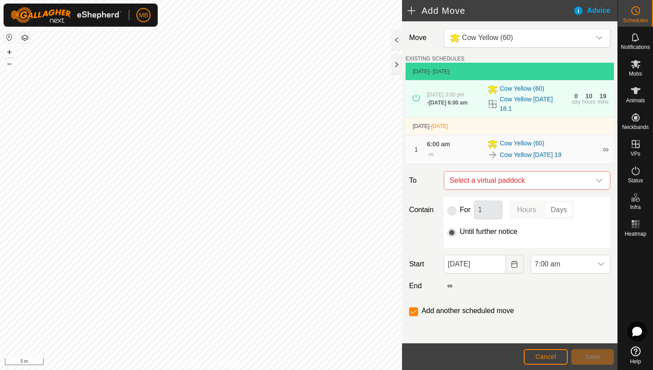
checkbox input "false"
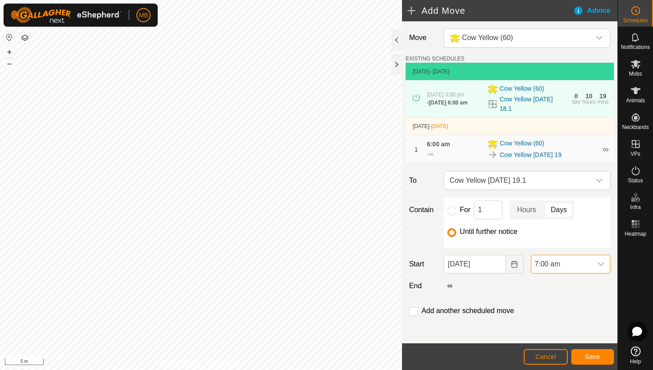
click at [587, 261] on span "7:00 am" at bounding box center [562, 264] width 61 height 18
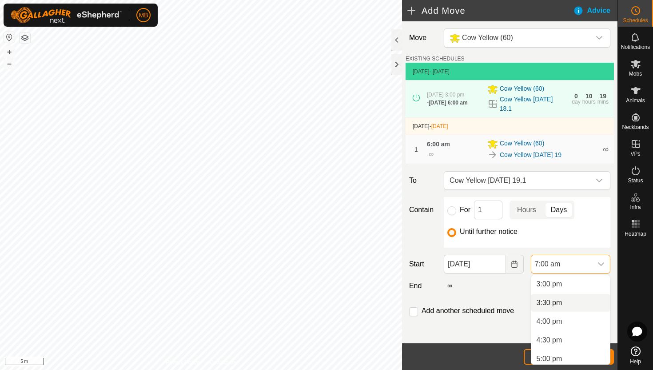
scroll to position [556, 0]
click at [580, 289] on li "3:00 pm" at bounding box center [571, 289] width 79 height 18
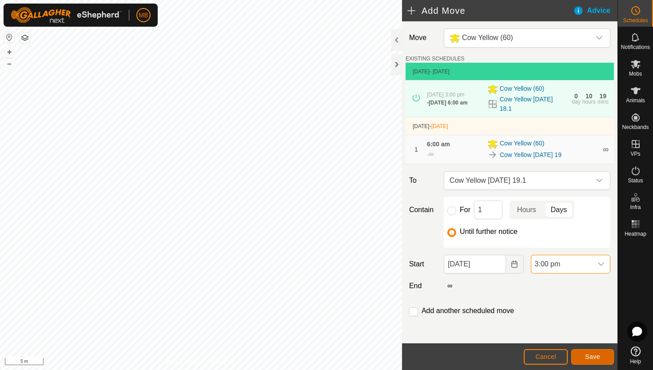
click at [596, 356] on span "Save" at bounding box center [592, 356] width 15 height 7
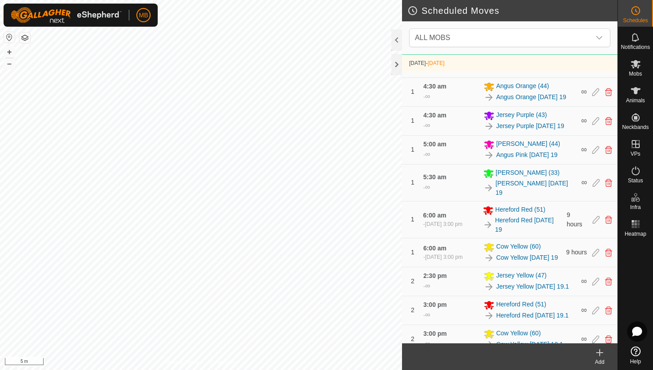
scroll to position [463, 0]
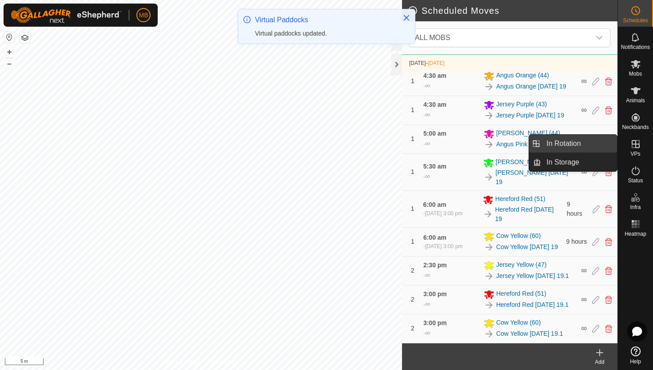
click at [592, 140] on link "In Rotation" at bounding box center [579, 144] width 76 height 18
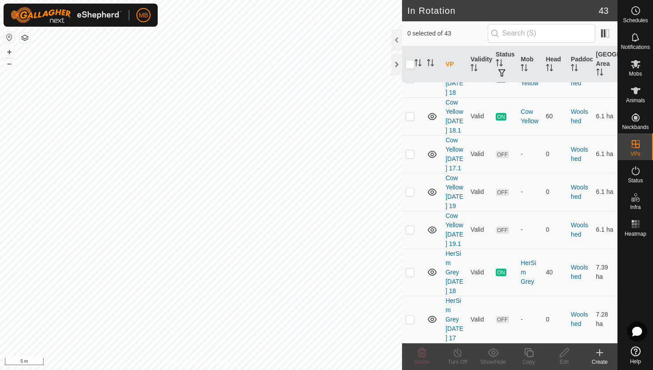
scroll to position [1907, 0]
click at [411, 272] on p-checkbox at bounding box center [410, 272] width 9 height 7
checkbox input "true"
click at [530, 354] on icon at bounding box center [529, 352] width 11 height 11
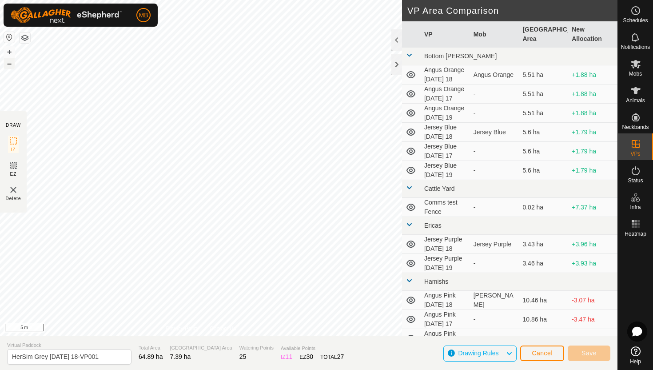
click at [7, 65] on button "–" at bounding box center [9, 63] width 11 height 11
click at [12, 64] on button "–" at bounding box center [9, 63] width 11 height 11
click at [10, 51] on button "+" at bounding box center [9, 52] width 11 height 11
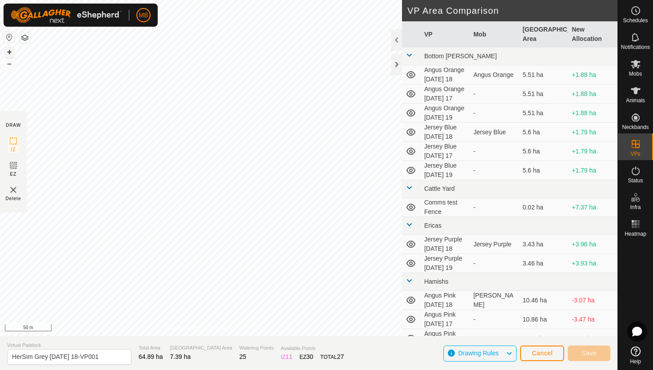
click at [10, 51] on button "+" at bounding box center [9, 52] width 11 height 11
click at [11, 53] on button "+" at bounding box center [9, 52] width 11 height 11
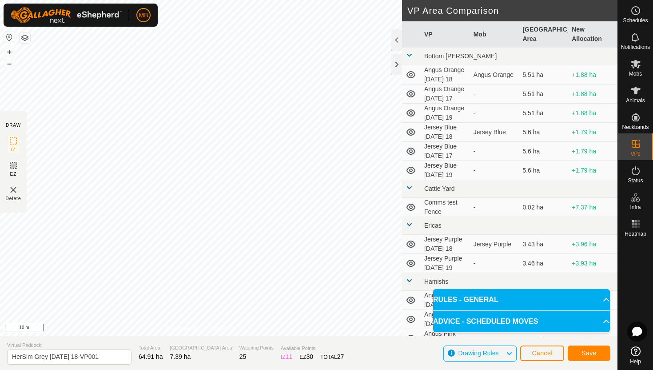
click at [429, 115] on div "DRAW IZ EZ Delete Privacy Policy Contact Us Segment length must be longer than …" at bounding box center [309, 168] width 618 height 336
click at [11, 68] on button "–" at bounding box center [9, 63] width 11 height 11
click at [104, 358] on input "HerSim Grey Monday 18-VP001" at bounding box center [69, 357] width 124 height 16
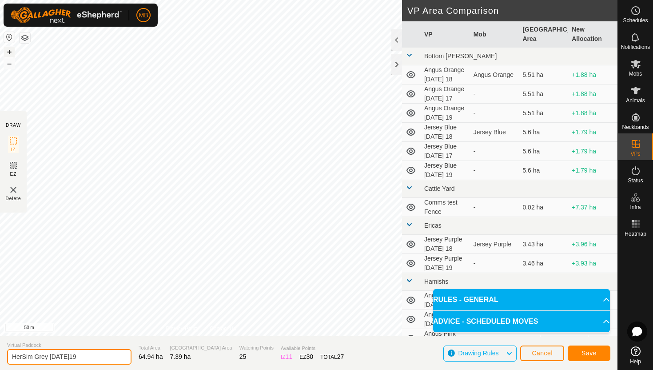
type input "HerSim Grey [DATE]19"
click at [9, 51] on button "+" at bounding box center [9, 52] width 11 height 11
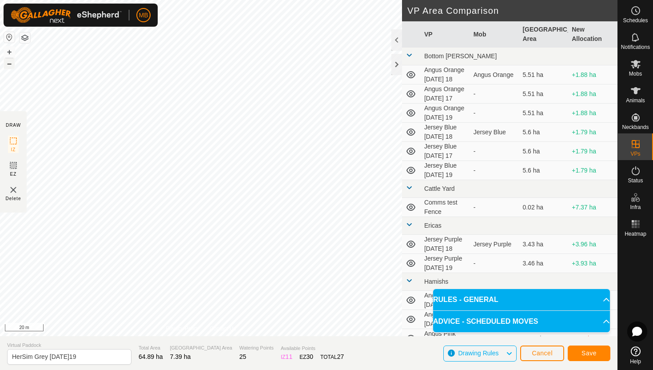
click at [10, 65] on button "–" at bounding box center [9, 63] width 11 height 11
click at [8, 64] on button "–" at bounding box center [9, 63] width 11 height 11
click at [6, 56] on button "+" at bounding box center [9, 52] width 11 height 11
click at [9, 52] on button "+" at bounding box center [9, 52] width 11 height 11
click at [8, 62] on button "–" at bounding box center [9, 63] width 11 height 11
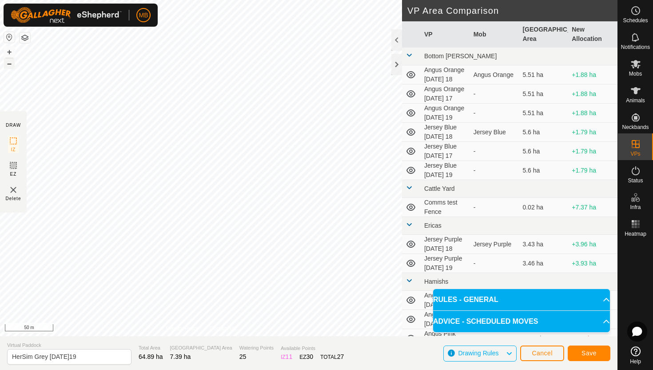
click at [8, 62] on button "–" at bounding box center [9, 63] width 11 height 11
click at [9, 65] on button "–" at bounding box center [9, 63] width 11 height 11
click at [11, 51] on button "+" at bounding box center [9, 52] width 11 height 11
click at [10, 51] on button "+" at bounding box center [9, 52] width 11 height 11
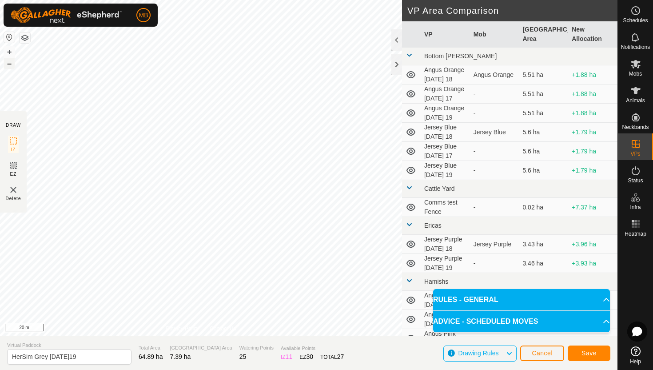
click at [9, 63] on button "–" at bounding box center [9, 63] width 11 height 11
click at [7, 52] on button "+" at bounding box center [9, 52] width 11 height 11
click at [9, 49] on button "+" at bounding box center [9, 52] width 11 height 11
click at [96, 16] on div "MB Schedules Notifications Mobs Animals Neckbands VPs Status Infra Heatmap Help…" at bounding box center [326, 185] width 653 height 370
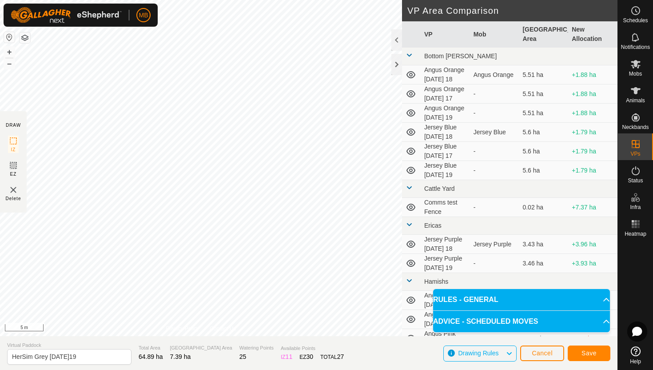
click at [128, 22] on div "MB Schedules Notifications Mobs Animals Neckbands VPs Status Infra Heatmap Help…" at bounding box center [326, 185] width 653 height 370
click at [6, 62] on button "–" at bounding box center [9, 63] width 11 height 11
click at [597, 355] on span "Save" at bounding box center [589, 352] width 15 height 7
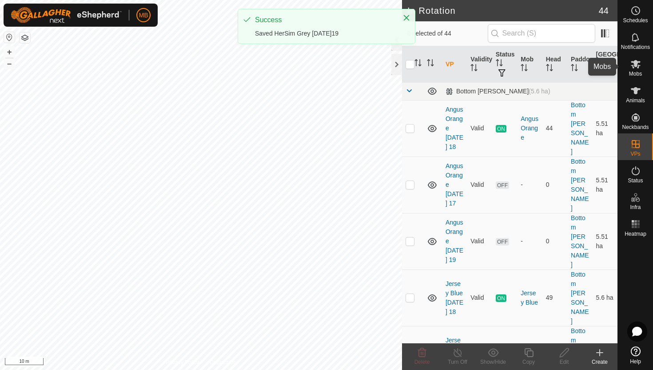
click at [637, 64] on icon at bounding box center [636, 64] width 11 height 11
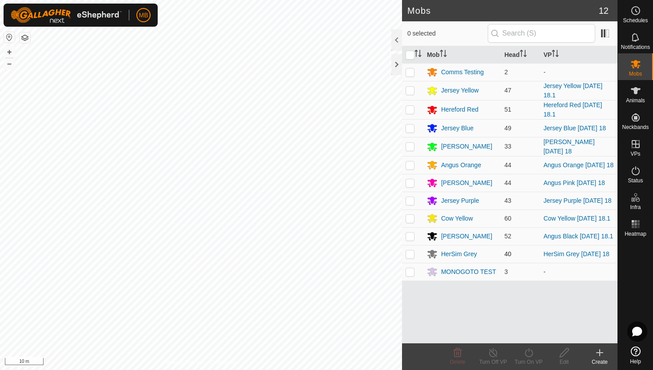
click at [413, 257] on p-checkbox at bounding box center [410, 253] width 9 height 7
checkbox input "true"
click at [530, 355] on icon at bounding box center [529, 352] width 11 height 11
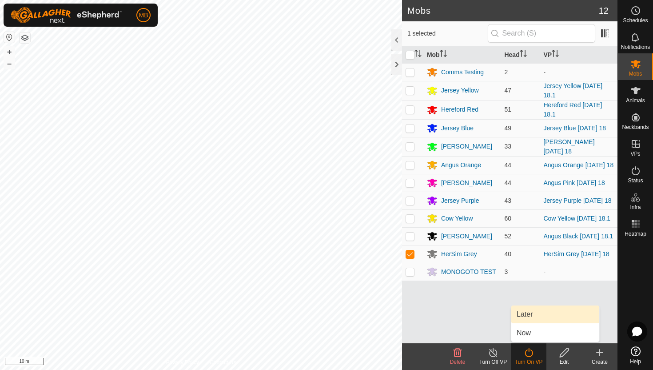
click at [536, 313] on link "Later" at bounding box center [556, 314] width 88 height 18
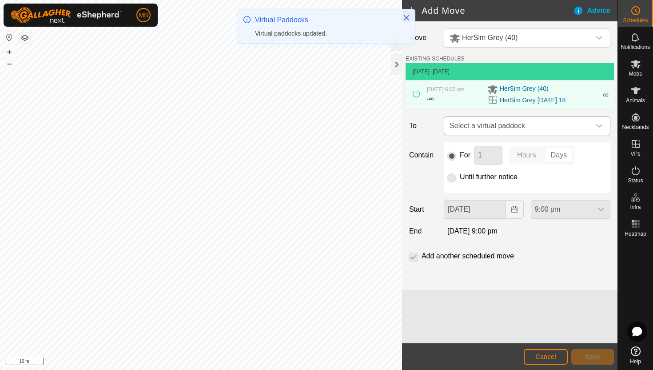
click at [597, 124] on icon "dropdown trigger" at bounding box center [600, 126] width 6 height 4
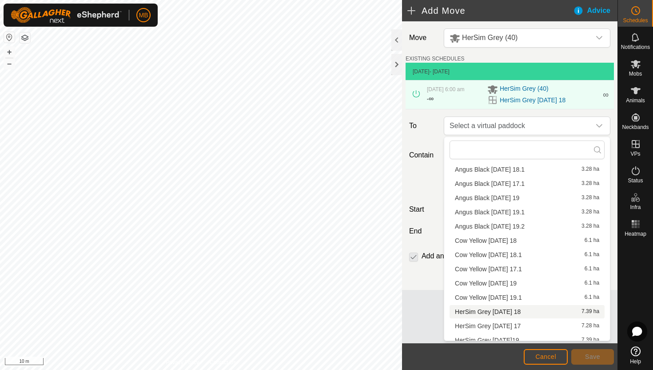
scroll to position [631, 0]
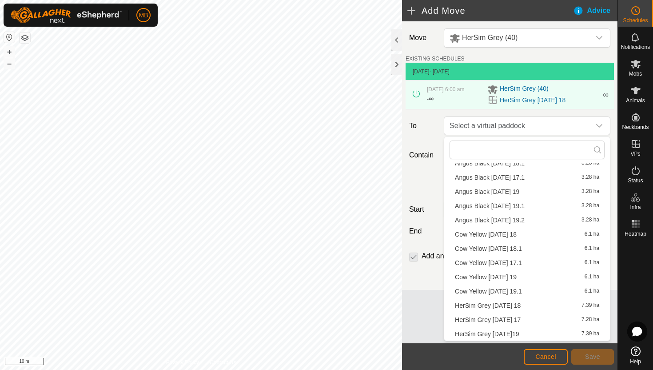
click at [510, 332] on li "HerSim Grey Tuesday19 7.39 ha" at bounding box center [527, 333] width 155 height 13
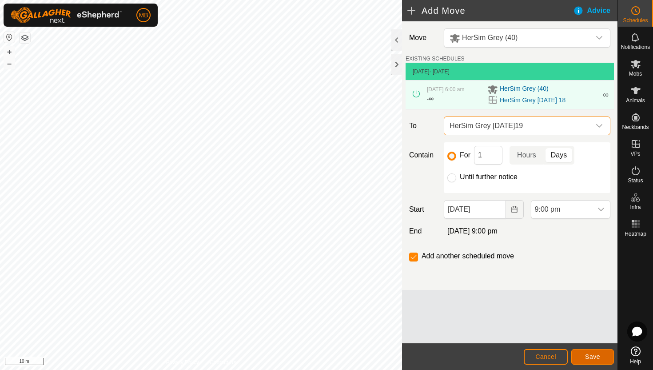
click at [599, 358] on span "Save" at bounding box center [592, 356] width 15 height 7
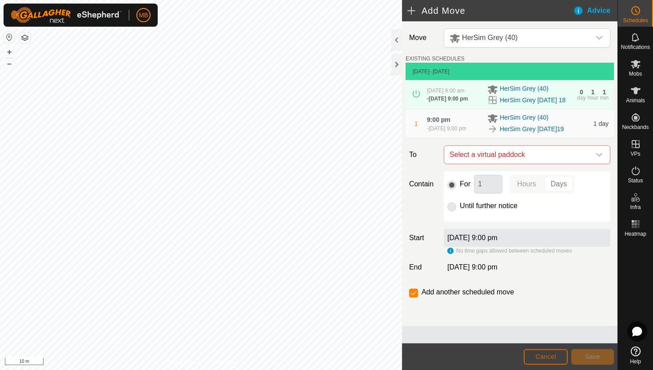
click at [549, 357] on span "Cancel" at bounding box center [546, 356] width 21 height 7
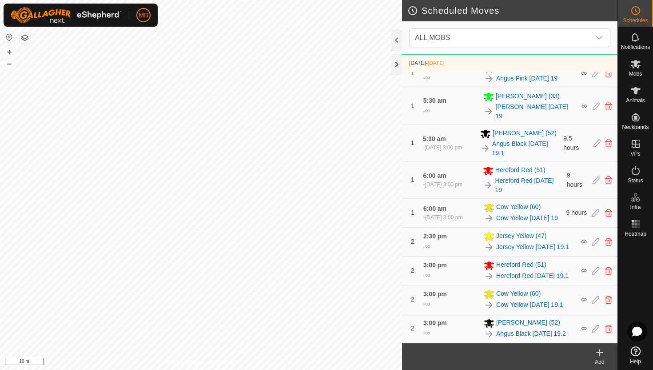
scroll to position [577, 0]
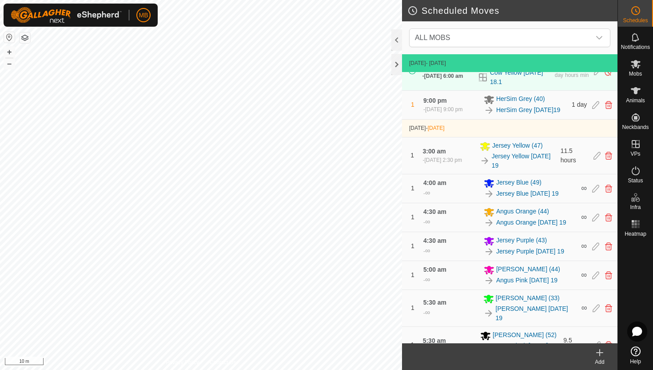
scroll to position [364, 0]
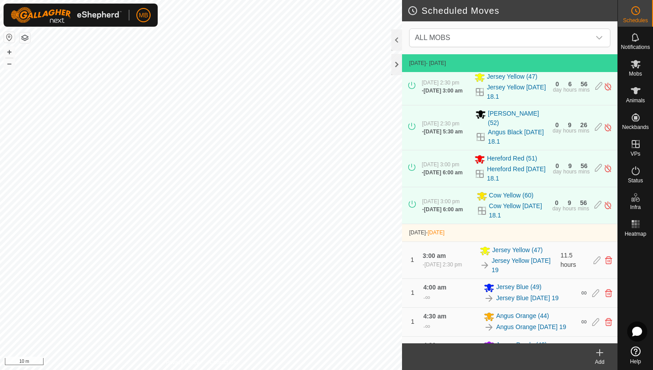
scroll to position [237, 0]
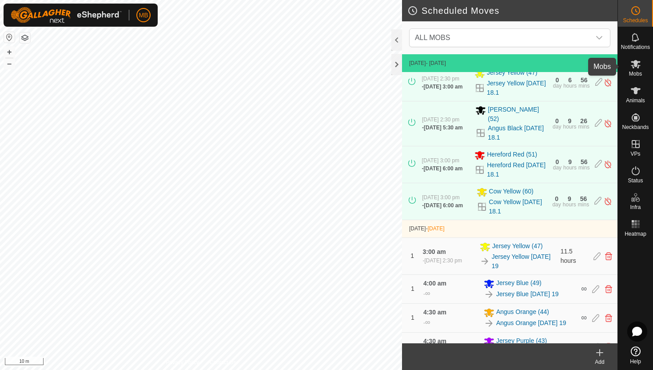
click at [636, 64] on icon at bounding box center [636, 64] width 10 height 8
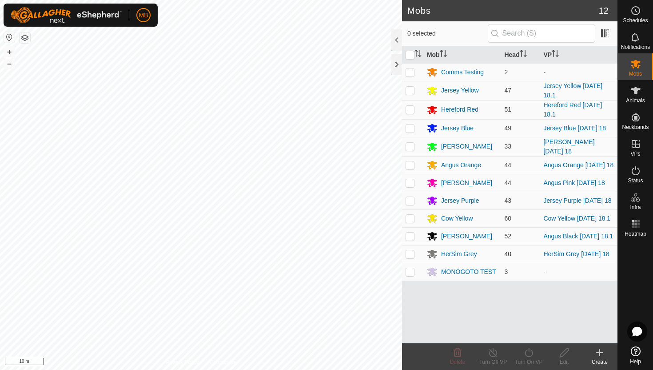
click at [411, 257] on p-checkbox at bounding box center [410, 253] width 9 height 7
checkbox input "true"
click at [530, 353] on icon at bounding box center [529, 352] width 11 height 11
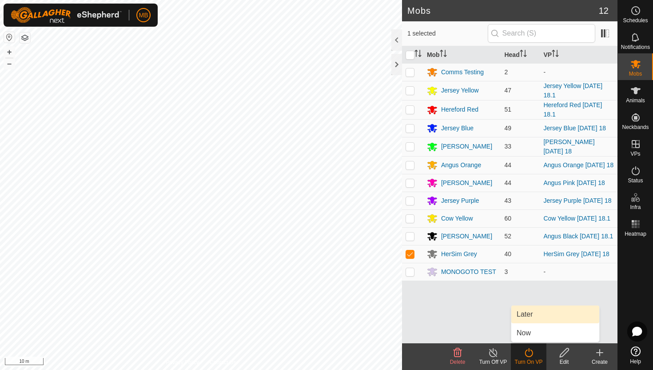
click at [543, 316] on link "Later" at bounding box center [556, 314] width 88 height 18
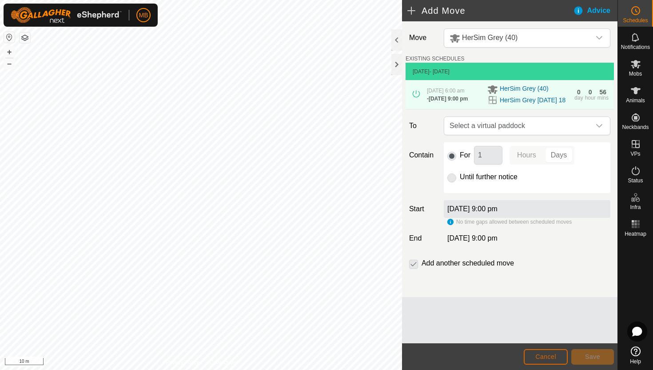
click at [551, 357] on span "Cancel" at bounding box center [546, 356] width 21 height 7
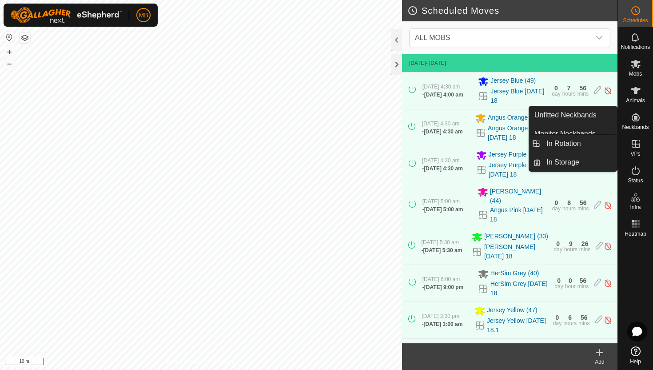
click at [635, 146] on icon at bounding box center [636, 144] width 8 height 8
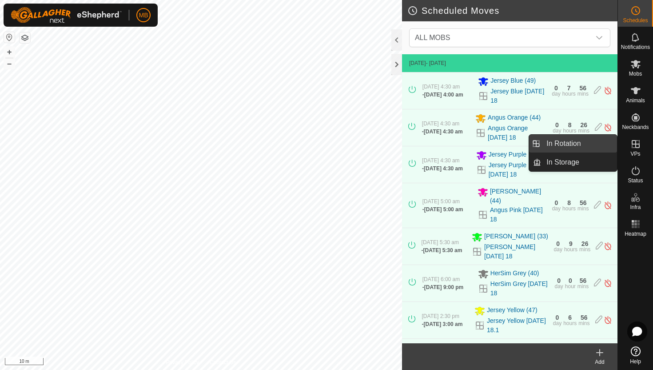
click at [586, 145] on link "In Rotation" at bounding box center [579, 144] width 76 height 18
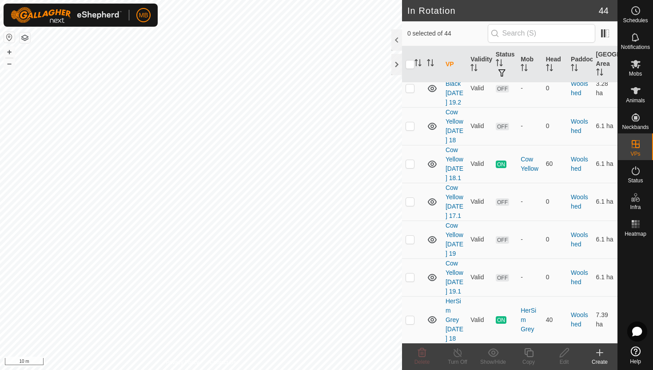
scroll to position [1954, 0]
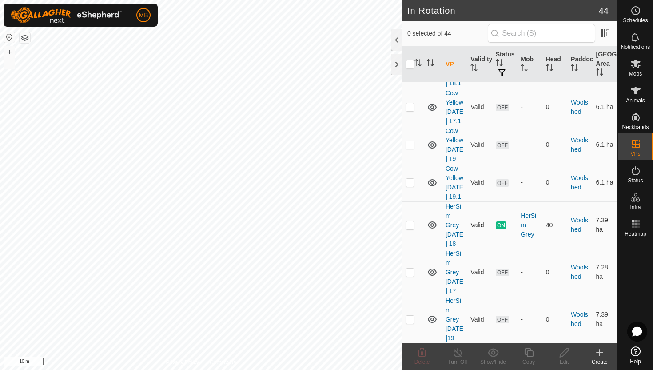
click at [409, 224] on p-checkbox at bounding box center [410, 224] width 9 height 7
checkbox input "true"
click at [6, 65] on button "–" at bounding box center [9, 63] width 11 height 11
click at [528, 351] on icon at bounding box center [529, 352] width 11 height 11
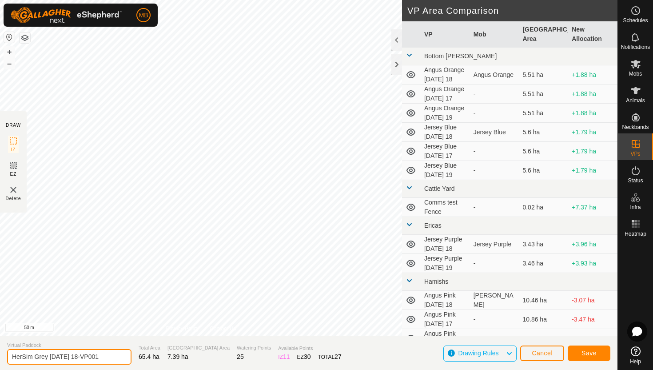
click at [107, 359] on input "HerSim Grey [DATE] 18-VP001" at bounding box center [69, 357] width 124 height 16
type input "HerSim Grey [DATE] 18.1"
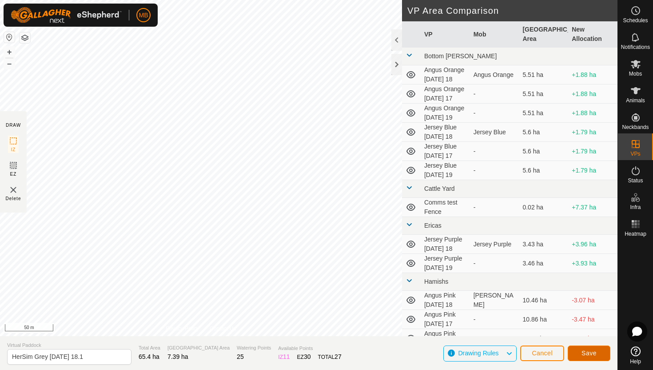
click at [605, 356] on button "Save" at bounding box center [589, 353] width 43 height 16
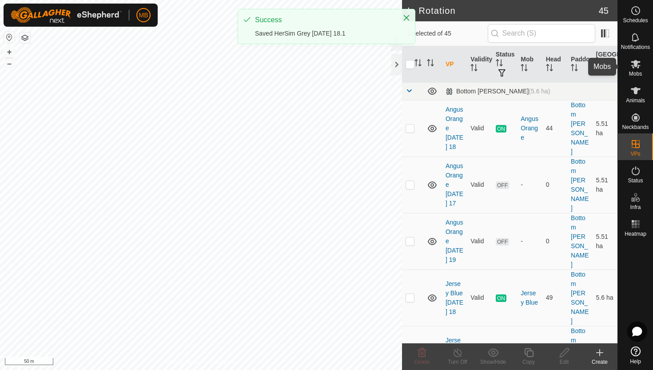
click at [636, 64] on icon at bounding box center [636, 64] width 10 height 8
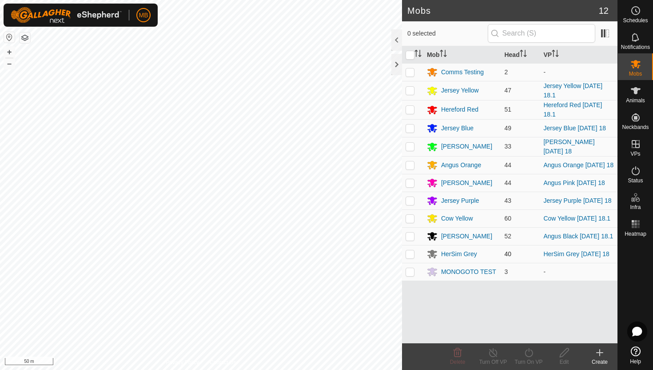
click at [409, 257] on p-checkbox at bounding box center [410, 253] width 9 height 7
checkbox input "true"
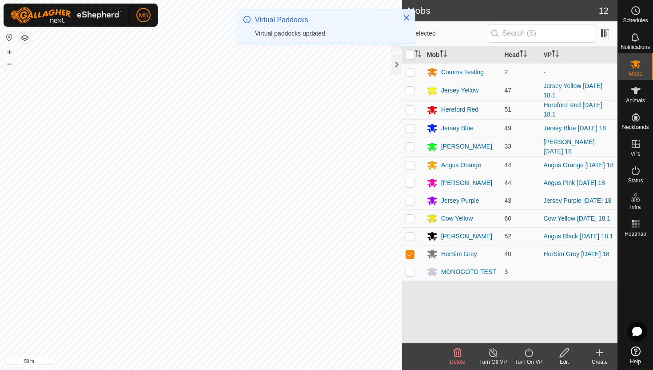
click at [529, 352] on icon at bounding box center [529, 352] width 11 height 11
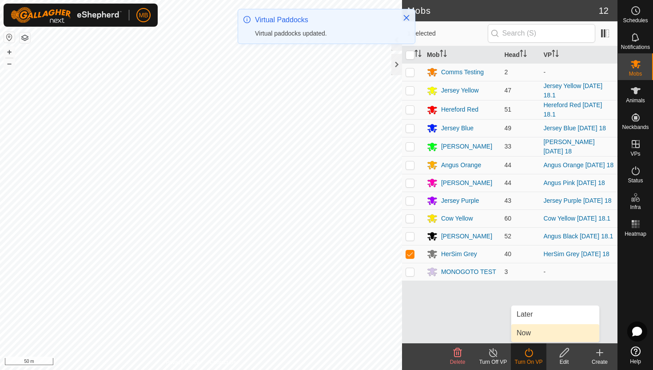
click at [529, 335] on link "Now" at bounding box center [556, 333] width 88 height 18
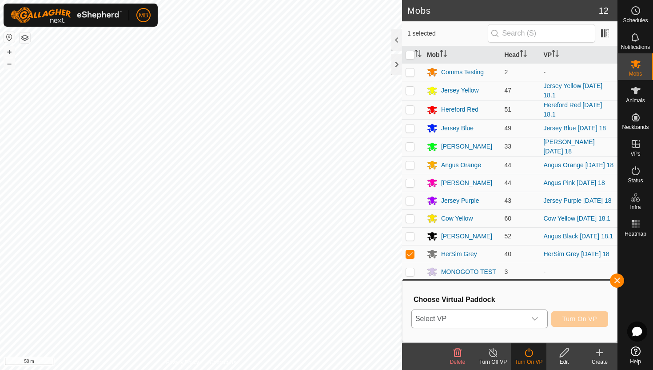
click at [533, 318] on icon "dropdown trigger" at bounding box center [535, 319] width 6 height 4
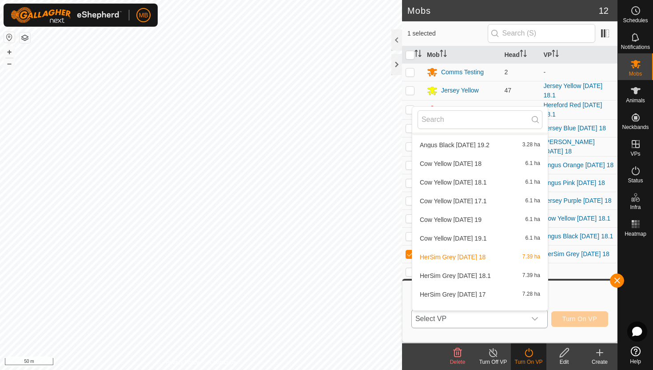
scroll to position [846, 0]
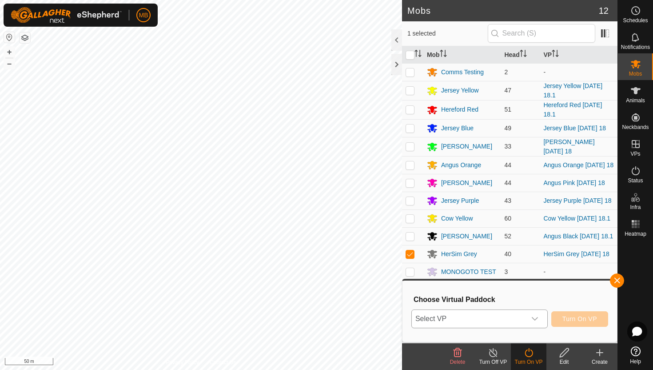
click at [536, 319] on icon "dropdown trigger" at bounding box center [535, 319] width 6 height 4
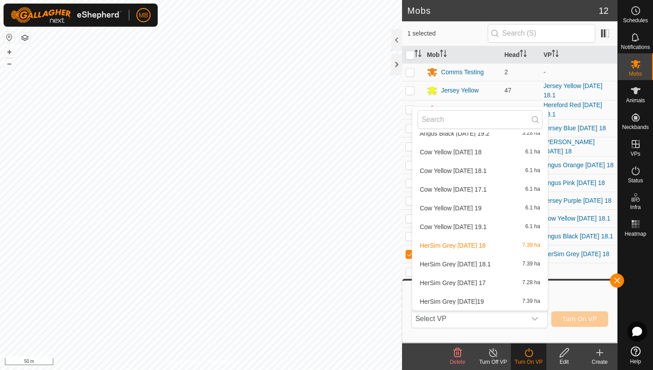
click at [486, 263] on li "HerSim Grey Monday 18.1 7.39 ha" at bounding box center [481, 264] width 136 height 18
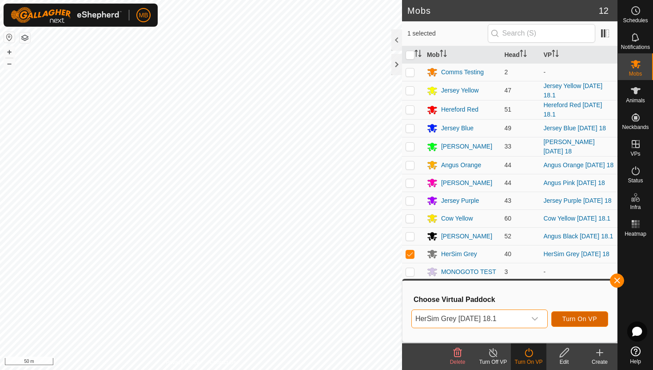
click at [586, 317] on span "Turn On VP" at bounding box center [580, 318] width 35 height 7
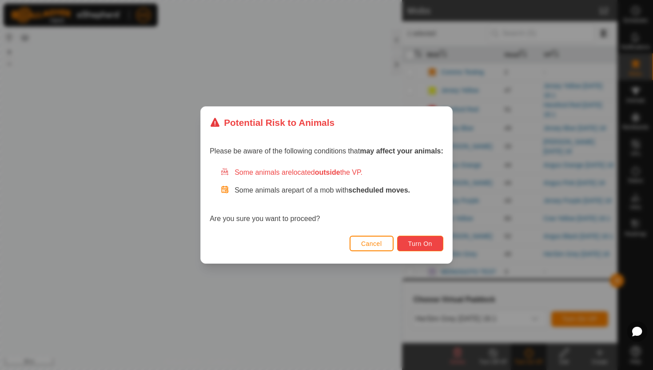
click at [423, 243] on span "Turn On" at bounding box center [421, 243] width 24 height 7
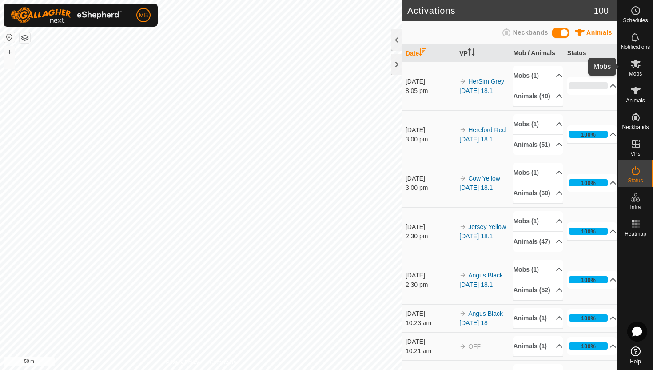
click at [638, 63] on icon at bounding box center [636, 64] width 11 height 11
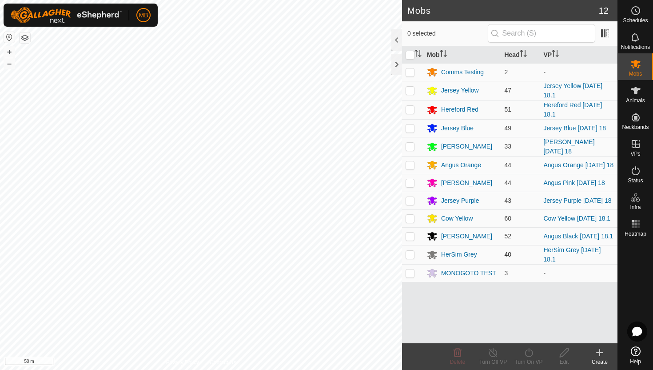
click at [411, 258] on p-checkbox at bounding box center [410, 254] width 9 height 7
checkbox input "true"
click at [529, 353] on icon at bounding box center [529, 352] width 11 height 11
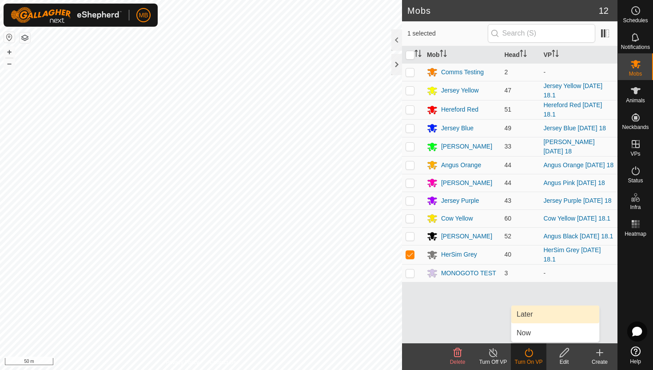
click at [532, 313] on link "Later" at bounding box center [556, 314] width 88 height 18
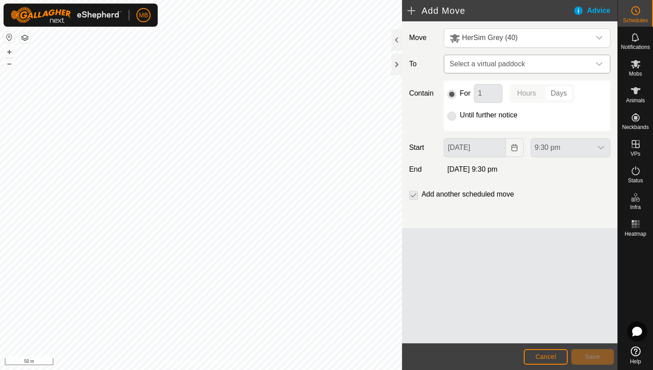
click at [597, 61] on icon "dropdown trigger" at bounding box center [599, 63] width 7 height 7
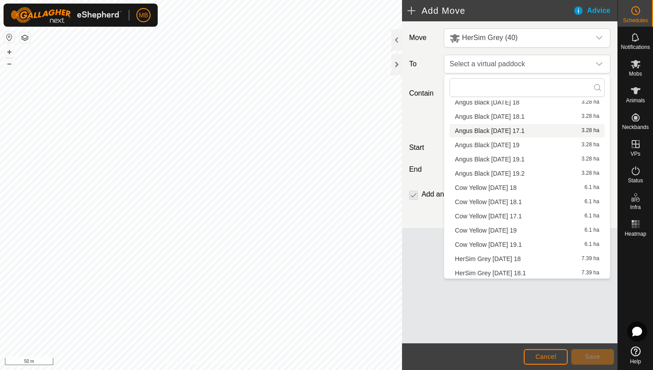
scroll to position [645, 0]
click at [537, 271] on li "HerSim Grey Tuesday19 7.39 ha" at bounding box center [527, 271] width 155 height 13
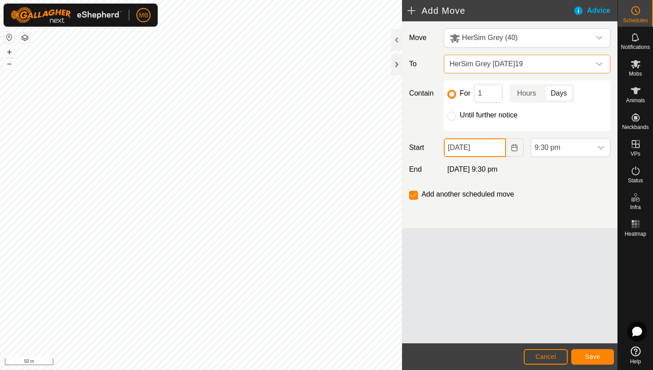
click at [497, 147] on input "18 Aug, 2025" at bounding box center [475, 147] width 62 height 19
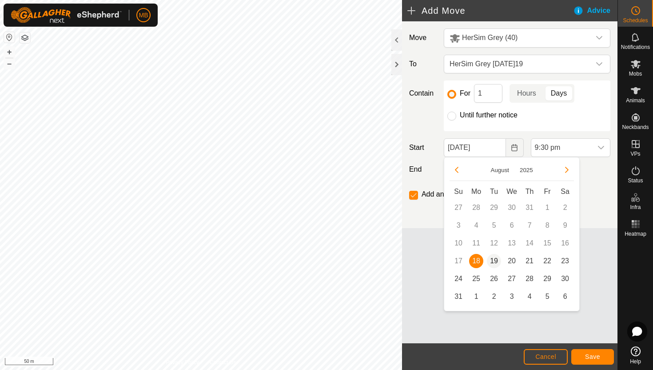
click at [496, 261] on span "19" at bounding box center [494, 261] width 14 height 14
type input "19 Aug, 2025"
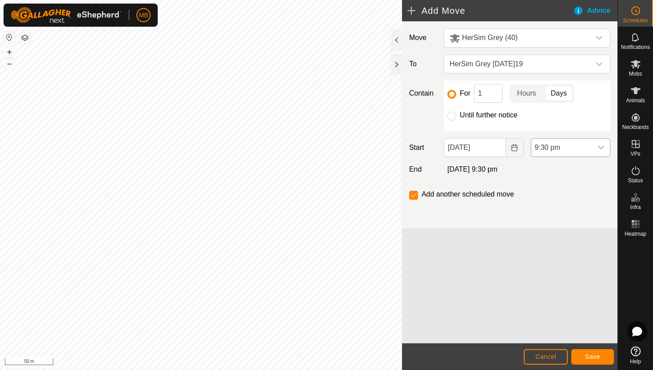
click at [589, 149] on span "9:30 pm" at bounding box center [562, 148] width 61 height 18
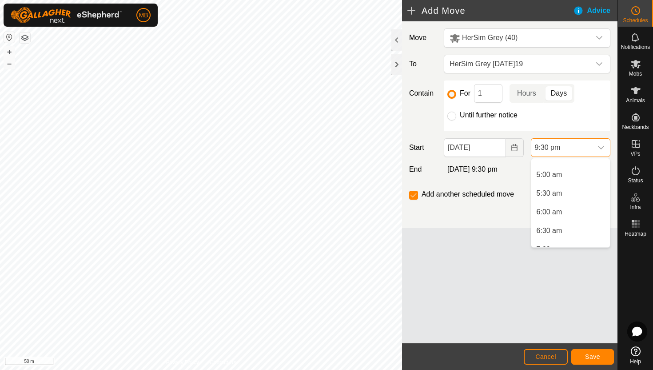
scroll to position [177, 0]
click at [578, 196] on li "5:30 am" at bounding box center [571, 195] width 79 height 18
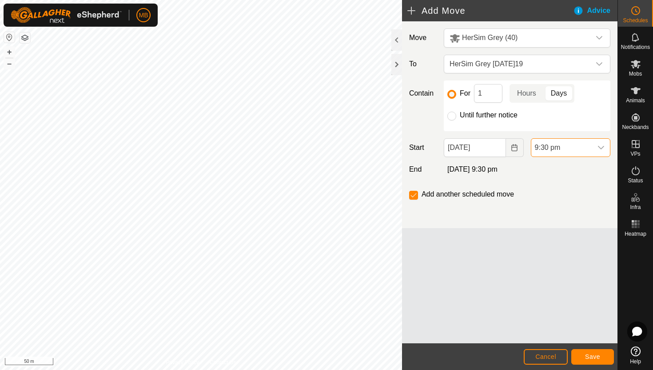
scroll to position [732, 0]
click at [413, 196] on input "checkbox" at bounding box center [413, 195] width 9 height 9
checkbox input "false"
click at [593, 355] on span "Save" at bounding box center [592, 356] width 15 height 7
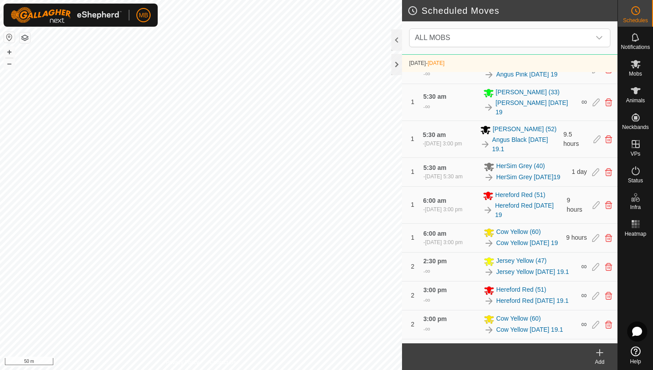
scroll to position [543, 0]
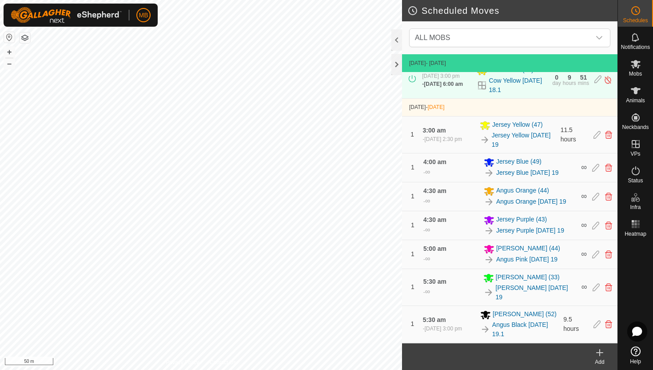
scroll to position [320, 0]
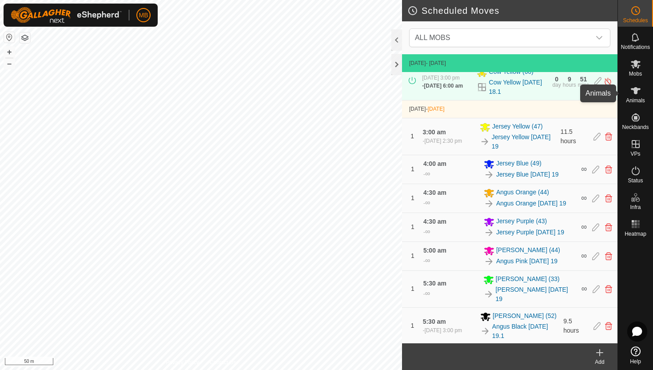
click at [634, 93] on icon at bounding box center [636, 90] width 10 height 7
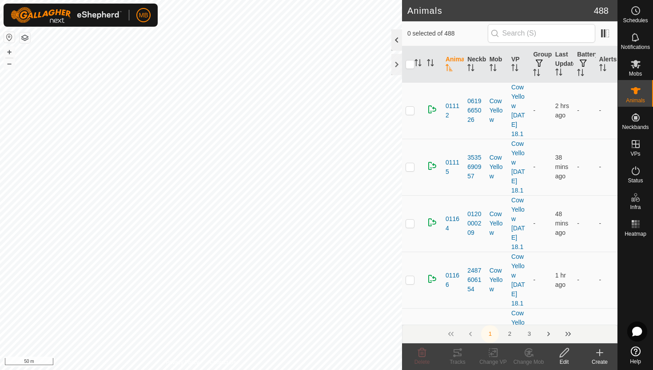
click at [396, 41] on div at bounding box center [397, 39] width 11 height 21
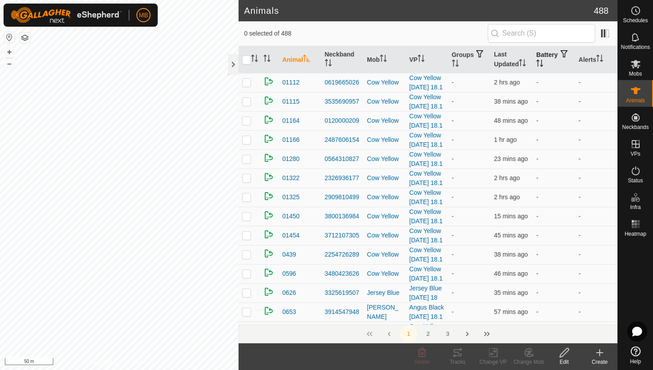
click at [539, 60] on icon "Activate to sort" at bounding box center [538, 63] width 1 height 7
click at [544, 60] on icon "Activate to sort" at bounding box center [540, 63] width 7 height 7
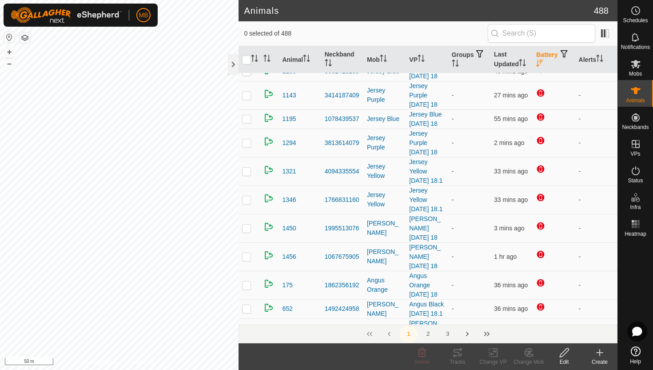
scroll to position [39, 0]
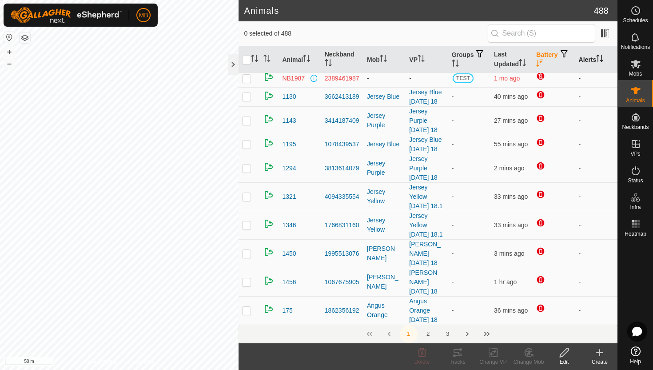
click at [601, 60] on icon "Activate to sort" at bounding box center [600, 58] width 7 height 7
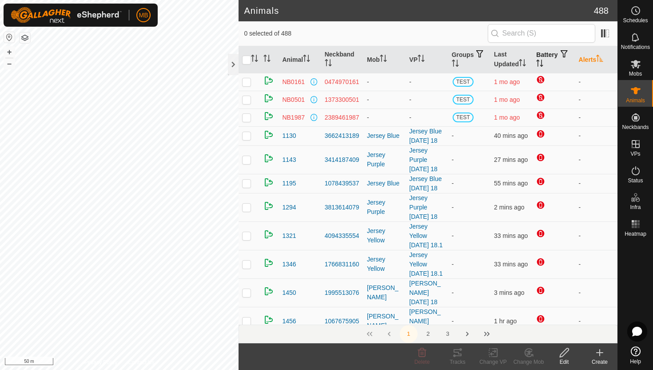
click at [601, 60] on icon "Activate to sort" at bounding box center [600, 58] width 7 height 7
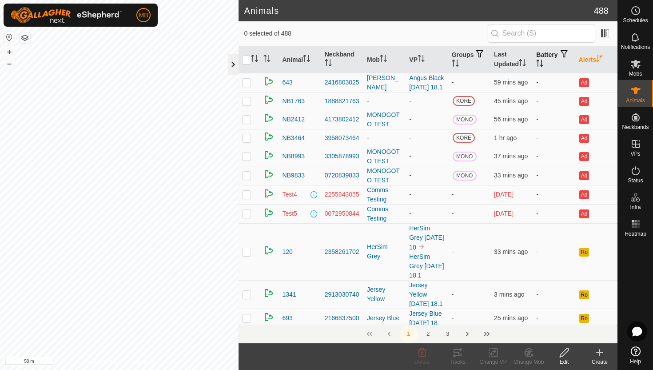
click at [235, 69] on div at bounding box center [233, 64] width 11 height 21
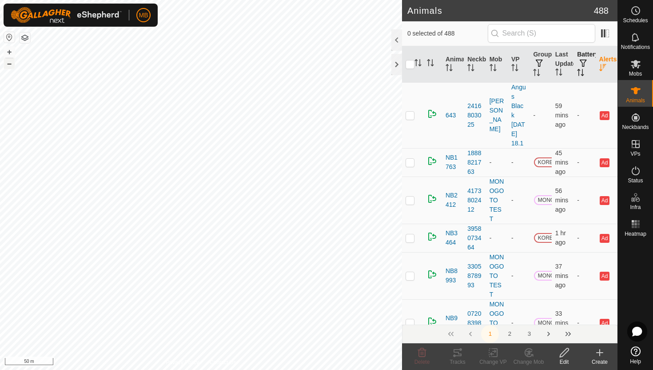
click at [13, 61] on button "–" at bounding box center [9, 63] width 11 height 11
click at [9, 64] on button "–" at bounding box center [9, 63] width 11 height 11
click at [395, 70] on div at bounding box center [397, 64] width 11 height 21
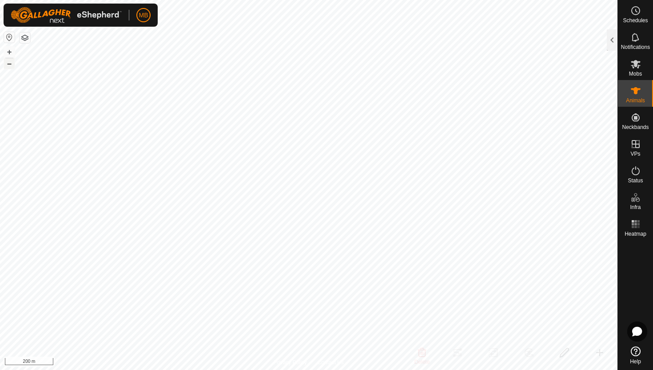
click at [8, 68] on button "–" at bounding box center [9, 63] width 11 height 11
click at [10, 52] on button "+" at bounding box center [9, 52] width 11 height 11
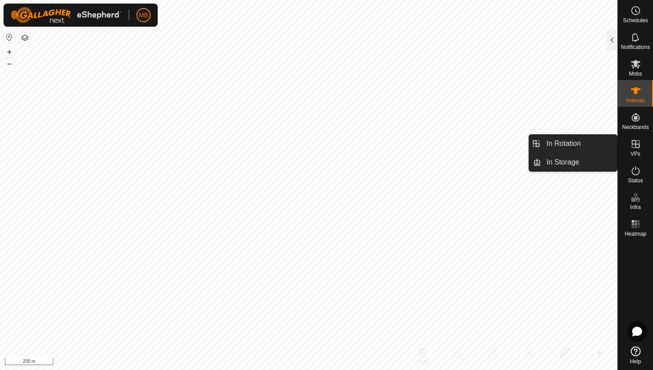
click at [638, 147] on icon at bounding box center [636, 144] width 11 height 11
click at [635, 142] on icon at bounding box center [636, 144] width 11 height 11
click at [581, 148] on link "In Rotation" at bounding box center [579, 144] width 76 height 18
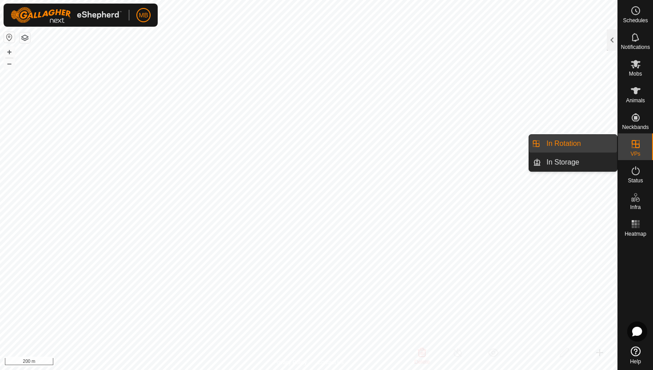
click at [573, 147] on link "In Rotation" at bounding box center [579, 144] width 76 height 18
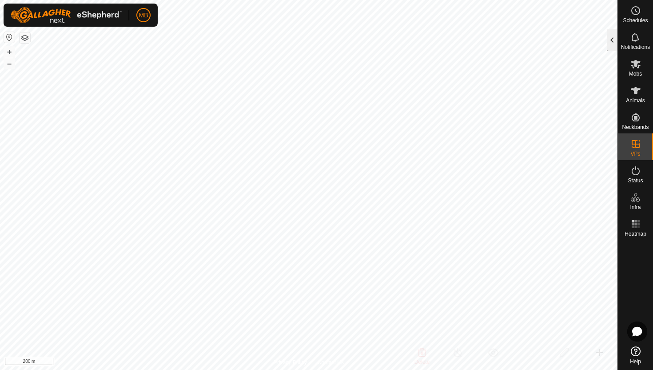
click at [609, 42] on div at bounding box center [612, 39] width 11 height 21
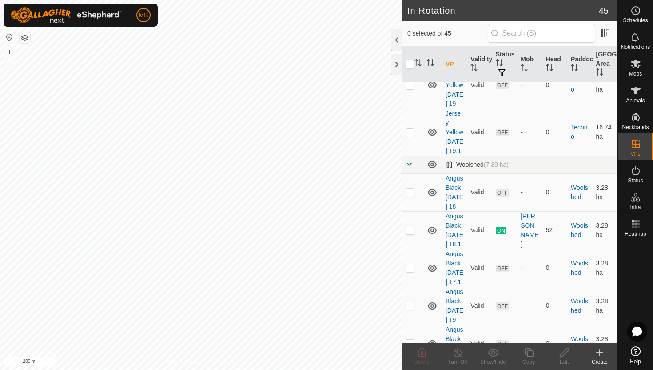
scroll to position [1554, 0]
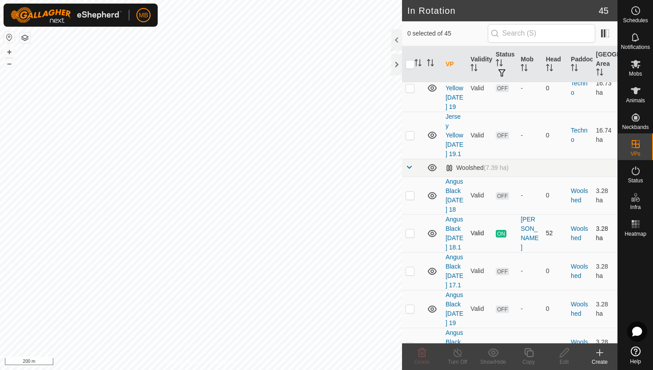
click at [411, 229] on p-checkbox at bounding box center [410, 232] width 9 height 7
click at [8, 53] on button "+" at bounding box center [9, 52] width 11 height 11
click at [409, 229] on p-checkbox at bounding box center [410, 232] width 9 height 7
checkbox input "false"
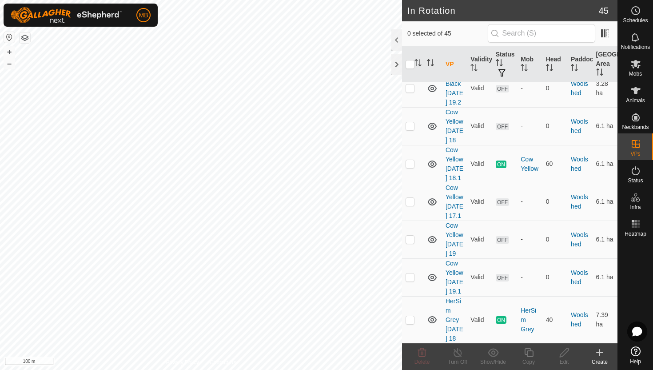
scroll to position [1851, 0]
click at [409, 159] on p-checkbox at bounding box center [410, 162] width 9 height 7
checkbox input "true"
click at [8, 50] on button "+" at bounding box center [9, 52] width 11 height 11
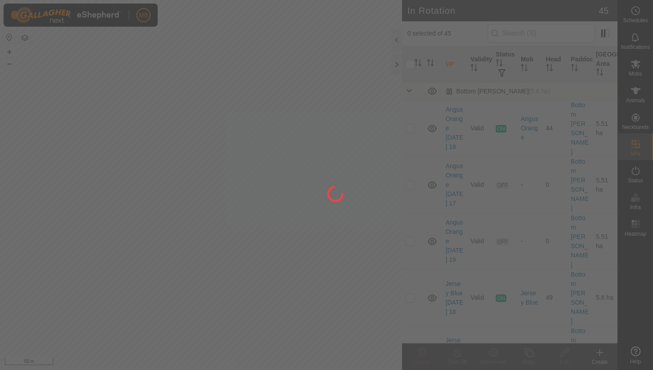
click at [11, 64] on div at bounding box center [326, 185] width 653 height 370
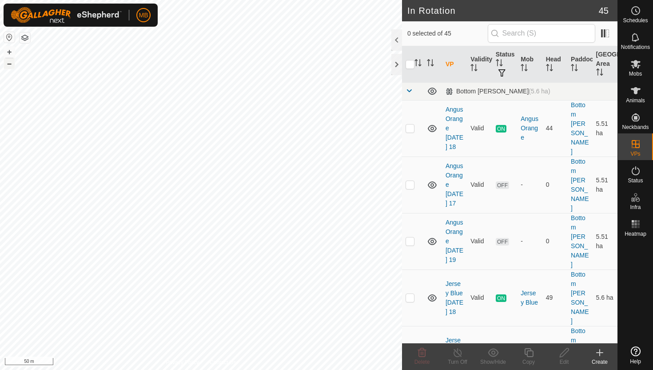
click at [11, 64] on button "–" at bounding box center [9, 63] width 11 height 11
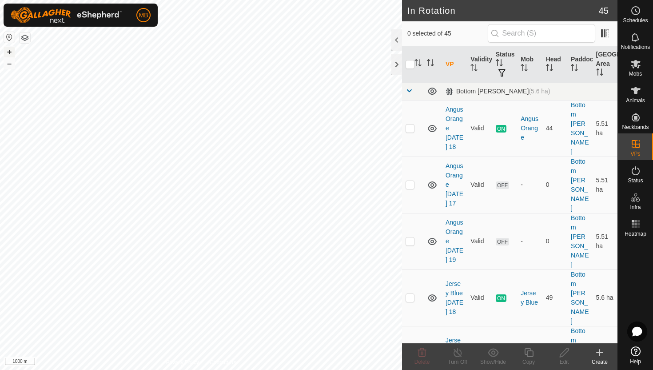
click at [7, 52] on button "+" at bounding box center [9, 52] width 11 height 11
click at [11, 56] on button "+" at bounding box center [9, 52] width 11 height 11
click at [7, 50] on button "+" at bounding box center [9, 52] width 11 height 11
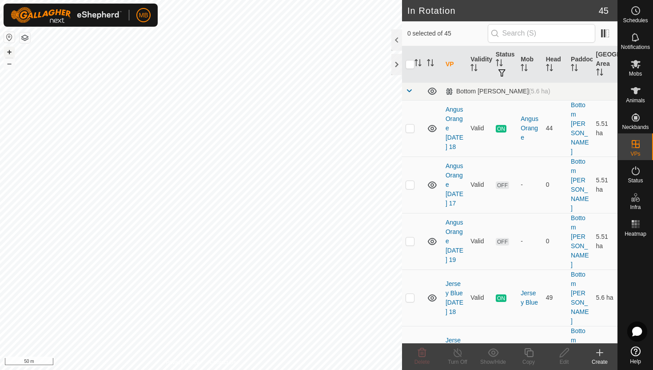
click at [7, 50] on button "+" at bounding box center [9, 52] width 11 height 11
click at [11, 62] on button "–" at bounding box center [9, 63] width 11 height 11
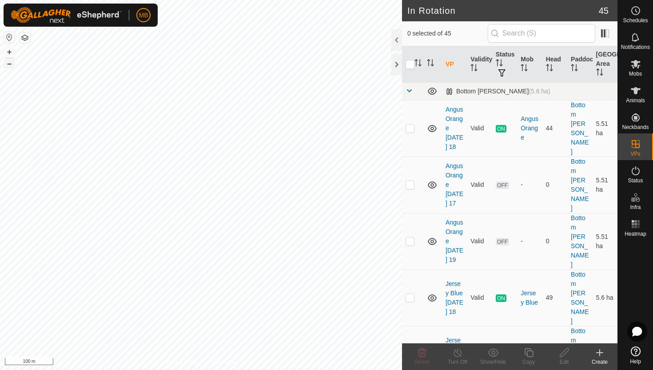
click at [11, 62] on button "–" at bounding box center [9, 63] width 11 height 11
click at [11, 61] on button "–" at bounding box center [9, 63] width 11 height 11
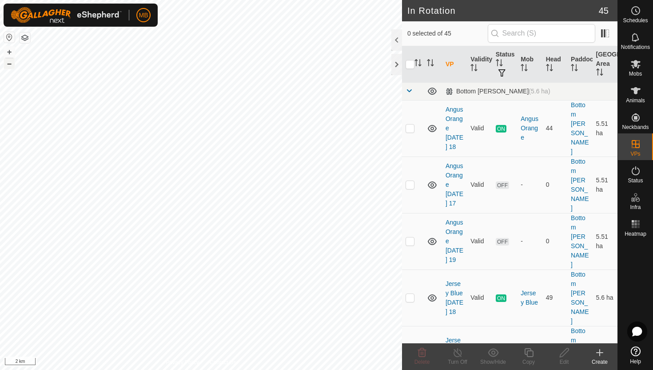
click at [11, 61] on button "–" at bounding box center [9, 63] width 11 height 11
click at [9, 51] on button "+" at bounding box center [9, 52] width 11 height 11
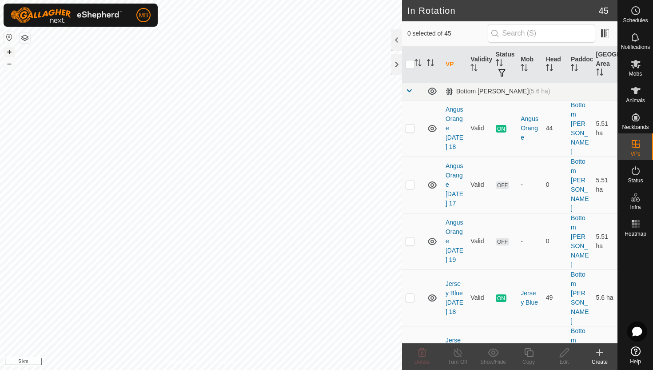
click at [9, 51] on button "+" at bounding box center [9, 52] width 11 height 11
click at [9, 53] on button "+" at bounding box center [9, 52] width 11 height 11
click at [9, 64] on button "–" at bounding box center [9, 63] width 11 height 11
click at [4, 63] on button "–" at bounding box center [9, 63] width 11 height 11
click at [14, 61] on button "–" at bounding box center [9, 63] width 11 height 11
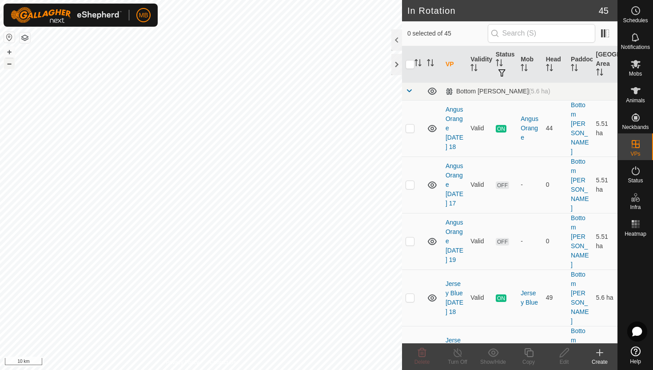
click at [14, 61] on button "–" at bounding box center [9, 63] width 11 height 11
click at [7, 49] on button "+" at bounding box center [9, 52] width 11 height 11
click at [11, 51] on button "+" at bounding box center [9, 52] width 11 height 11
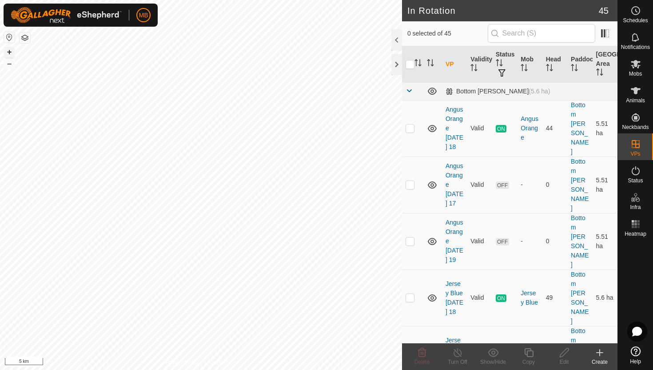
click at [11, 51] on button "+" at bounding box center [9, 52] width 11 height 11
click at [10, 49] on button "+" at bounding box center [9, 52] width 11 height 11
click at [11, 51] on button "+" at bounding box center [9, 52] width 11 height 11
click at [11, 50] on button "+" at bounding box center [9, 52] width 11 height 11
